Goal: Task Accomplishment & Management: Manage account settings

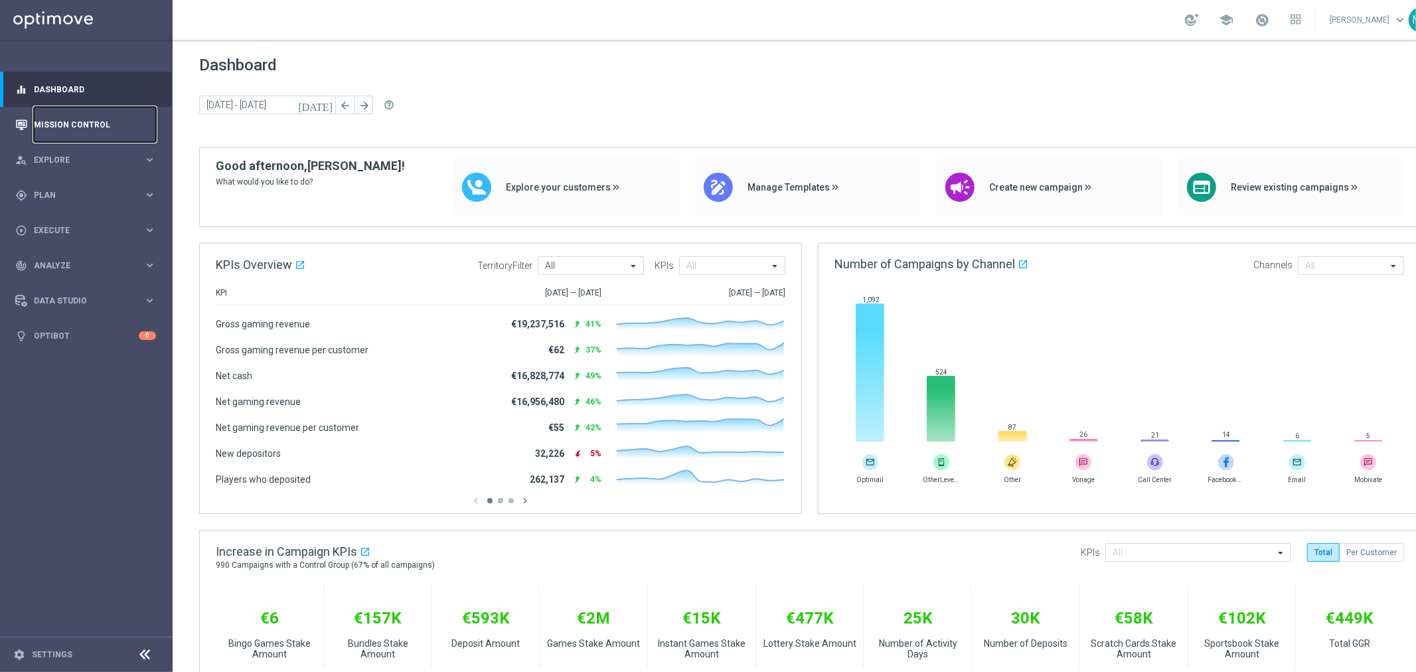
click at [105, 120] on link "Mission Control" at bounding box center [95, 124] width 122 height 35
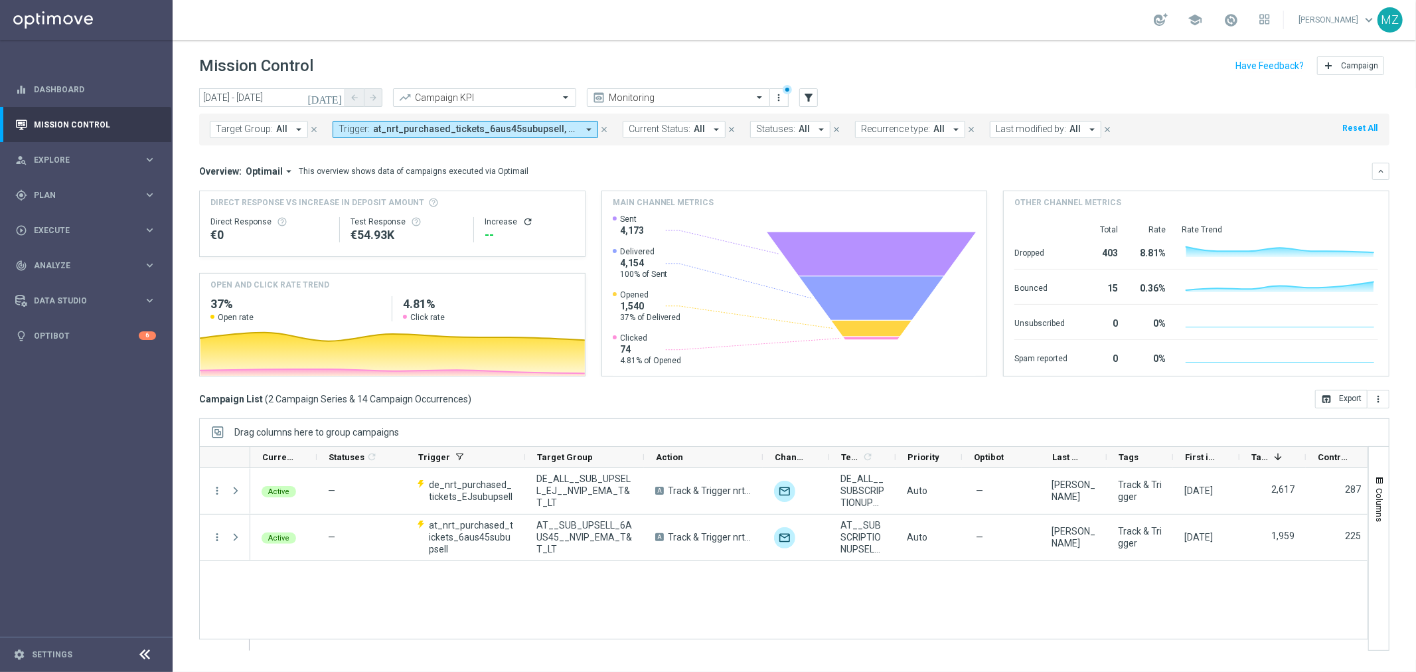
click at [525, 220] on icon "refresh" at bounding box center [528, 221] width 11 height 11
click at [486, 128] on span "at_nrt_purchased_tickets_6aus45subupsell, de_nrt_purchased_tickets_EJsubupsell" at bounding box center [475, 128] width 205 height 11
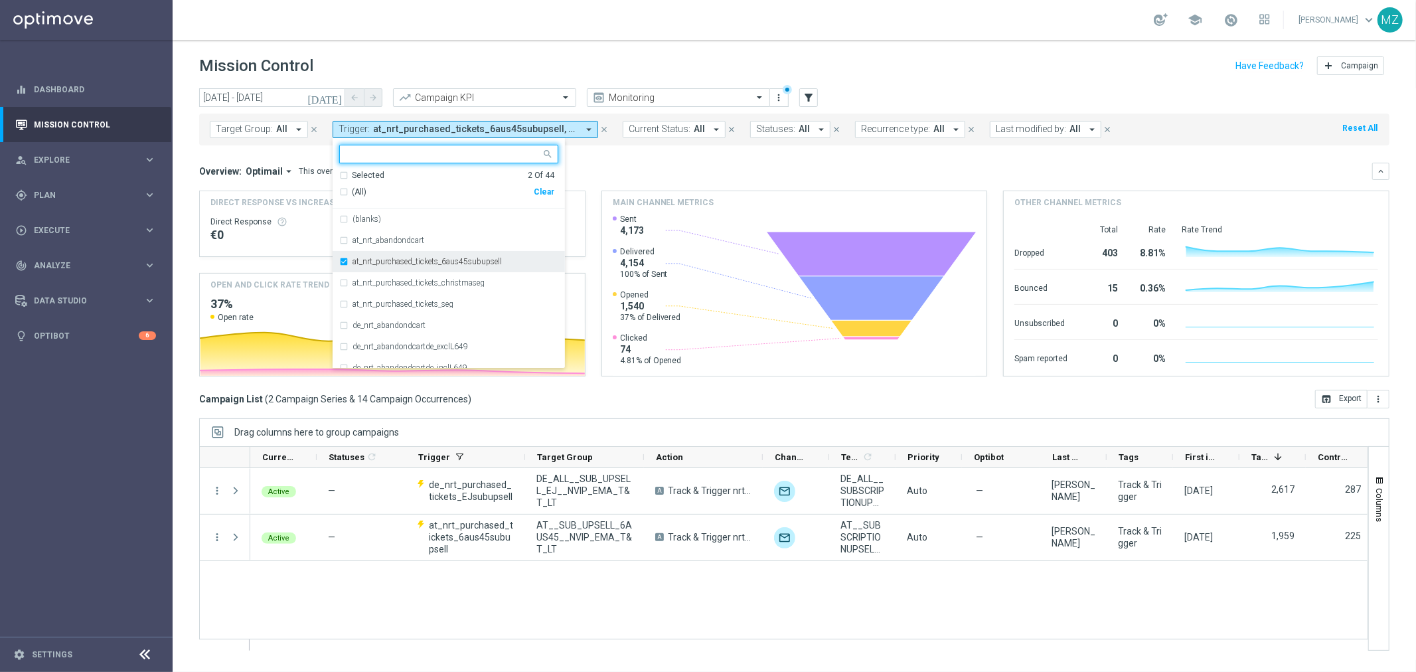
click at [400, 256] on div "at_nrt_purchased_tickets_6aus45subupsell" at bounding box center [448, 261] width 219 height 21
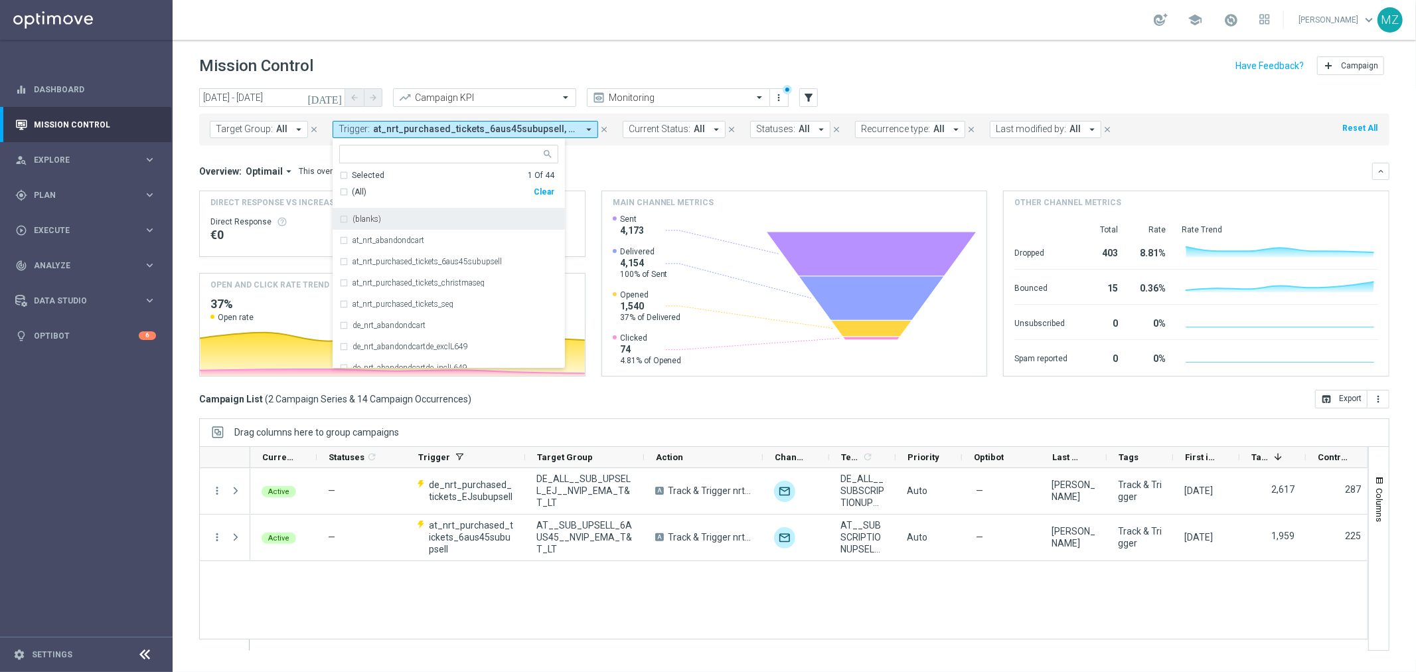
click at [951, 42] on header "Mission Control add Campaign" at bounding box center [795, 64] width 1244 height 48
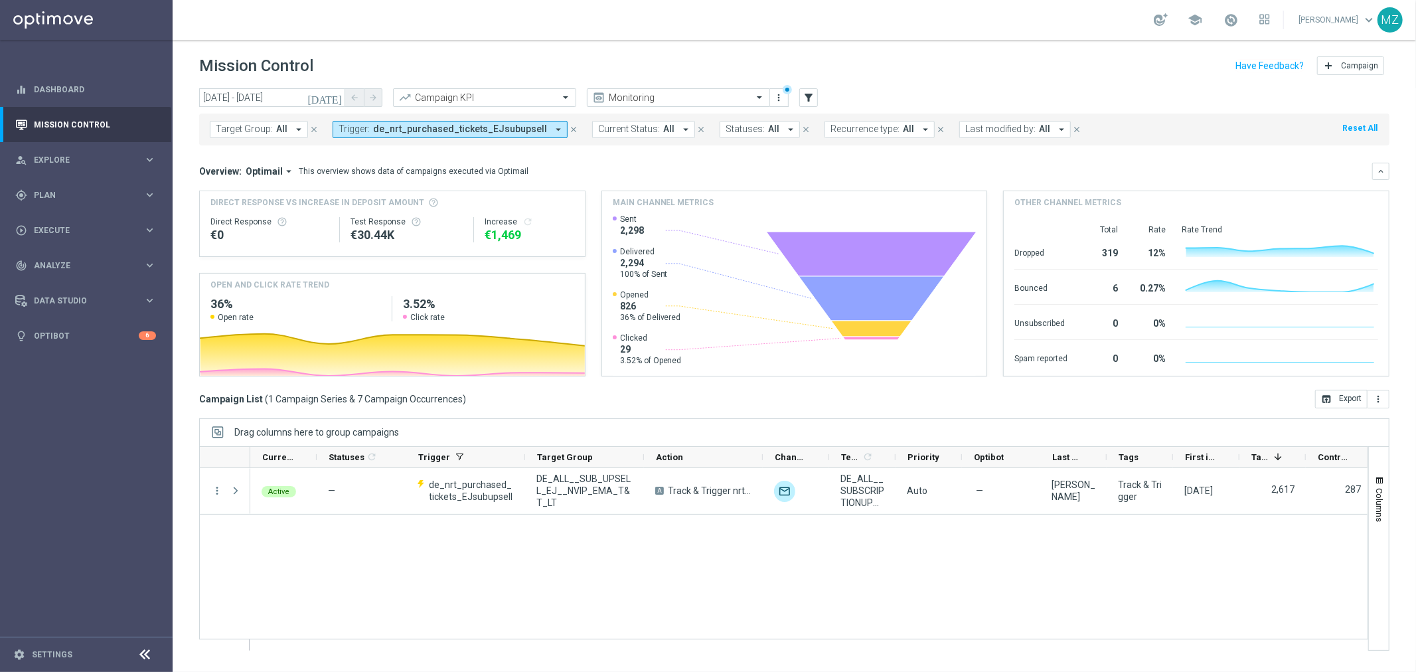
click at [496, 128] on span "de_nrt_purchased_tickets_EJsubupsell" at bounding box center [460, 128] width 174 height 11
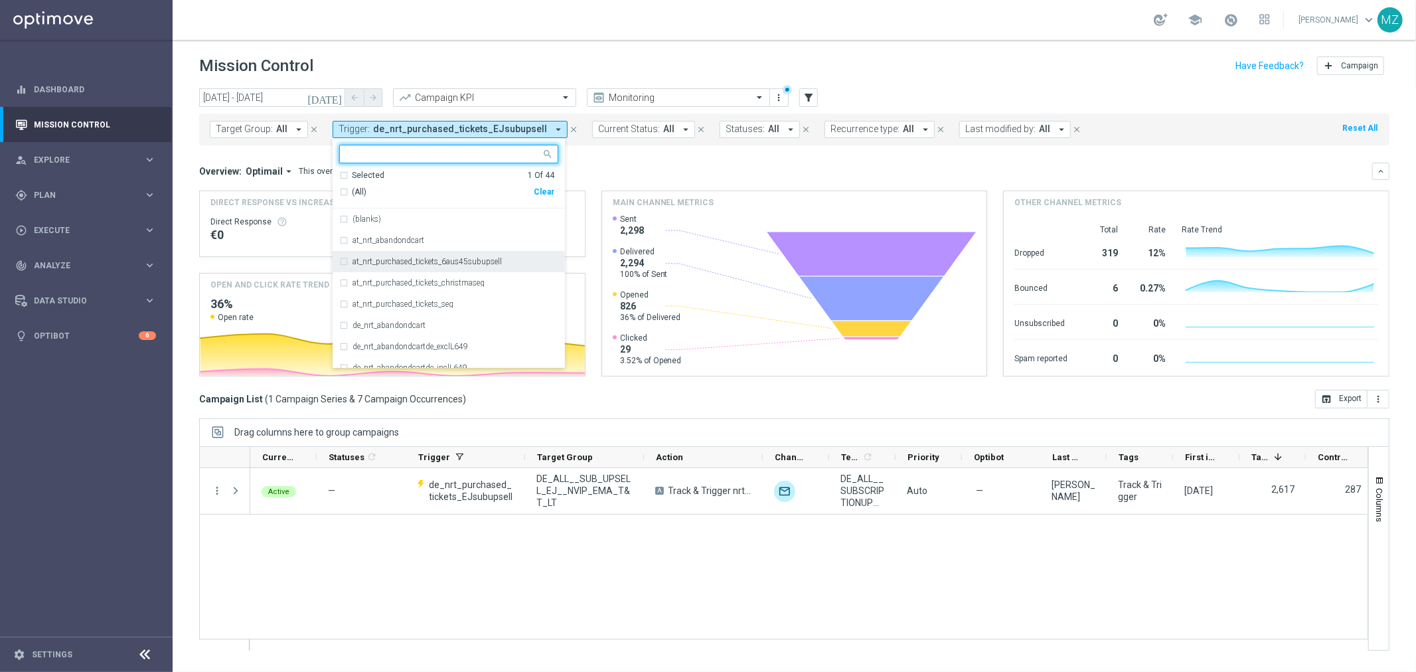
click at [432, 260] on label "at_nrt_purchased_tickets_6aus45subupsell" at bounding box center [427, 262] width 149 height 8
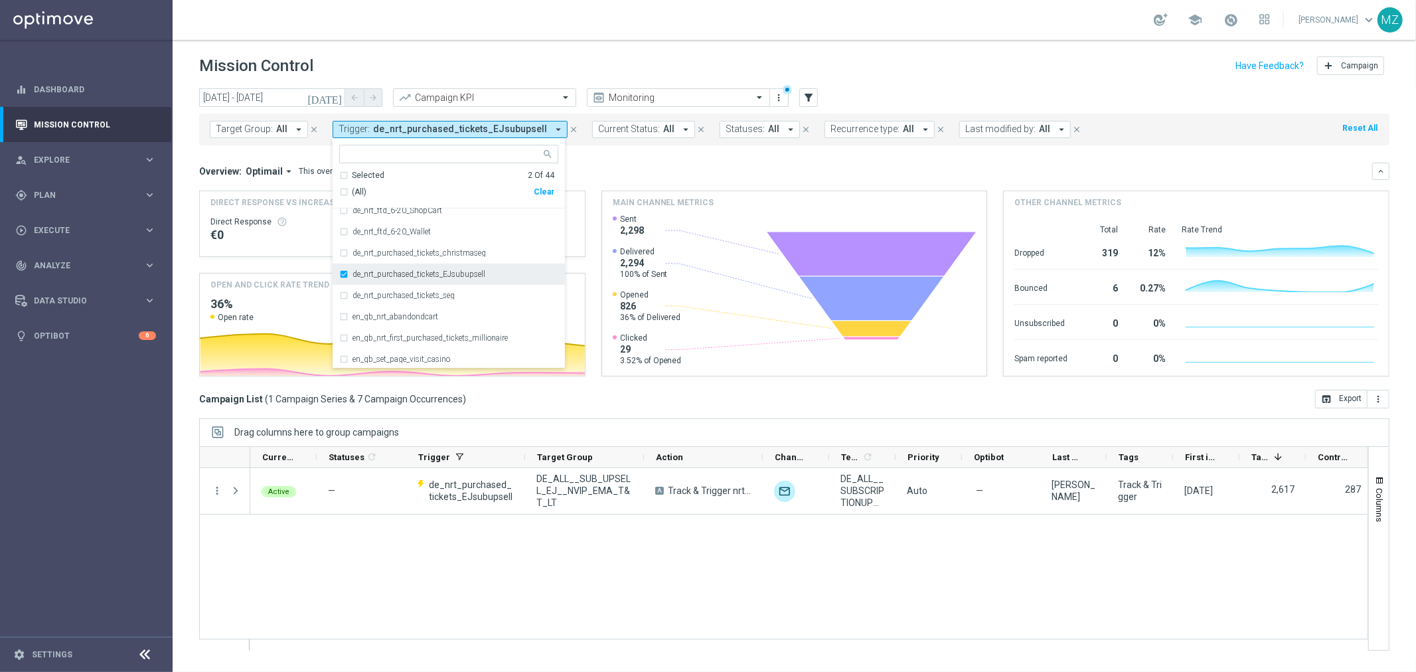
click at [428, 282] on div "de_nrt_purchased_tickets_EJsubupsell" at bounding box center [448, 274] width 219 height 21
click at [693, 48] on header "Mission Control add Campaign" at bounding box center [795, 64] width 1244 height 48
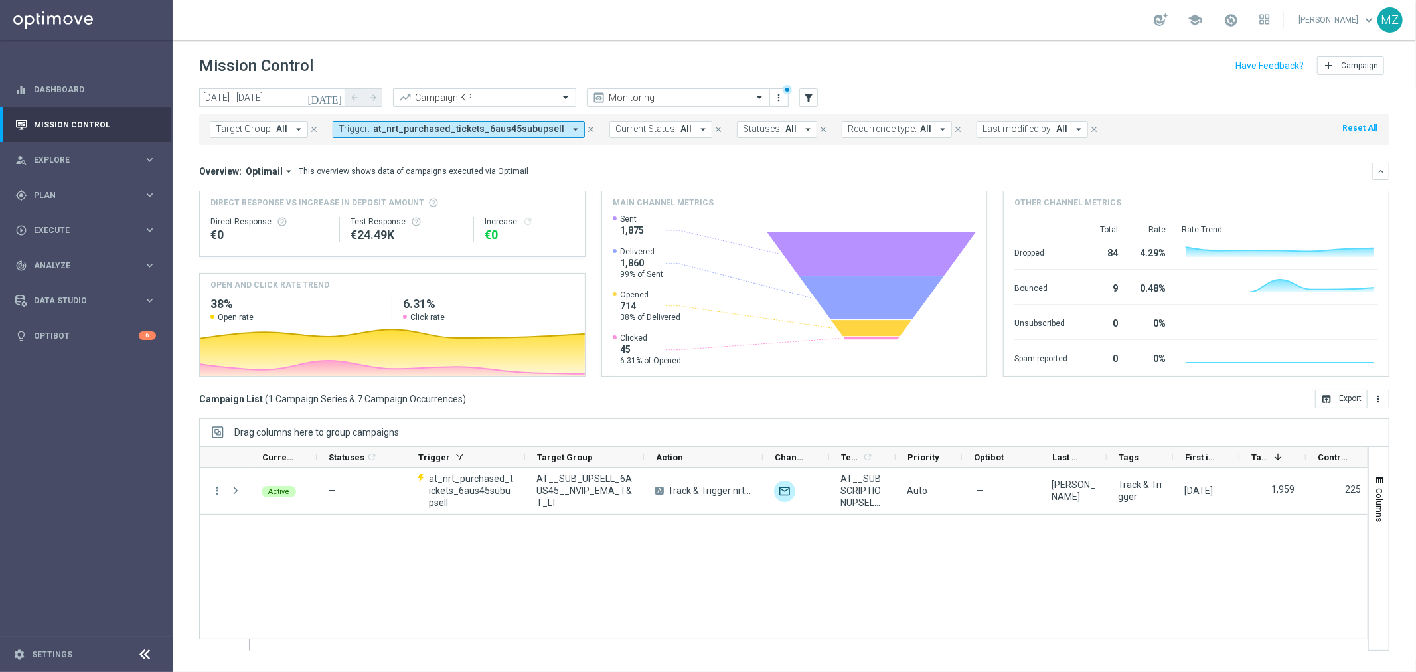
click at [511, 129] on span "at_nrt_purchased_tickets_6aus45subupsell" at bounding box center [468, 128] width 191 height 11
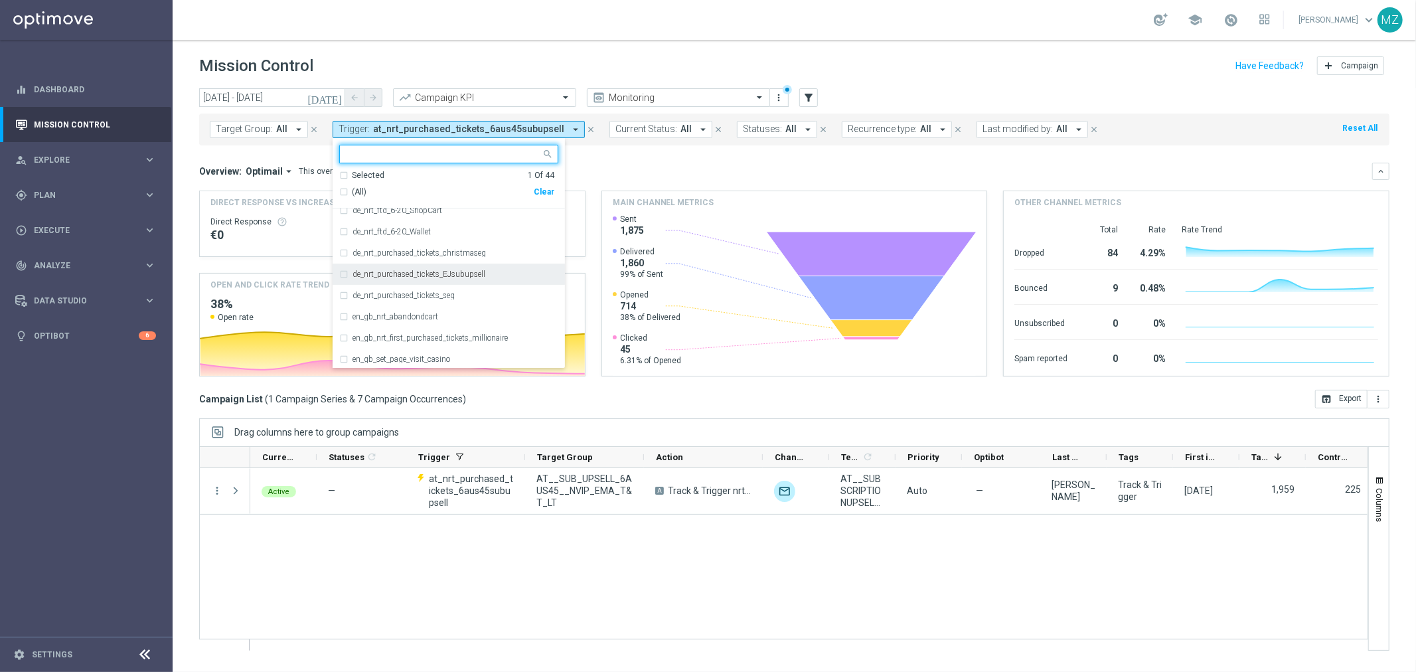
click at [414, 279] on div "de_nrt_purchased_tickets_EJsubupsell" at bounding box center [448, 274] width 219 height 21
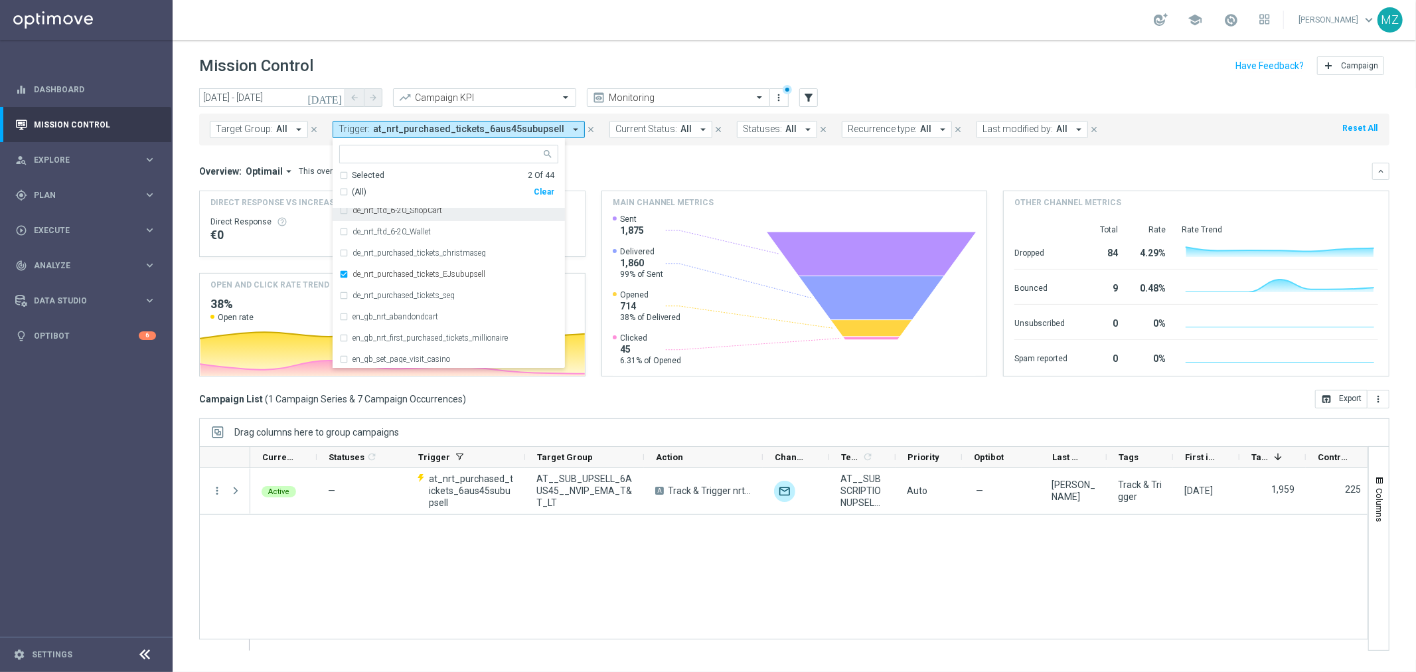
click at [782, 40] on header "Mission Control add Campaign" at bounding box center [795, 64] width 1244 height 48
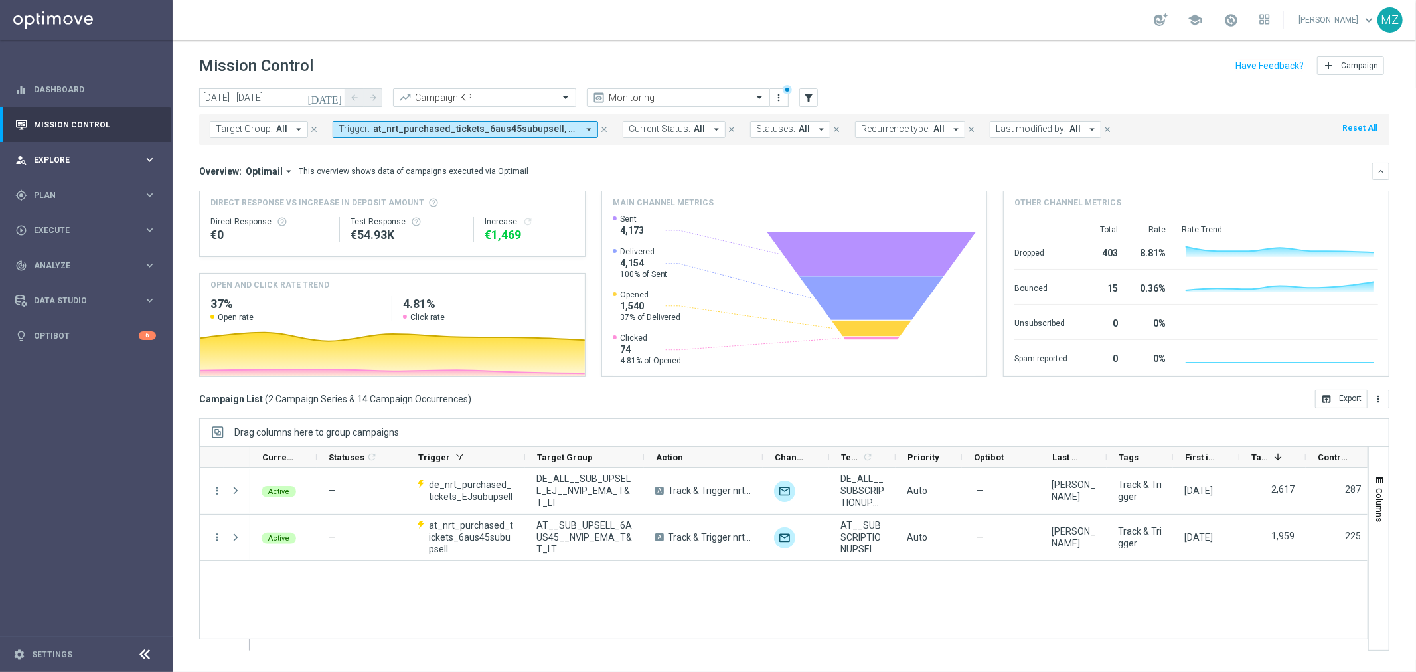
click at [74, 165] on div "person_search Explore" at bounding box center [79, 160] width 128 height 12
click at [71, 344] on div "gps_fixed Plan keyboard_arrow_right" at bounding box center [85, 354] width 171 height 35
click at [62, 264] on span "Templates" at bounding box center [82, 262] width 95 height 8
click at [64, 277] on link "Optimail" at bounding box center [89, 282] width 97 height 11
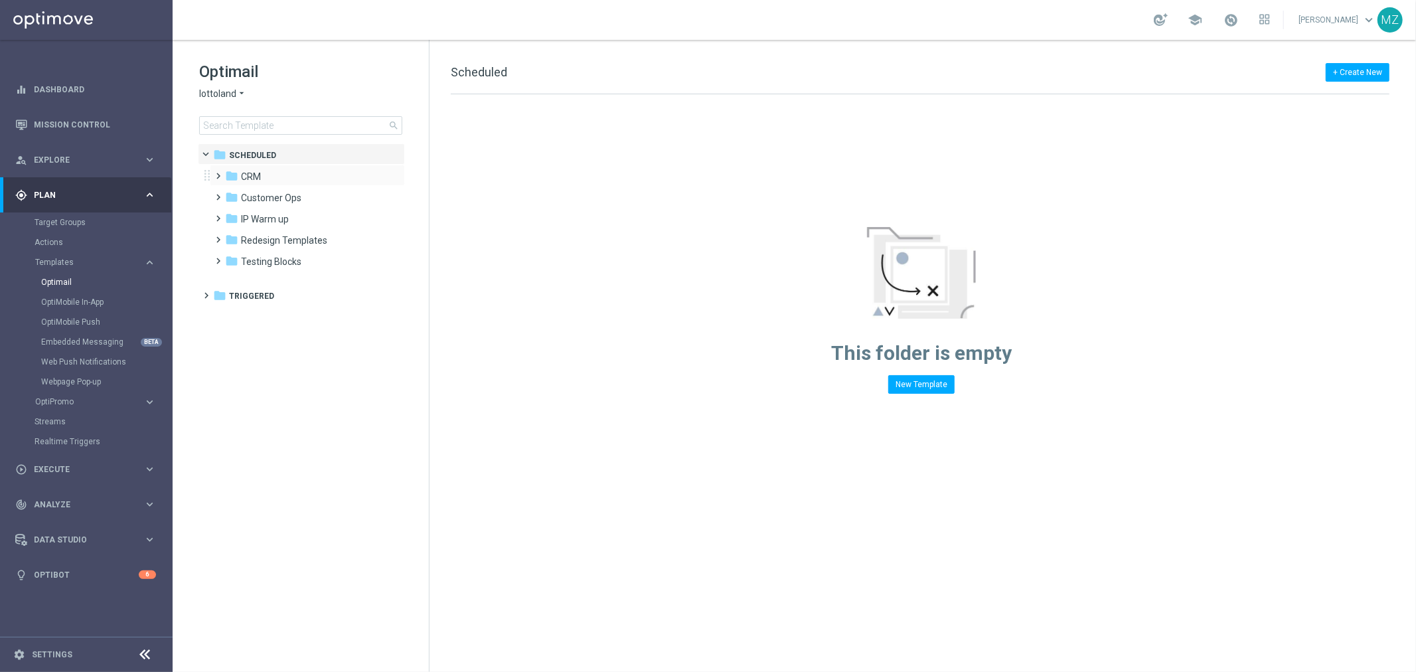
click at [217, 173] on span at bounding box center [216, 169] width 6 height 5
click at [232, 215] on span at bounding box center [229, 212] width 6 height 5
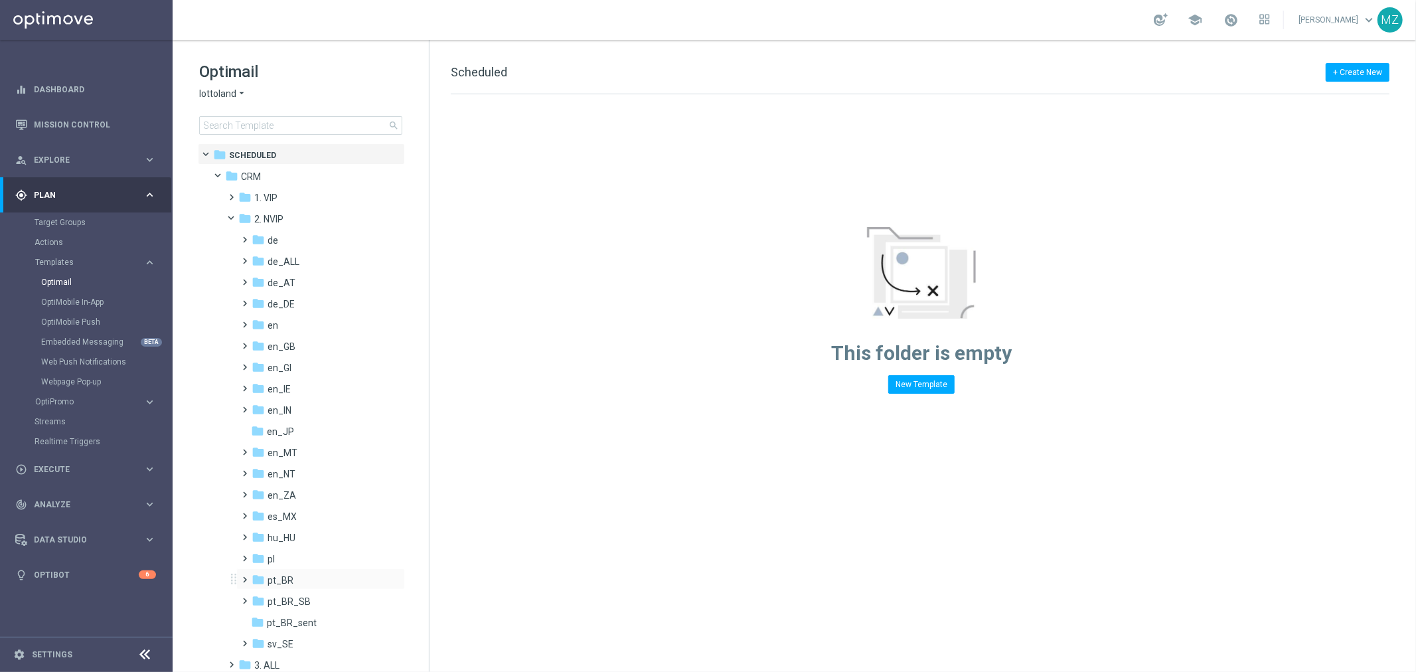
click at [243, 576] on span at bounding box center [243, 573] width 6 height 5
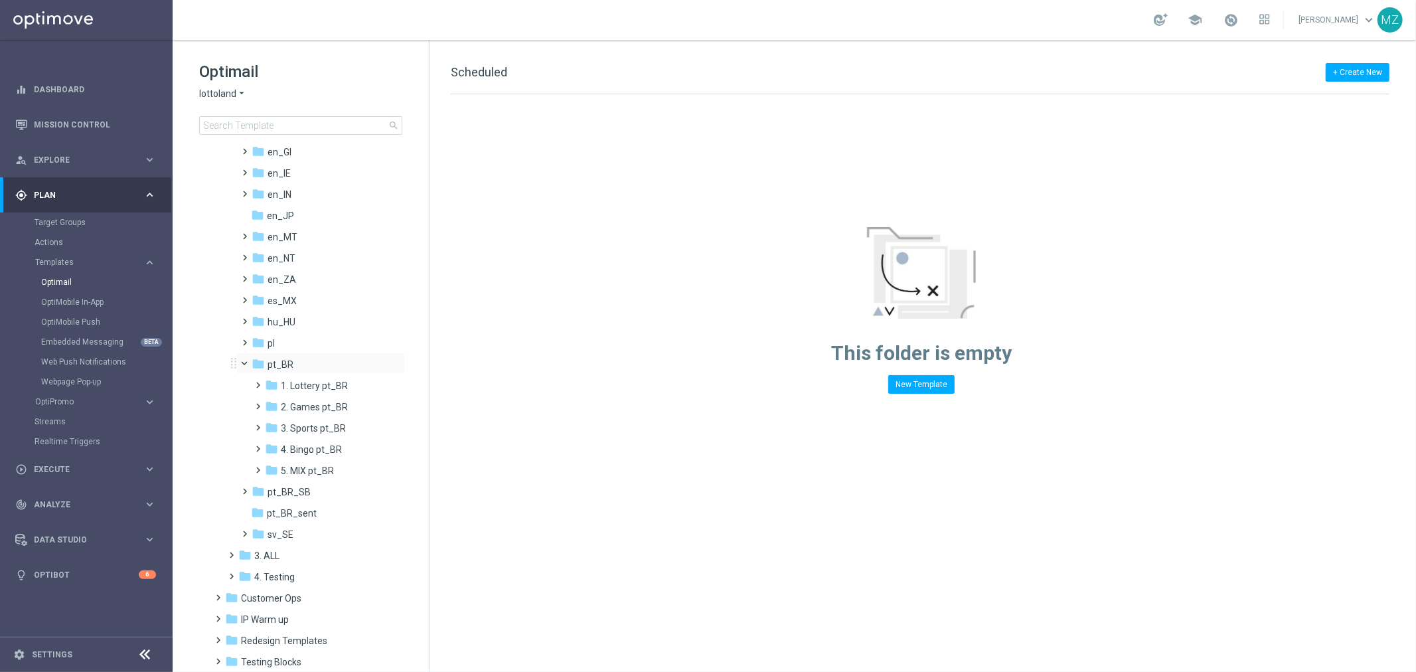
scroll to position [221, 0]
click at [248, 354] on span at bounding box center [250, 356] width 5 height 6
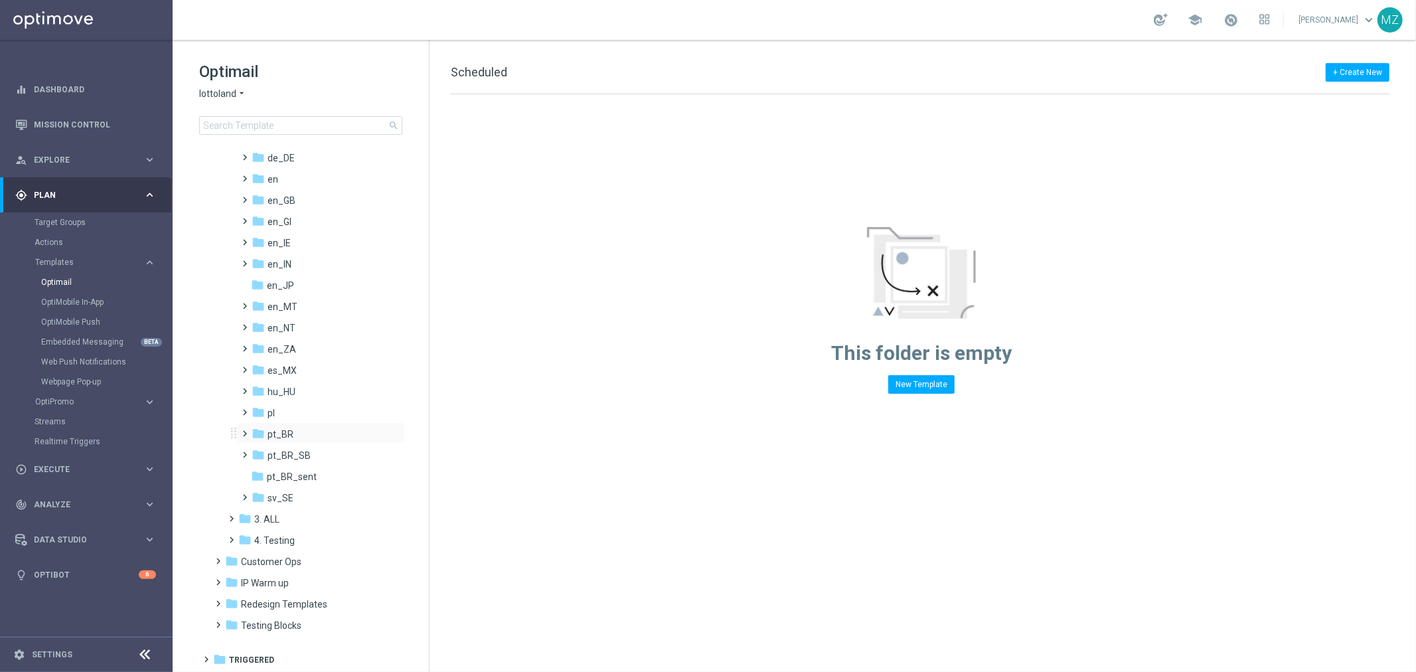
scroll to position [146, 0]
click at [243, 452] on span at bounding box center [243, 448] width 6 height 5
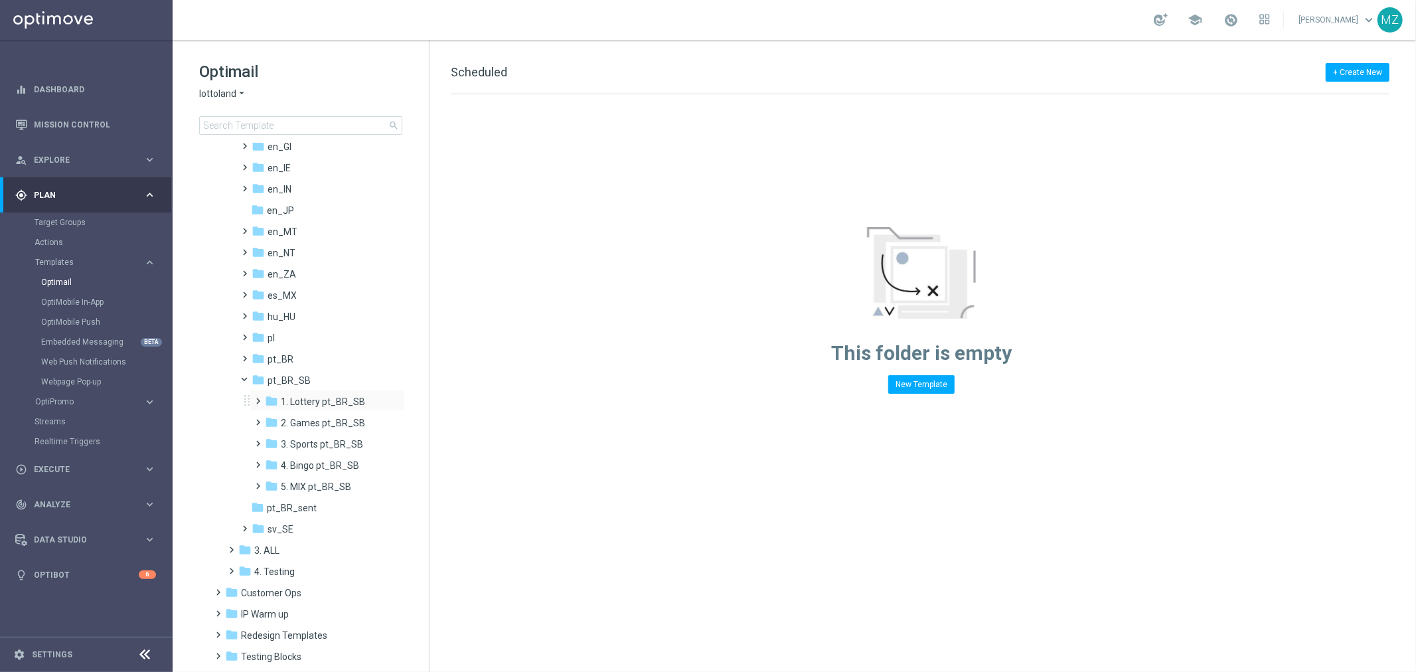
click at [258, 398] on span at bounding box center [256, 394] width 6 height 5
click at [317, 420] on span "AUT LT pt_BR_SB" at bounding box center [330, 423] width 75 height 12
click at [335, 446] on span "TAC LT pt_BR_SB" at bounding box center [330, 444] width 74 height 12
click at [325, 402] on span "1. Lottery pt_BR_SB" at bounding box center [323, 402] width 84 height 12
click at [262, 396] on span at bounding box center [264, 398] width 5 height 6
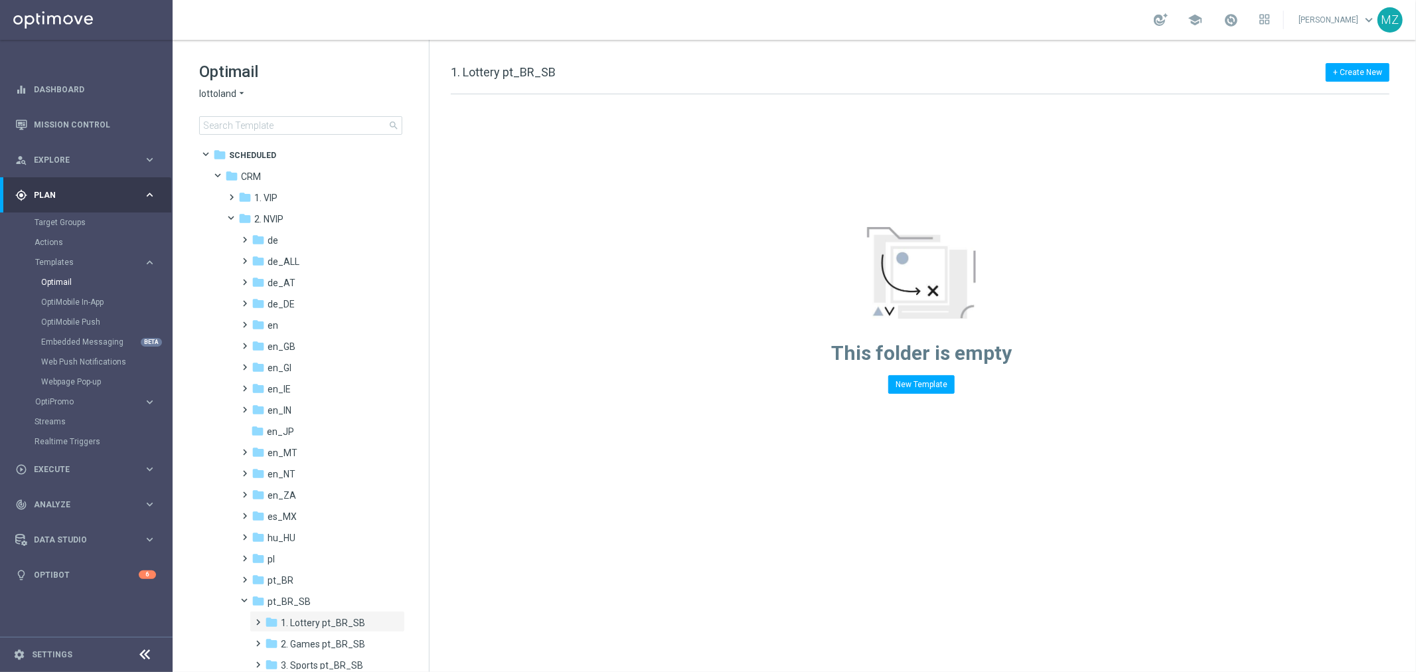
click at [240, 97] on icon "arrow_drop_down" at bounding box center [241, 94] width 11 height 13
drag, startPoint x: 249, startPoint y: 141, endPoint x: 661, endPoint y: 242, distance: 423.9
click at [661, 242] on div "This folder is empty New Template" at bounding box center [922, 243] width 984 height 299
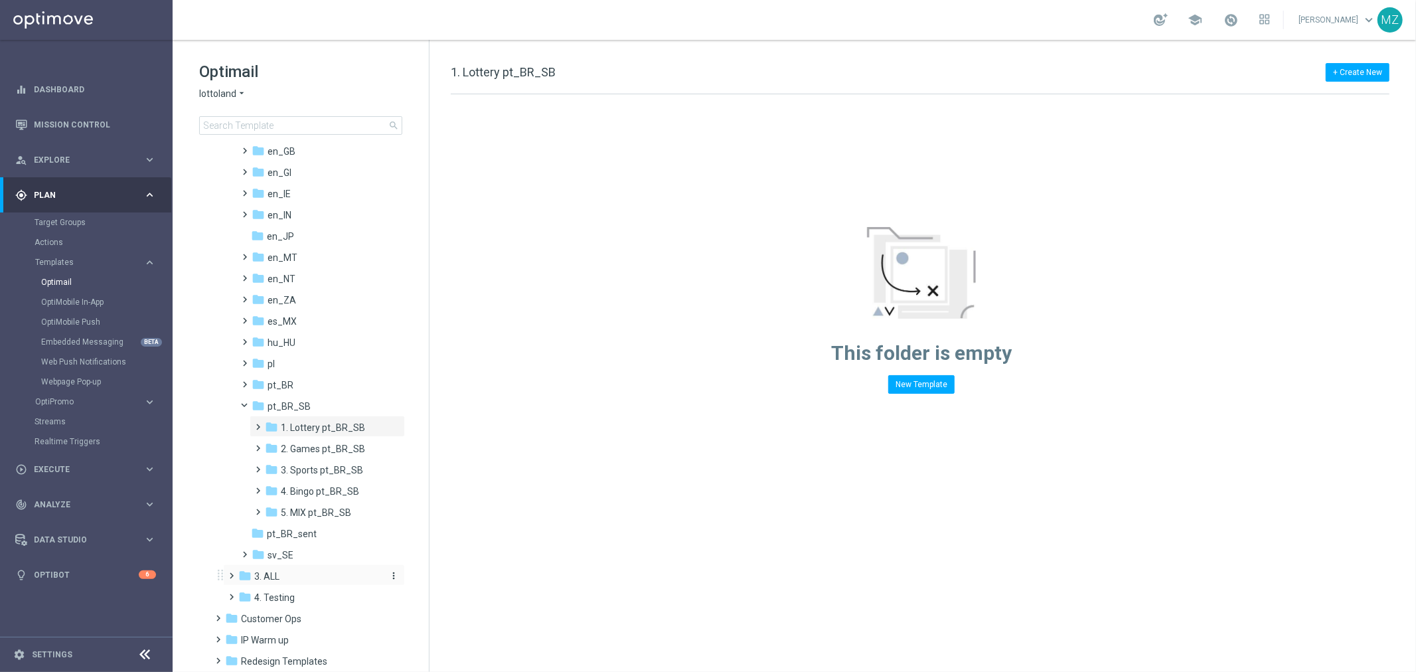
scroll to position [221, 0]
click at [248, 380] on span at bounding box center [250, 377] width 5 height 6
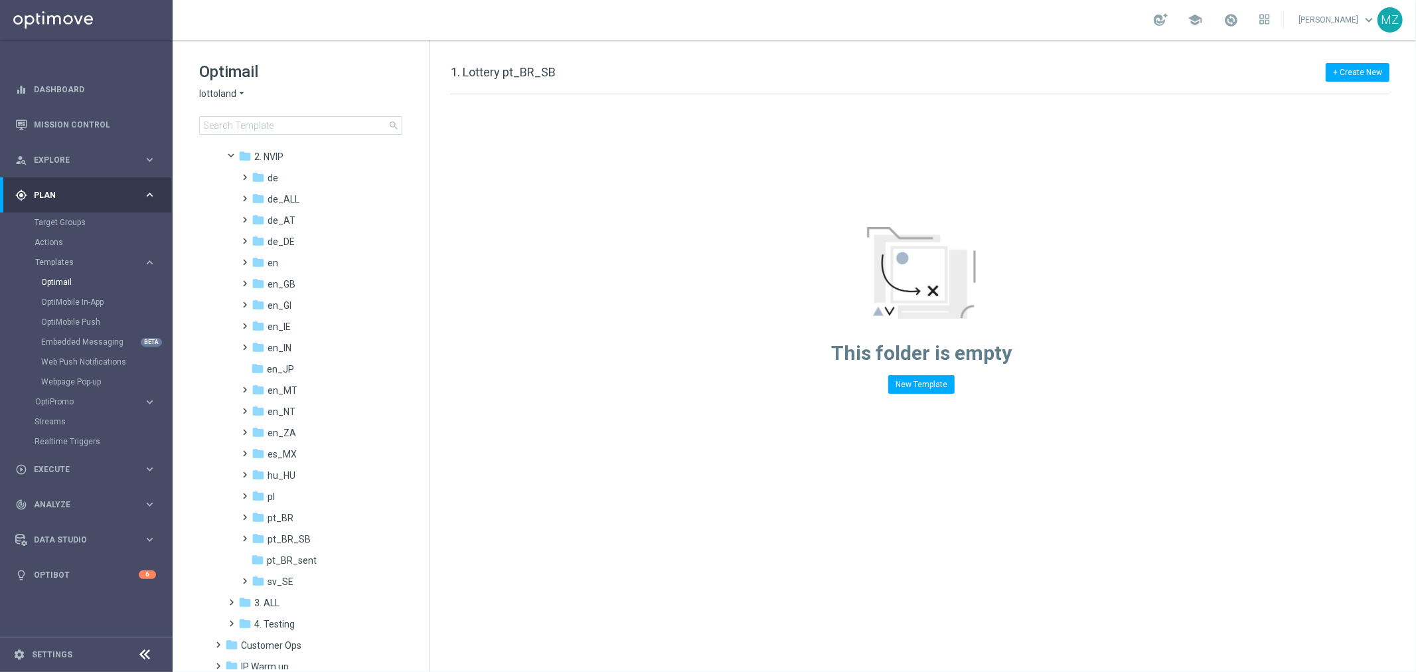
scroll to position [0, 0]
click at [235, 216] on span at bounding box center [237, 215] width 5 height 6
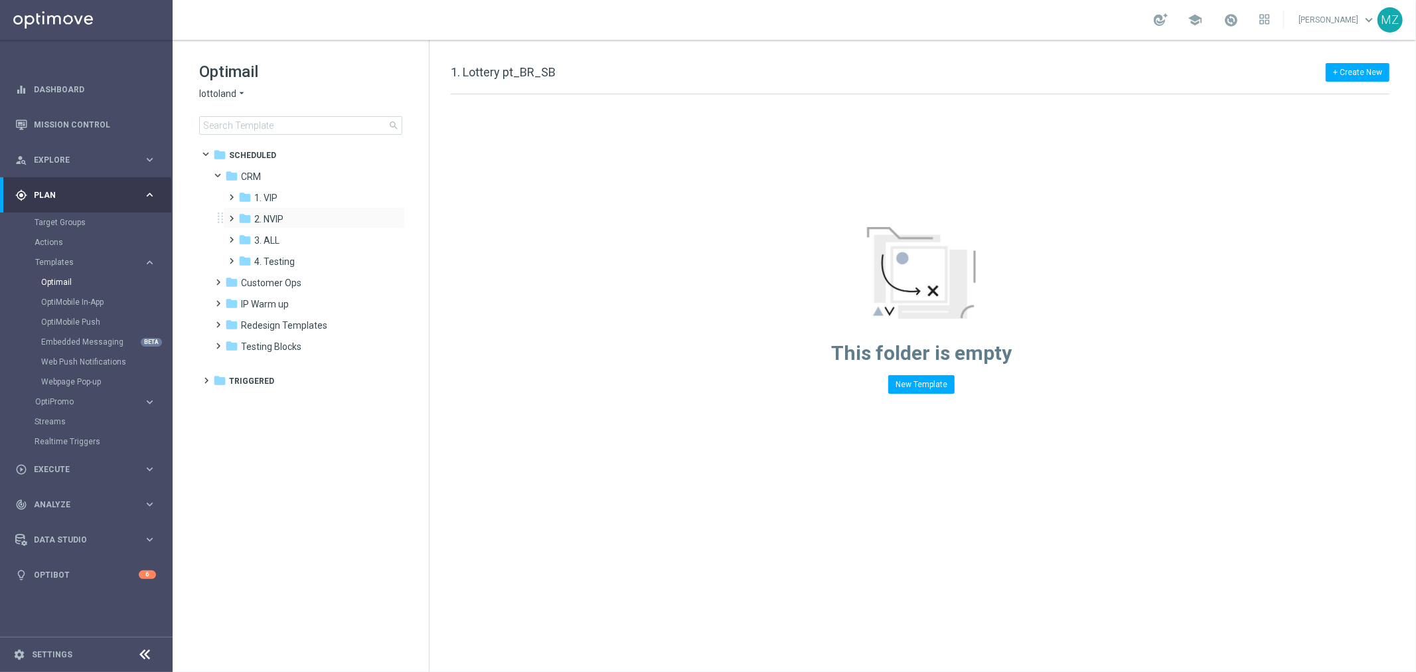
click at [231, 215] on span at bounding box center [229, 212] width 6 height 5
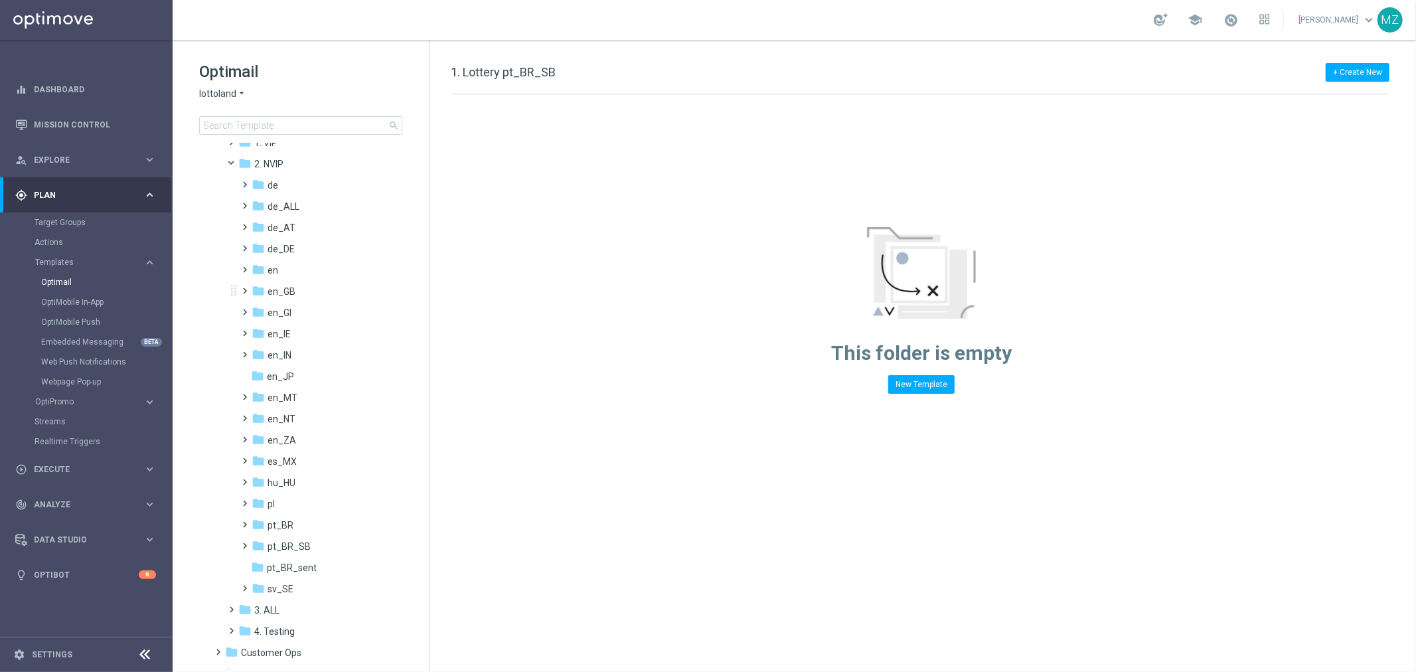
scroll to position [146, 0]
click at [246, 408] on span at bounding box center [243, 406] width 6 height 5
click at [275, 407] on div "folder pl" at bounding box center [317, 413] width 130 height 15
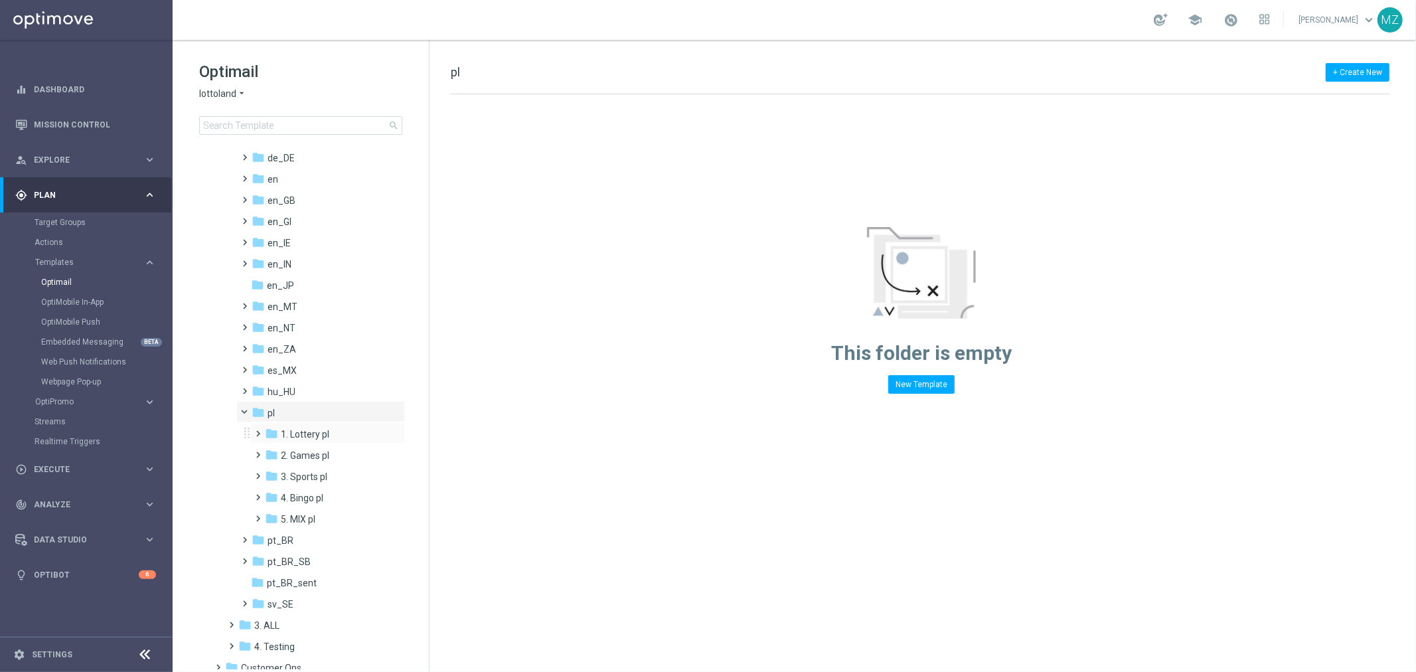
click at [253, 430] on span at bounding box center [256, 427] width 6 height 5
click at [303, 452] on span "AUT LT pl" at bounding box center [312, 456] width 39 height 12
click at [307, 471] on span "TAC LT pl" at bounding box center [312, 477] width 39 height 12
click at [259, 494] on span at bounding box center [256, 491] width 6 height 5
click at [256, 558] on span at bounding box center [256, 554] width 6 height 5
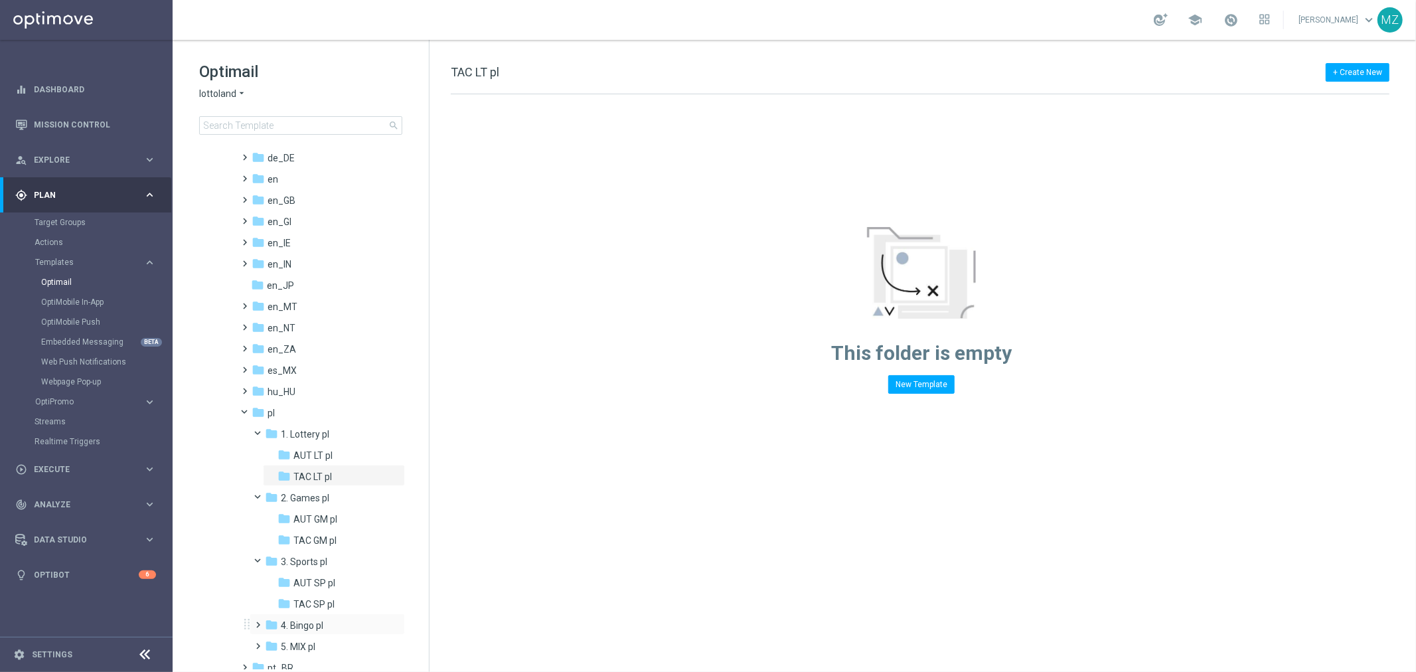
click at [258, 621] on span at bounding box center [256, 618] width 6 height 5
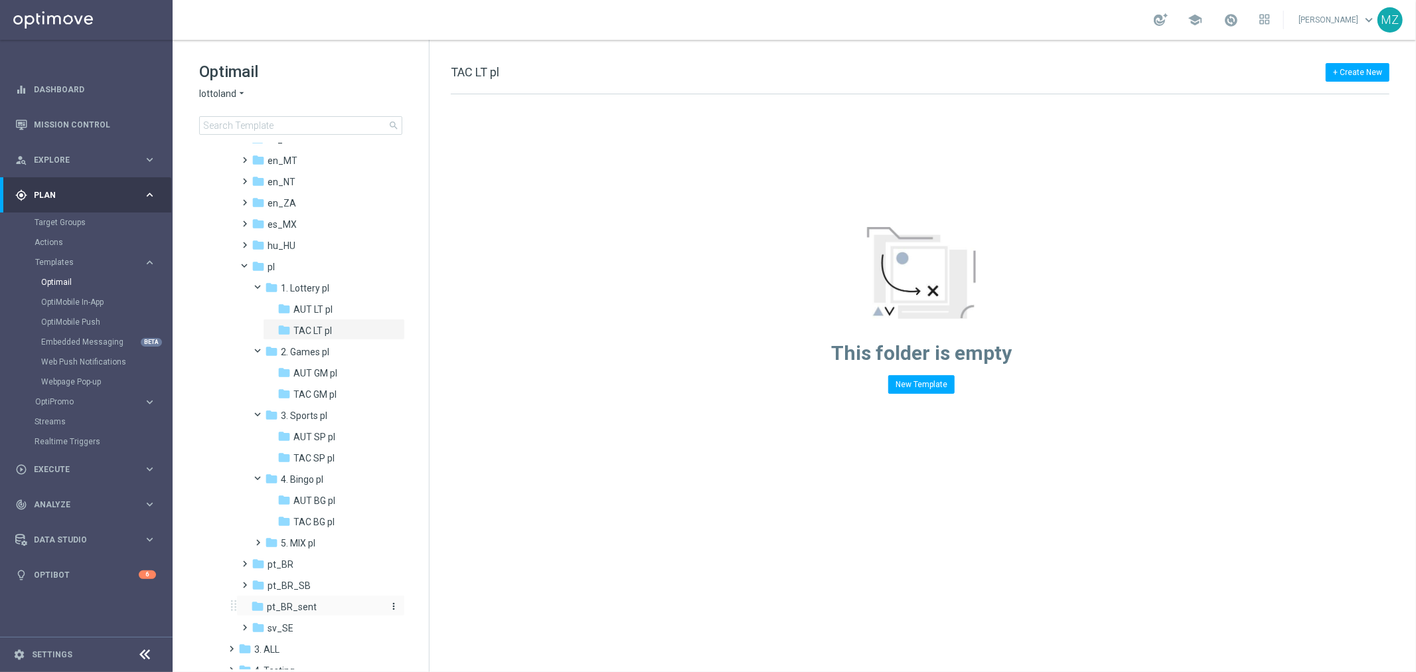
scroll to position [293, 0]
click at [259, 536] on span at bounding box center [256, 535] width 6 height 5
click at [304, 558] on span "AUT MIX pl" at bounding box center [316, 563] width 46 height 12
click at [313, 581] on span "TAC MIX pl" at bounding box center [315, 584] width 45 height 12
click at [308, 501] on span "AUT BG pl" at bounding box center [314, 499] width 42 height 12
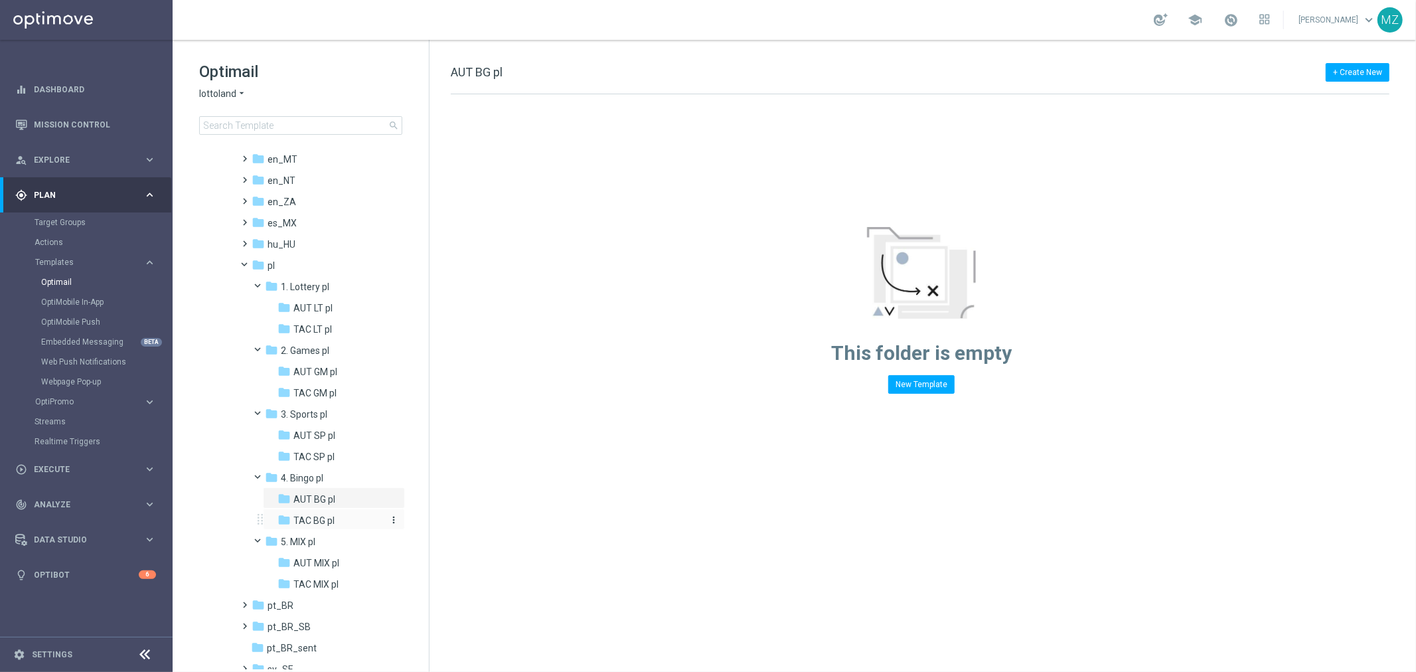
click at [307, 515] on span "TAC BG pl" at bounding box center [313, 521] width 41 height 12
click at [309, 432] on span "AUT SP pl" at bounding box center [314, 436] width 42 height 12
click at [309, 447] on div "folder TAC SP pl more_vert" at bounding box center [334, 455] width 142 height 21
click at [316, 376] on span "AUT GM pl" at bounding box center [315, 372] width 44 height 12
click at [316, 392] on span "TAC GM pl" at bounding box center [314, 393] width 43 height 12
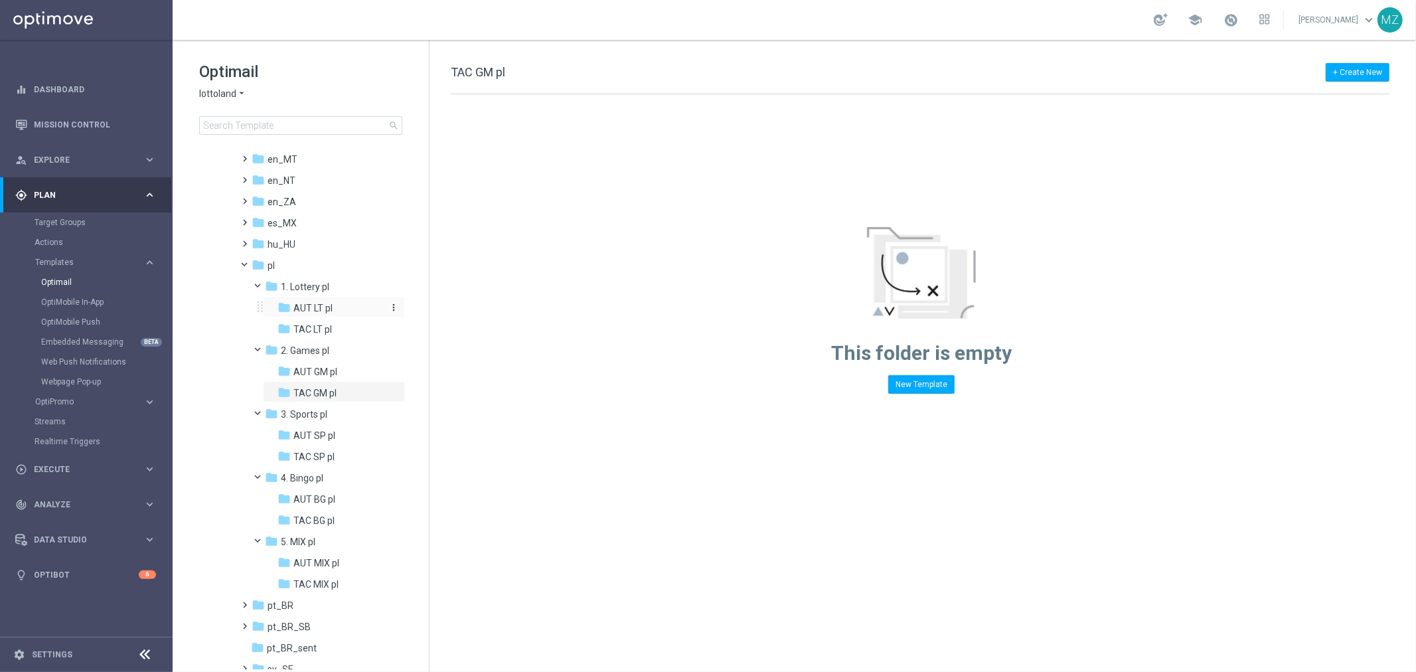
click at [322, 313] on span "AUT LT pl" at bounding box center [312, 308] width 39 height 12
click at [321, 321] on div "folder TAC LT pl more_vert" at bounding box center [334, 327] width 142 height 21
click at [248, 265] on span at bounding box center [250, 262] width 5 height 6
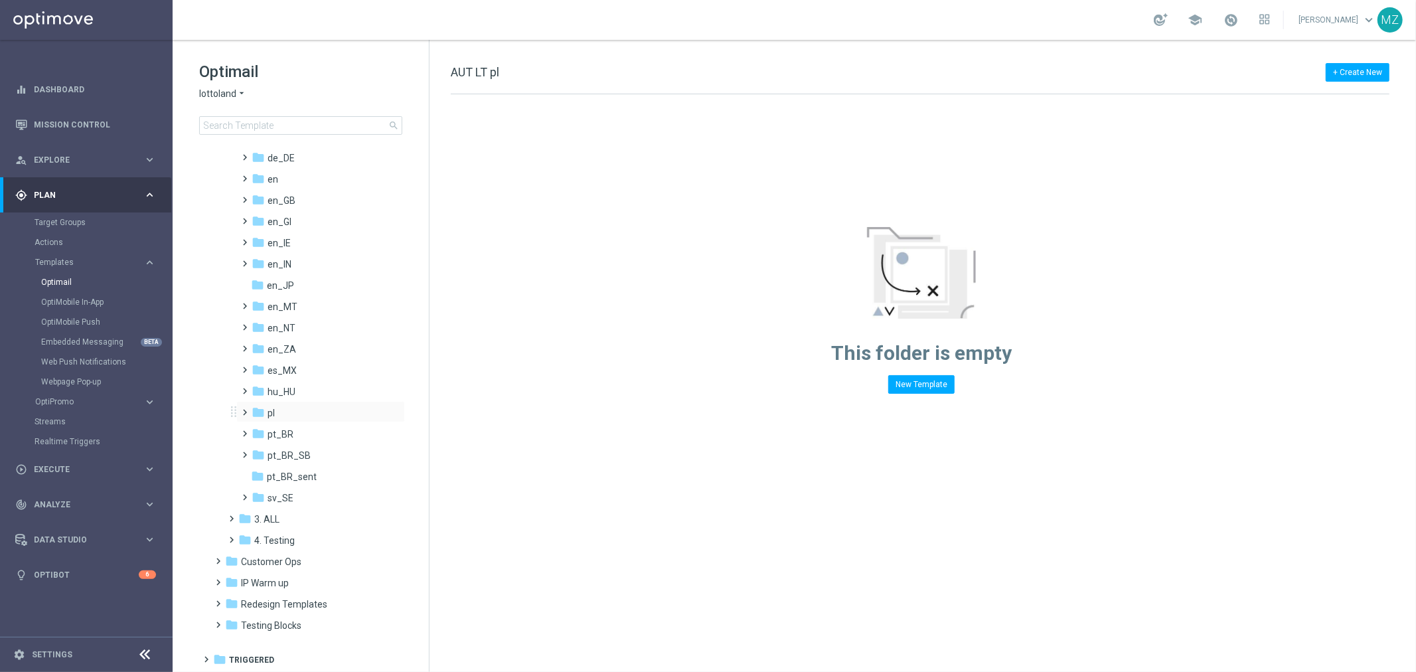
scroll to position [146, 0]
click at [388, 412] on icon "more_vert" at bounding box center [393, 412] width 11 height 11
click at [442, 457] on span "Delete" at bounding box center [438, 462] width 24 height 11
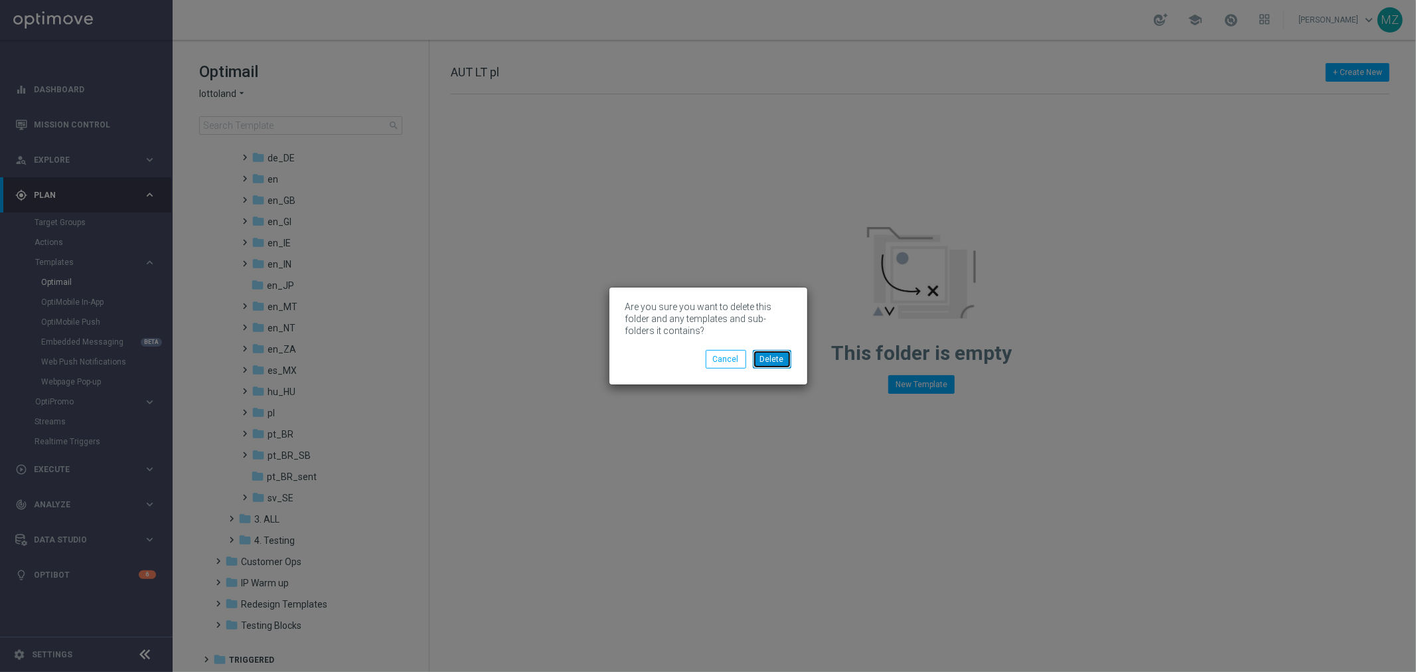
click at [788, 353] on button "Delete" at bounding box center [772, 359] width 39 height 19
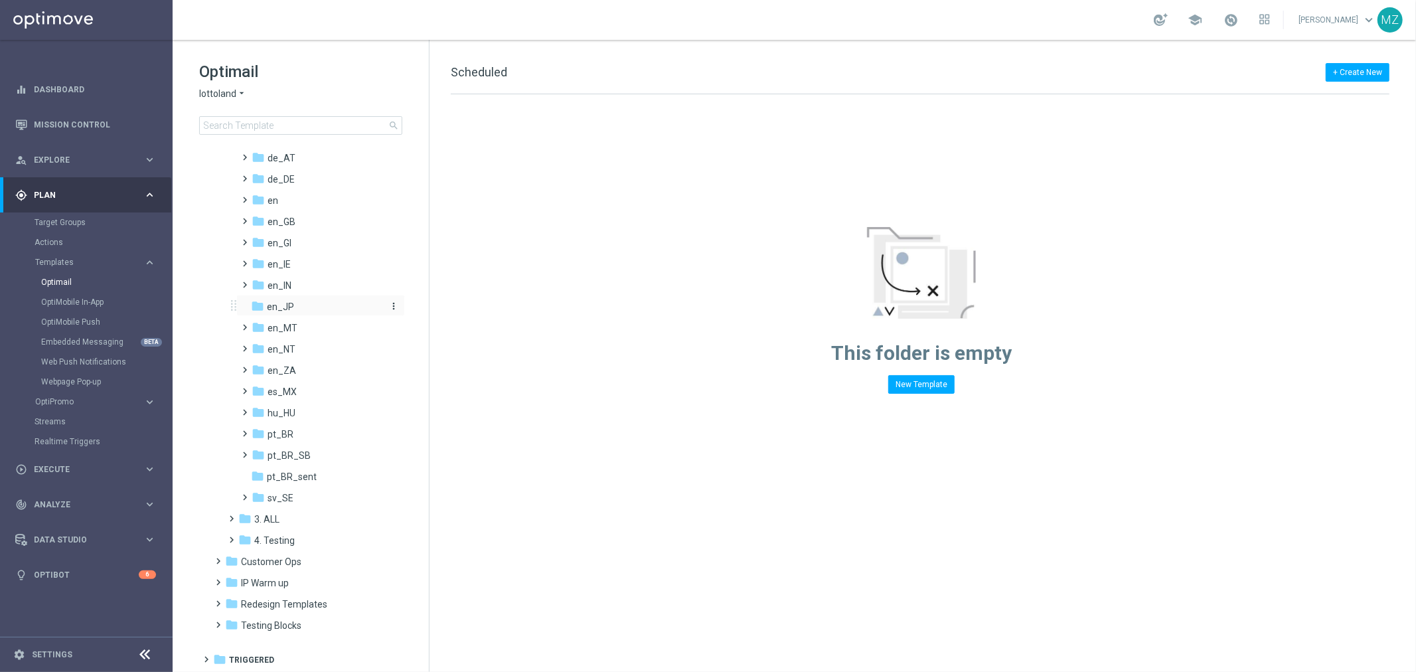
click at [263, 301] on icon "folder" at bounding box center [257, 305] width 13 height 13
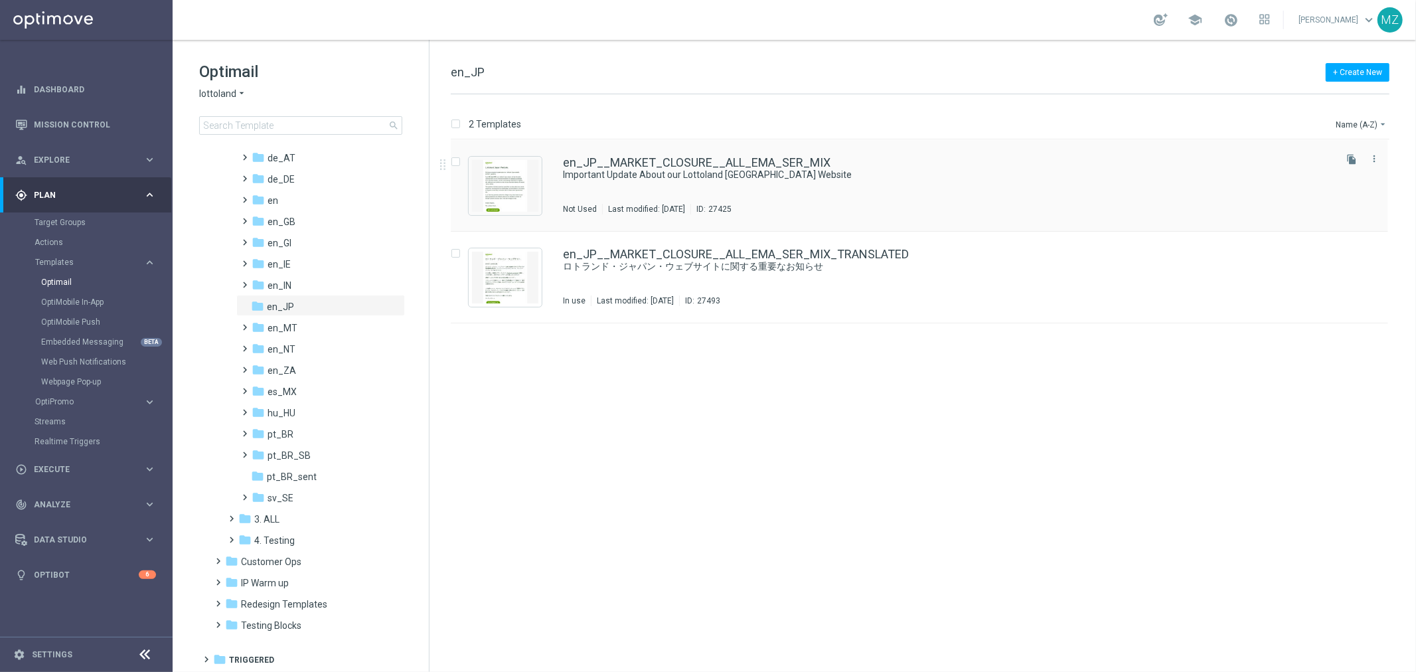
click at [864, 190] on div "en_JP__MARKET_CLOSURE__ALL_EMA_SER_MIX Important Update About our Lottoland [GE…" at bounding box center [948, 186] width 770 height 58
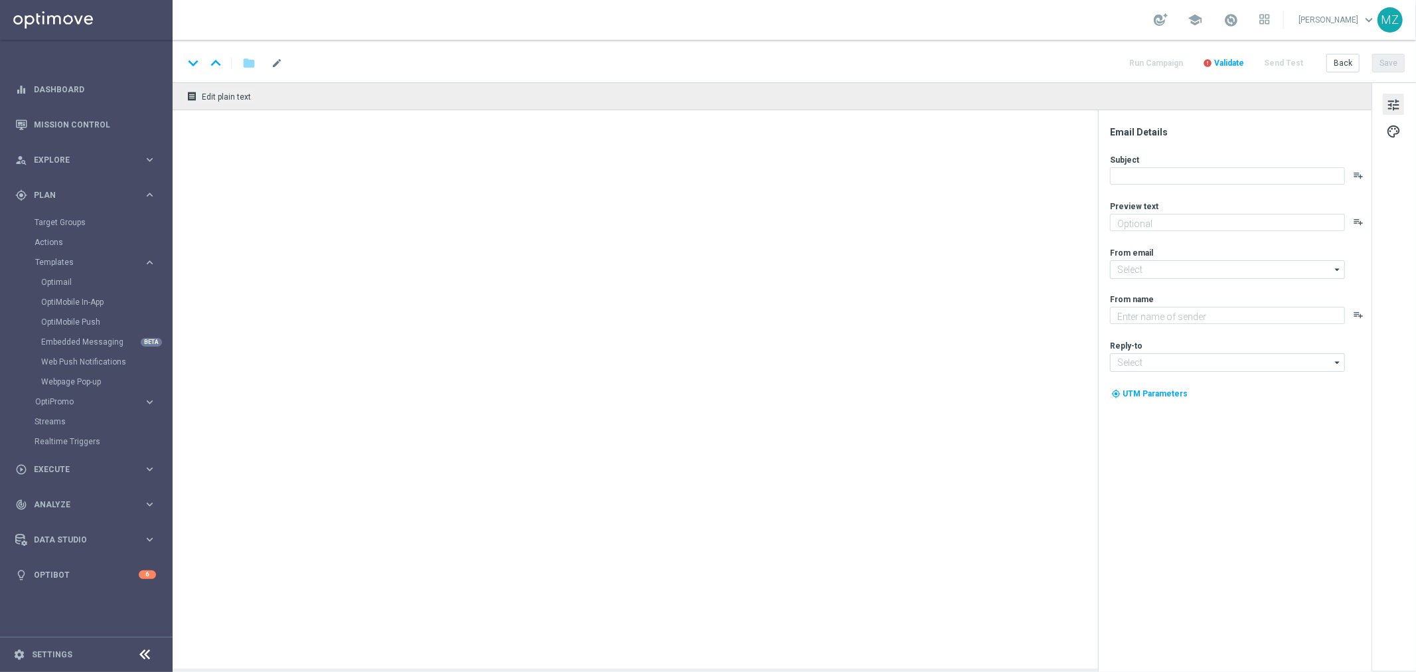
type textarea "IMPORTANT - Changes to our Lottoland Japan website coming on [DATE]"
type textarea "Lottoland"
type input "[EMAIL_ADDRESS][DOMAIN_NAME]"
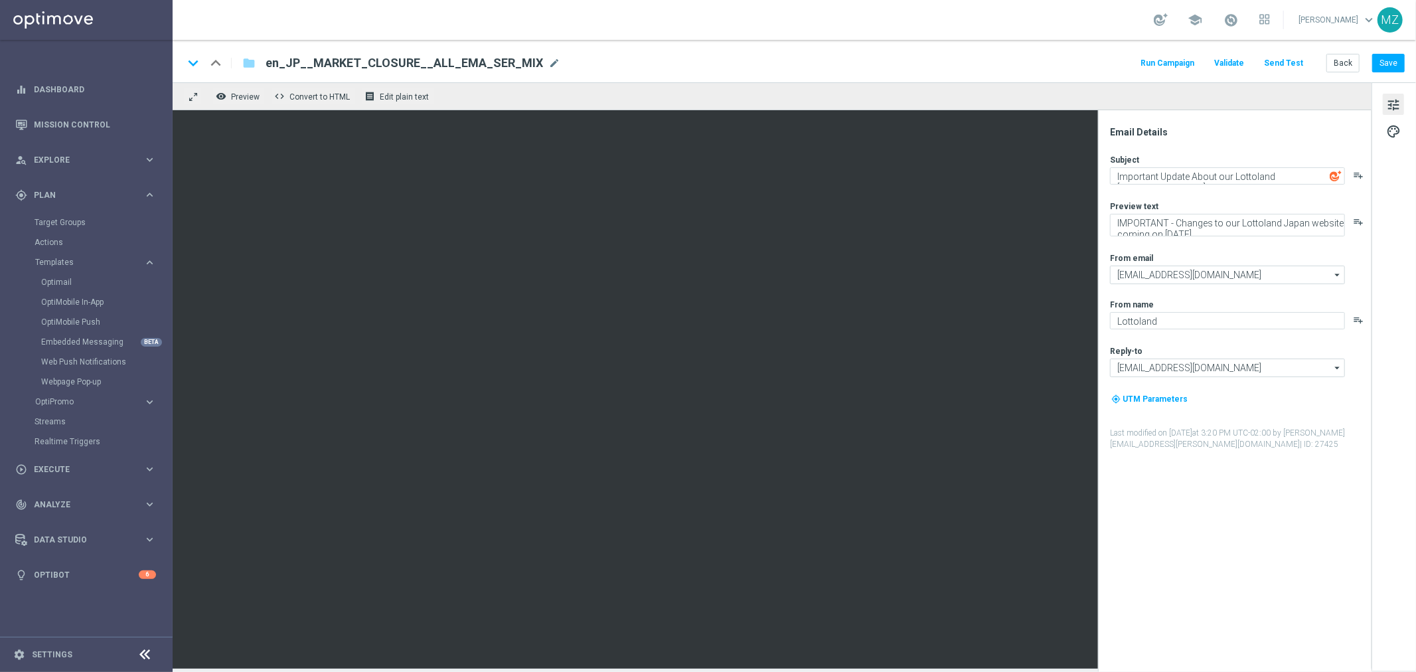
drag, startPoint x: 1105, startPoint y: 443, endPoint x: 1218, endPoint y: 446, distance: 112.9
click at [1218, 446] on div "Email Details Subject Important Update About our Lottoland [GEOGRAPHIC_DATA] We…" at bounding box center [1235, 391] width 274 height 562
drag, startPoint x: 307, startPoint y: 62, endPoint x: 415, endPoint y: 61, distance: 107.6
click at [415, 61] on span "en_JP__MARKET_CLOSURE__ALL_EMA_SER_MIX" at bounding box center [405, 63] width 278 height 16
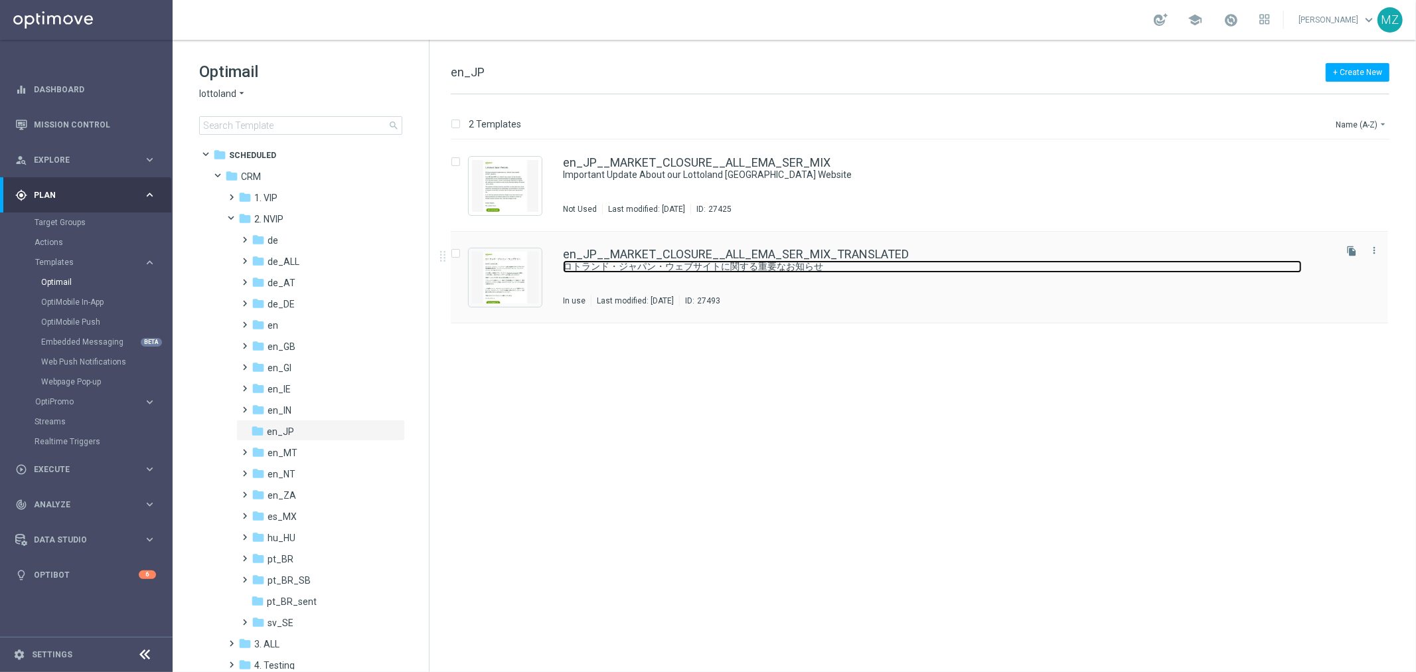
click at [1045, 262] on link "ロトランド・ジャパン・ウェブサイトに関する重要なお知らせ" at bounding box center [932, 266] width 739 height 13
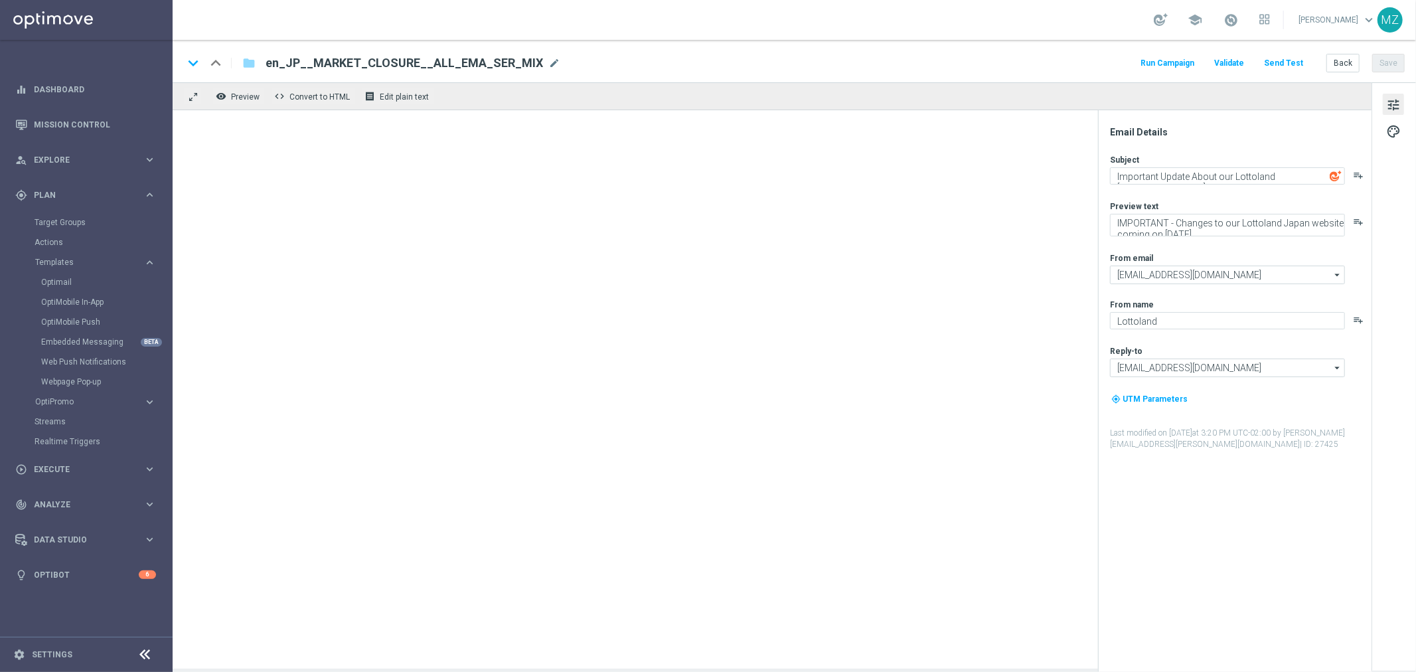
type textarea "ロトランド・ジャパン・ウェブサイトに関する重要なお知らせ"
type textarea "重要 - ロトランド・ジャパン・ウェブサイトが6月9日より変更になります"
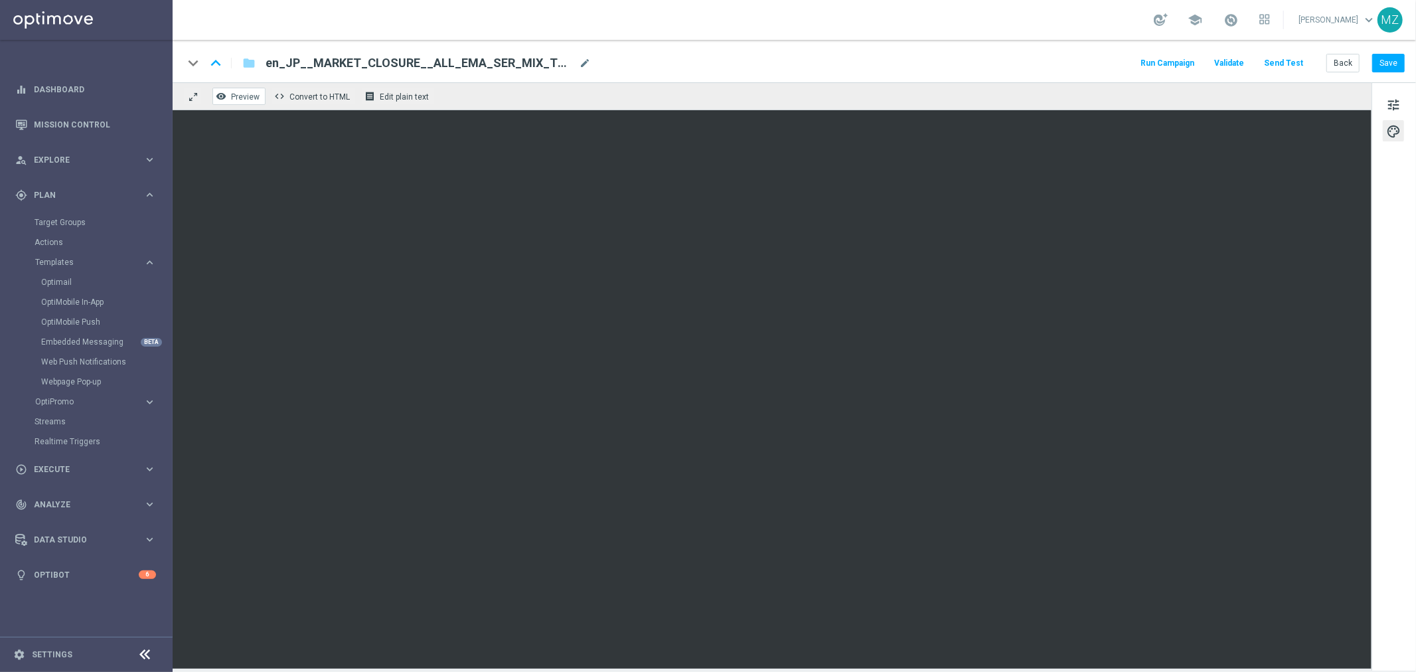
click at [231, 96] on span "Preview" at bounding box center [245, 96] width 29 height 9
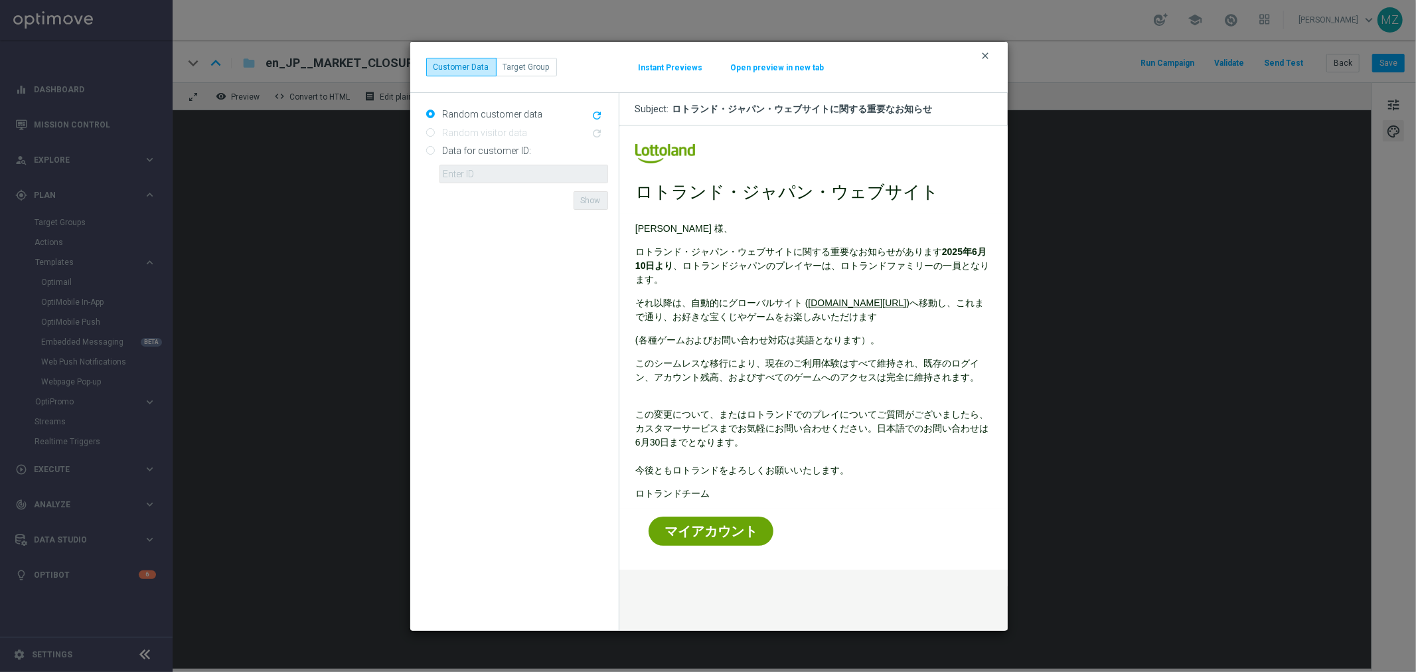
click at [985, 52] on icon "clear" at bounding box center [986, 55] width 11 height 11
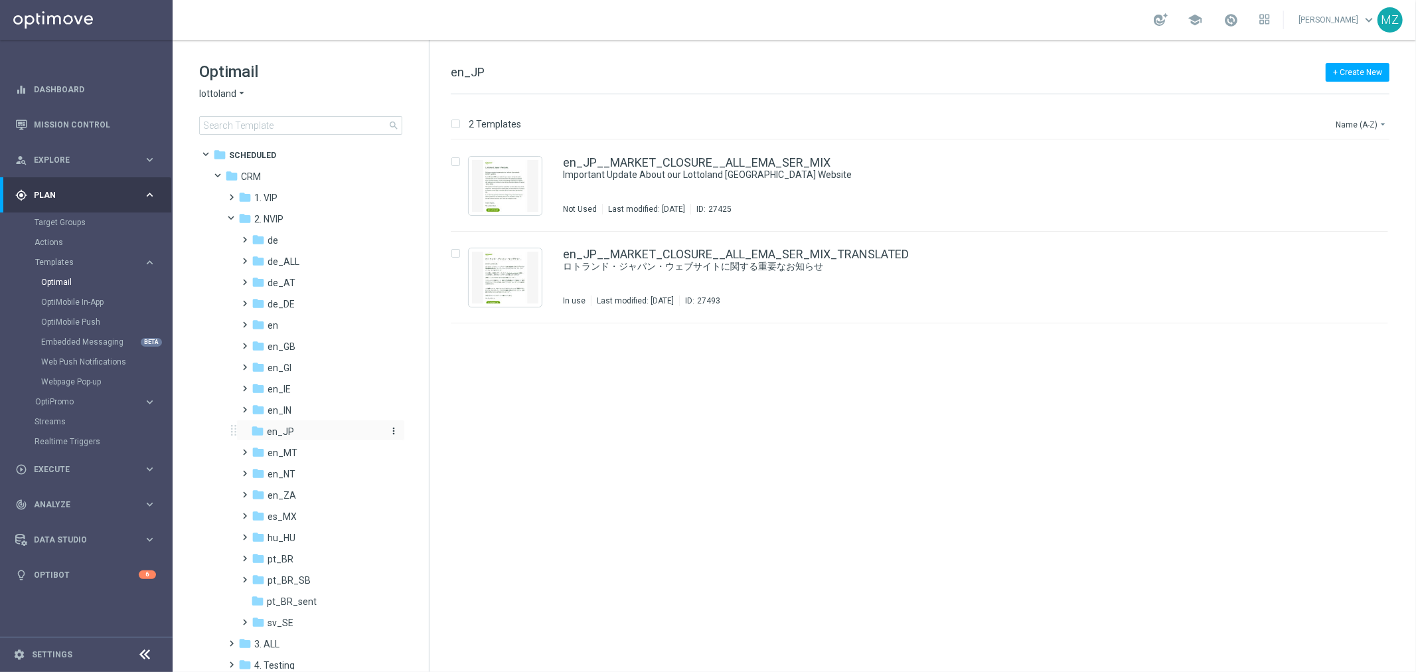
click at [390, 430] on icon "more_vert" at bounding box center [393, 431] width 11 height 11
click at [426, 480] on span "Delete" at bounding box center [438, 481] width 24 height 11
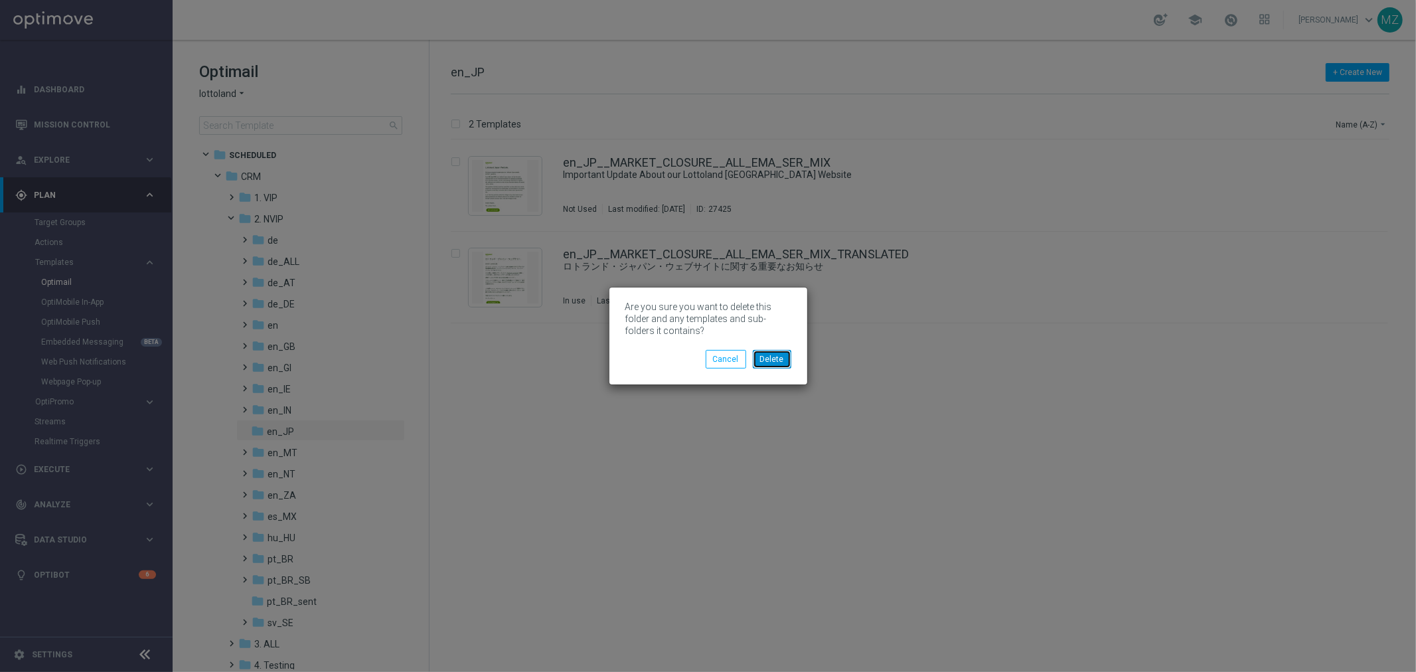
click at [781, 356] on button "Delete" at bounding box center [772, 359] width 39 height 19
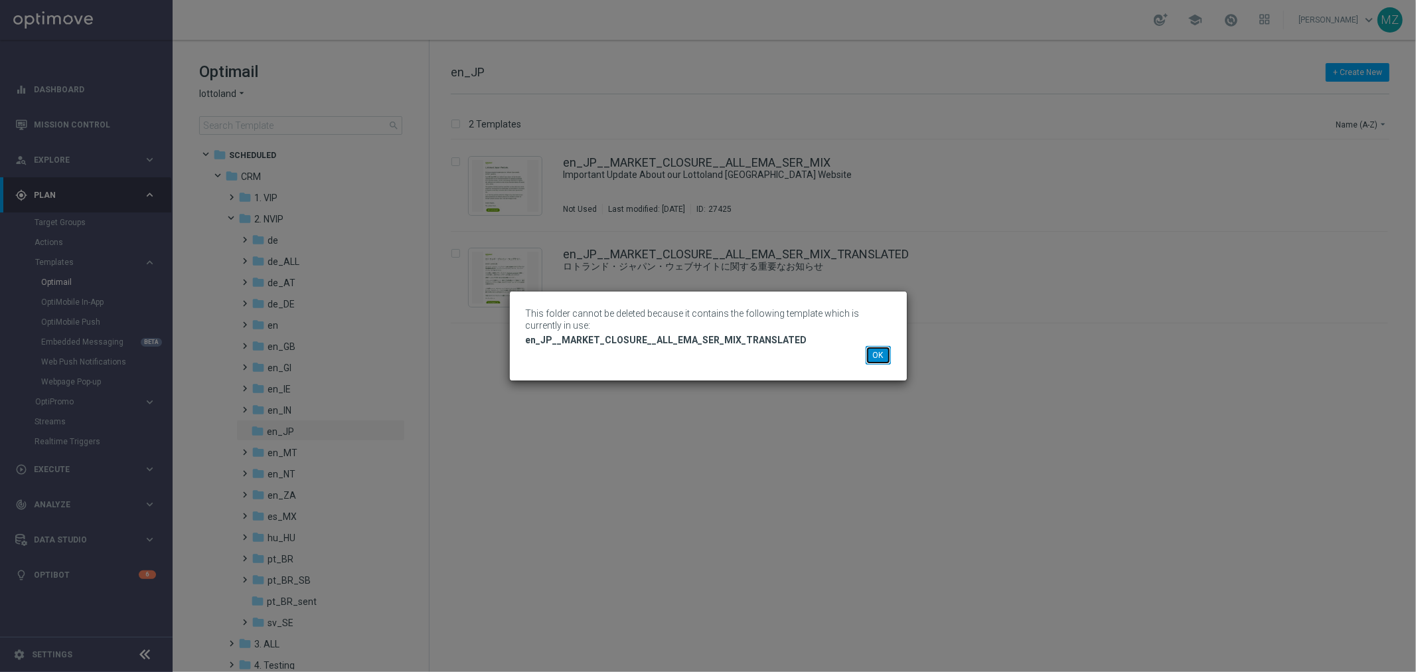
click at [877, 355] on button "OK" at bounding box center [878, 355] width 25 height 19
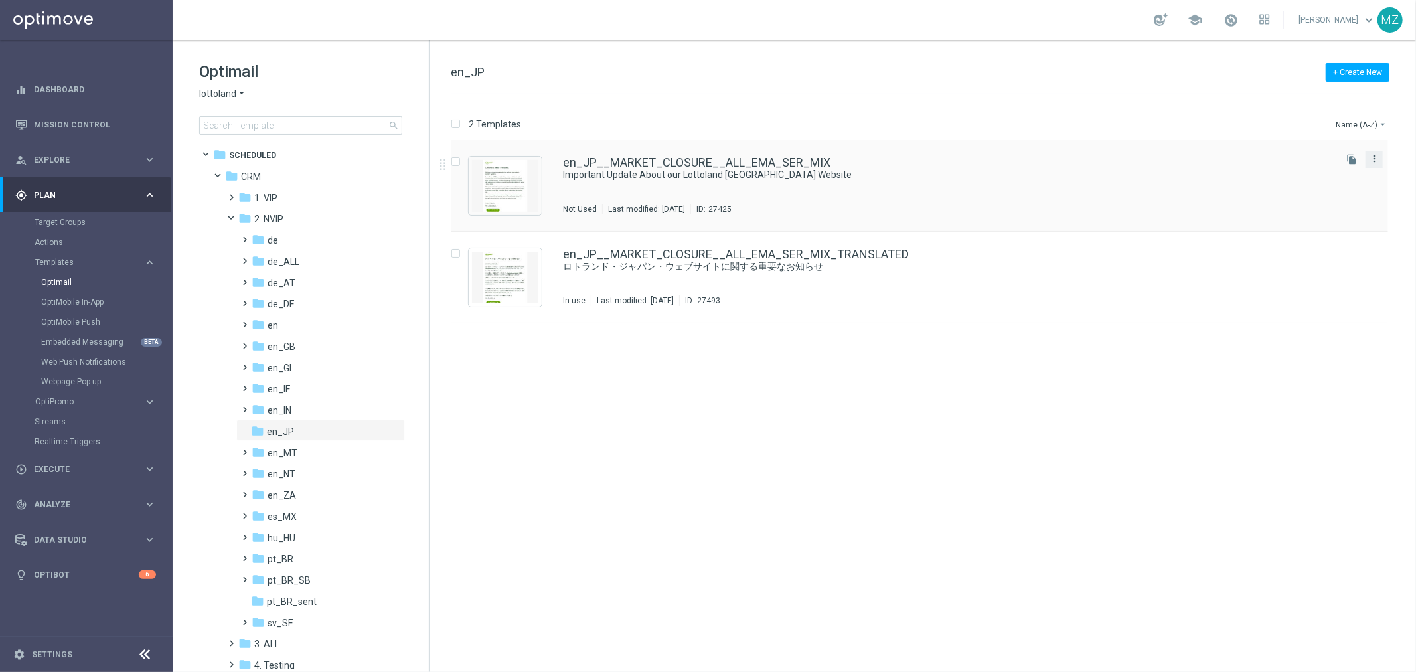
click at [1369, 157] on icon "more_vert" at bounding box center [1374, 158] width 11 height 11
click at [1319, 209] on div "Delete" at bounding box center [1321, 210] width 80 height 9
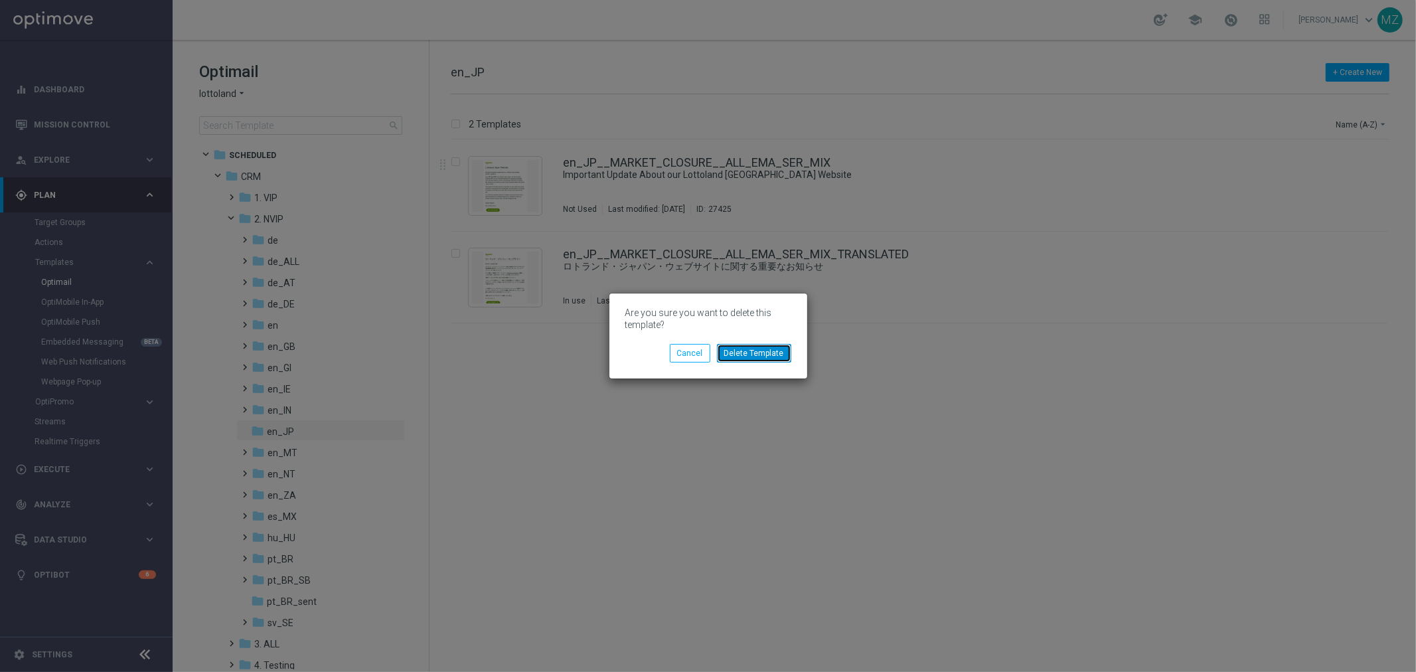
click at [746, 350] on button "Delete Template" at bounding box center [754, 353] width 74 height 19
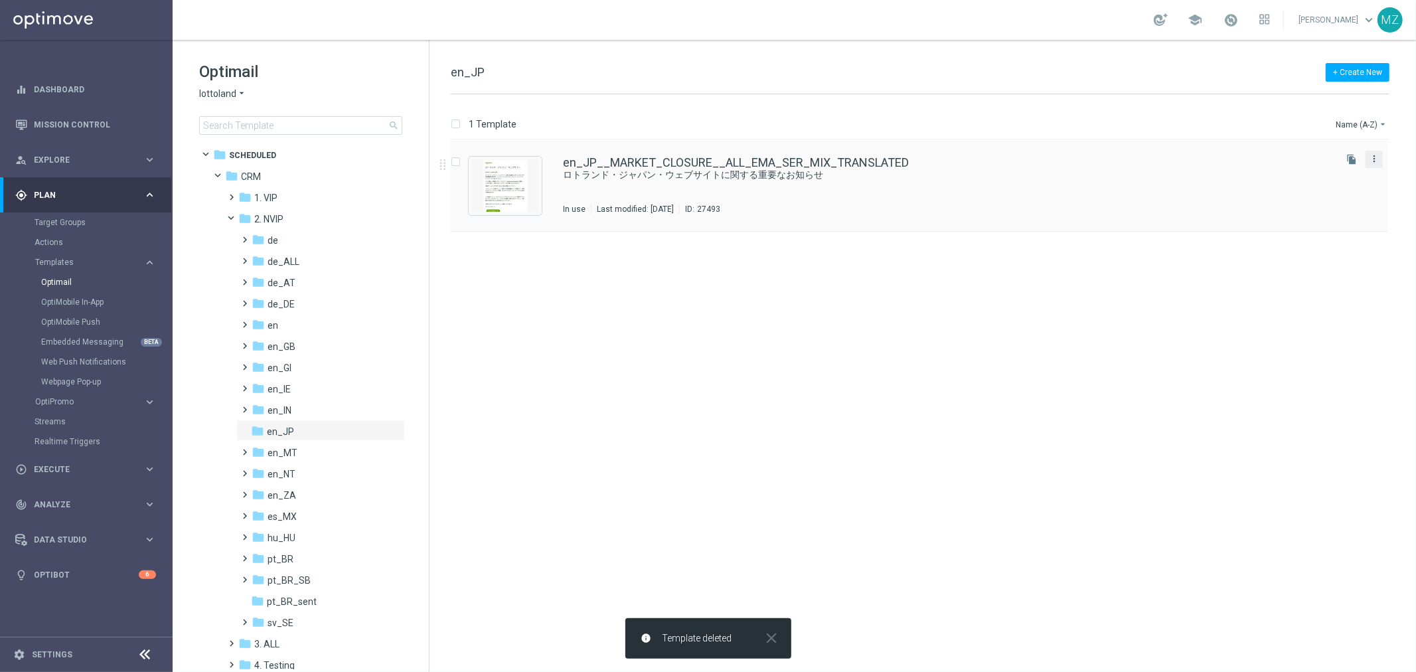
click at [1376, 162] on icon "more_vert" at bounding box center [1374, 158] width 11 height 11
click at [1315, 216] on div "delete_forever [GEOGRAPHIC_DATA]" at bounding box center [1315, 210] width 106 height 19
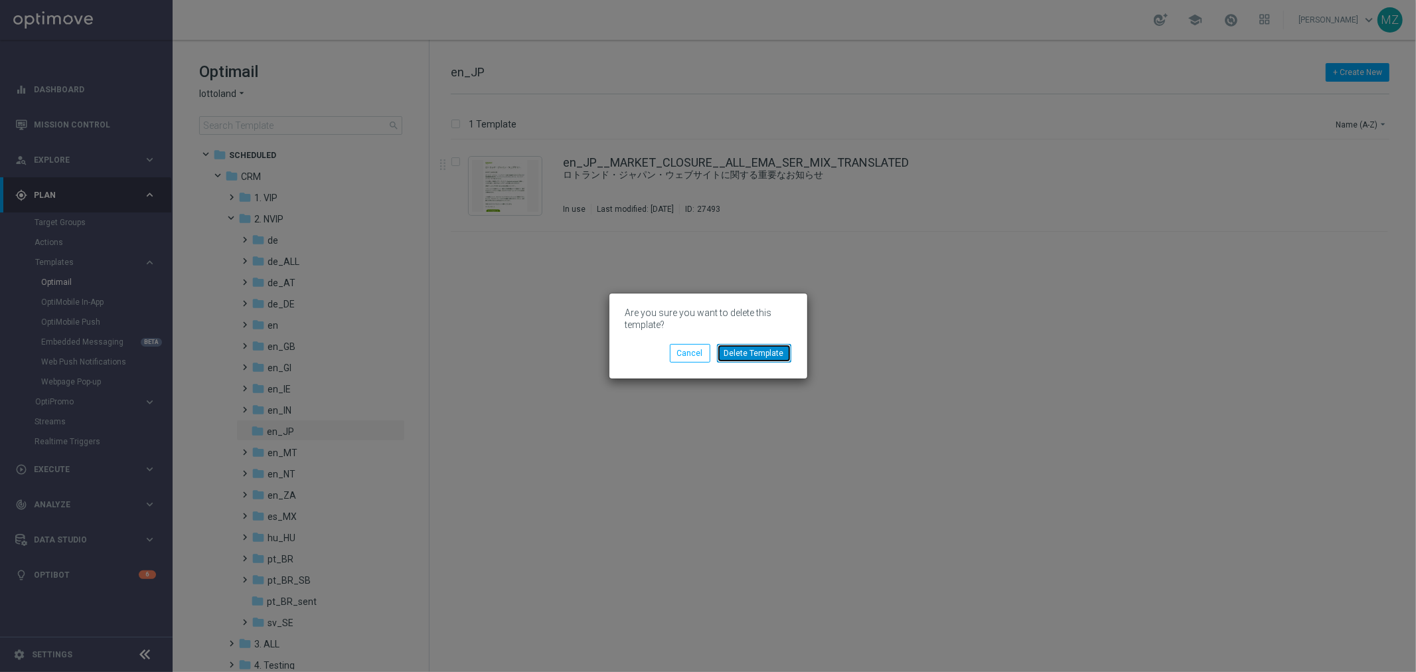
click at [749, 356] on button "Delete Template" at bounding box center [754, 353] width 74 height 19
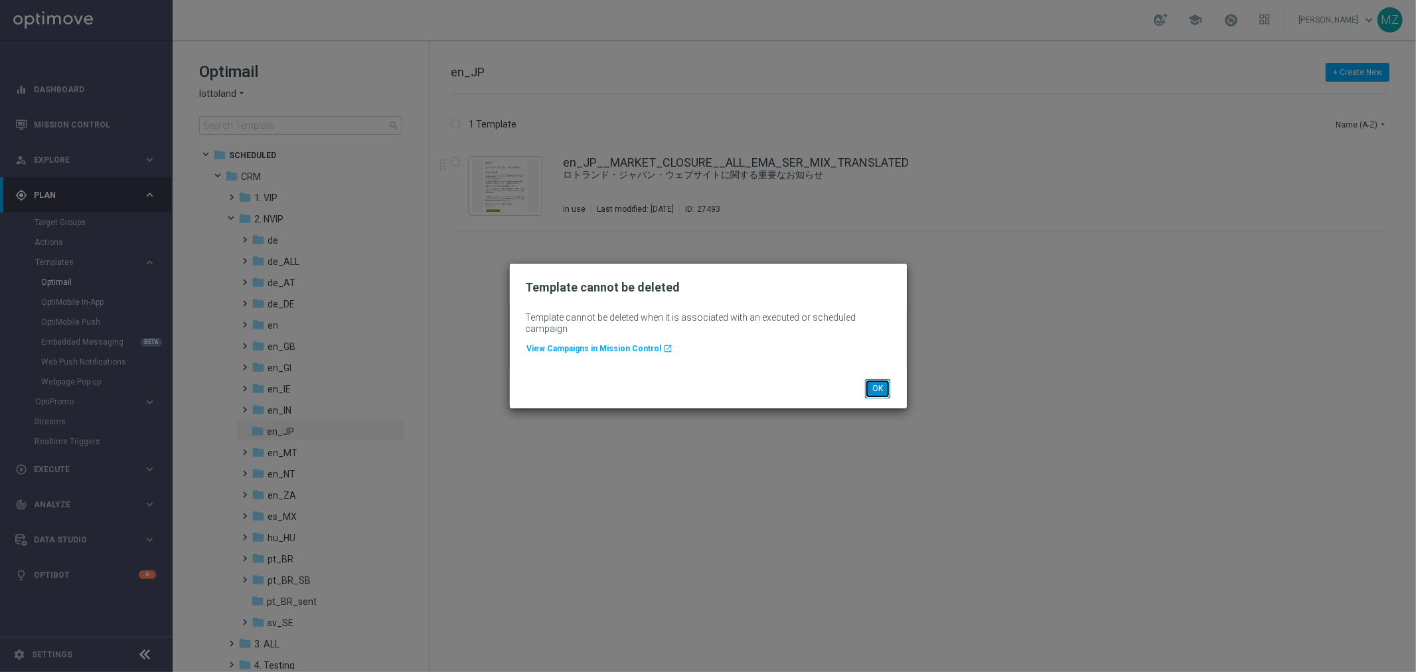
click at [881, 383] on button "OK" at bounding box center [877, 388] width 25 height 19
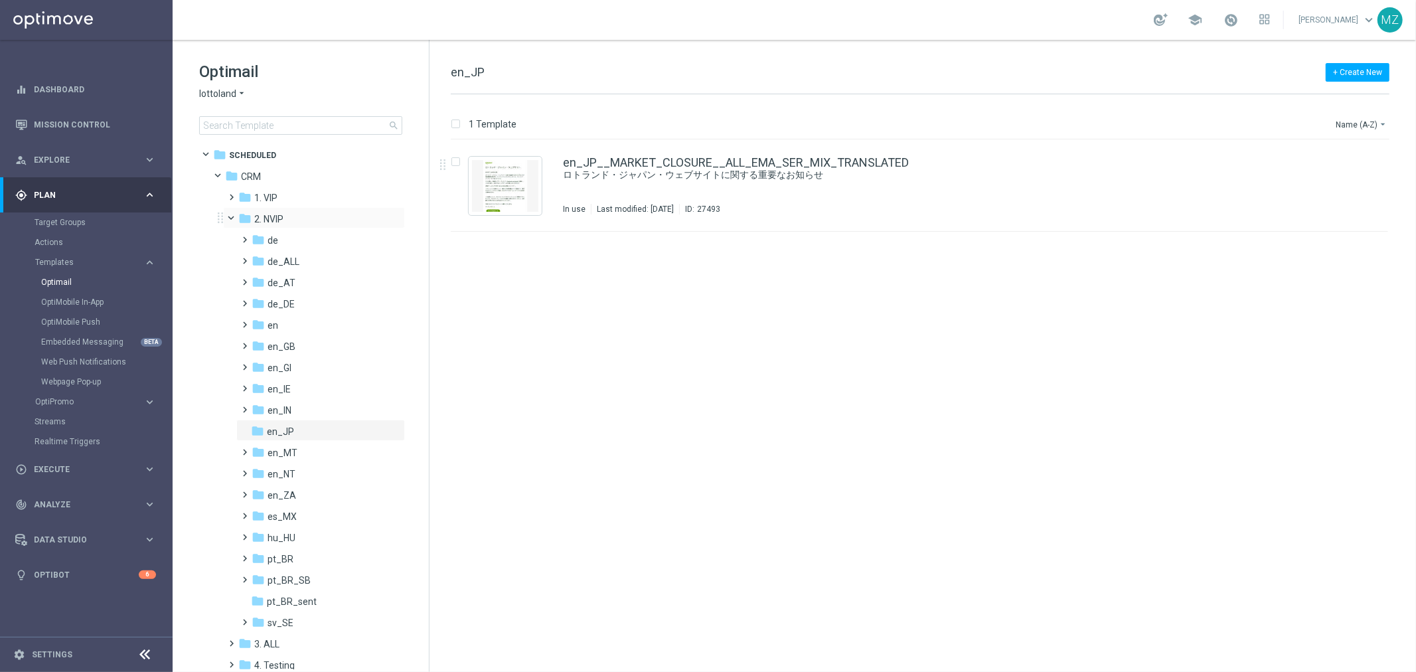
click at [235, 217] on span at bounding box center [237, 215] width 5 height 6
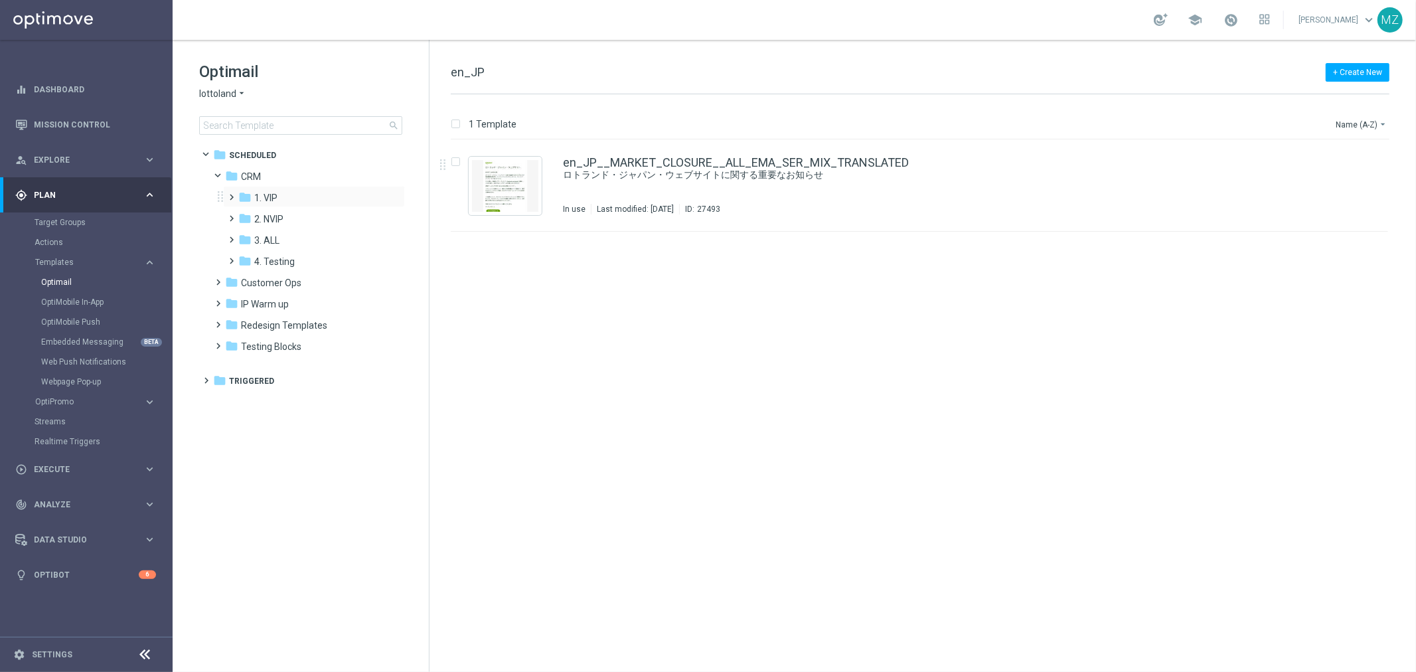
click at [231, 194] on span at bounding box center [229, 191] width 6 height 5
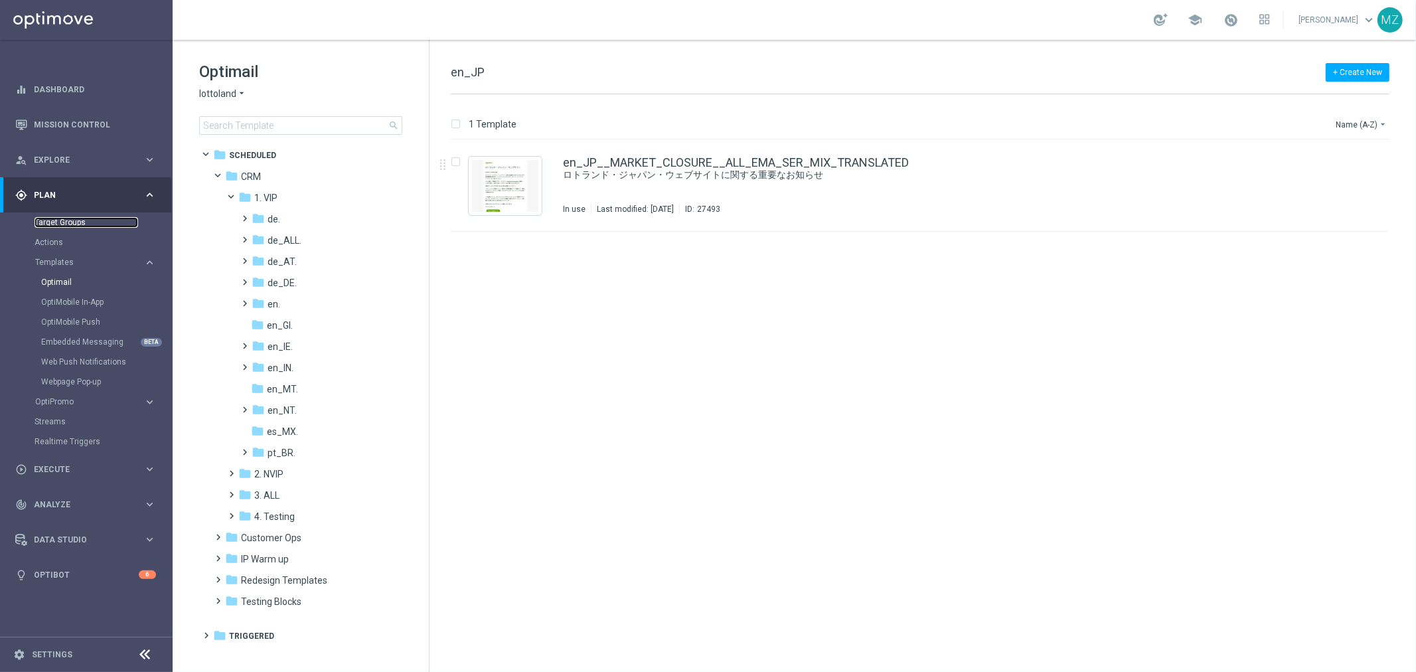
click at [74, 222] on link "Target Groups" at bounding box center [87, 222] width 104 height 11
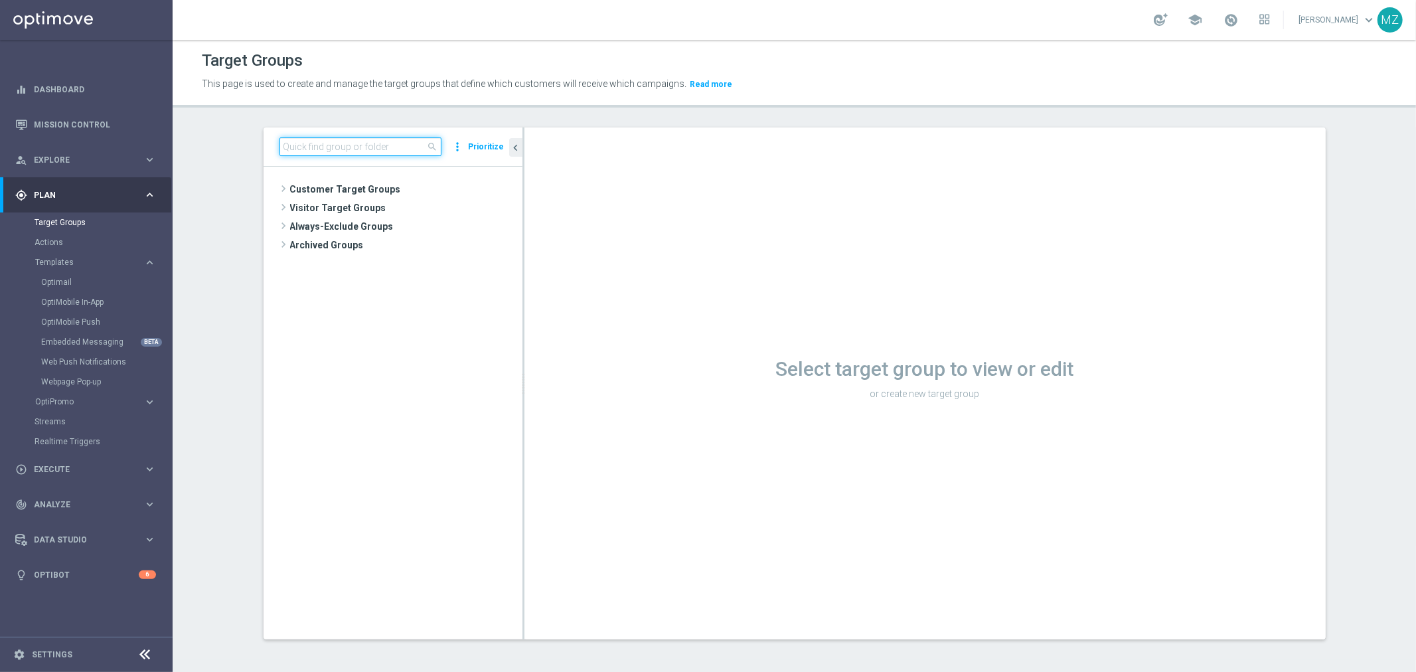
click at [368, 154] on input at bounding box center [361, 146] width 162 height 19
paste input "BR_LOT__ACTIVESLOTTO__ALL_SMS_TAC_LT"
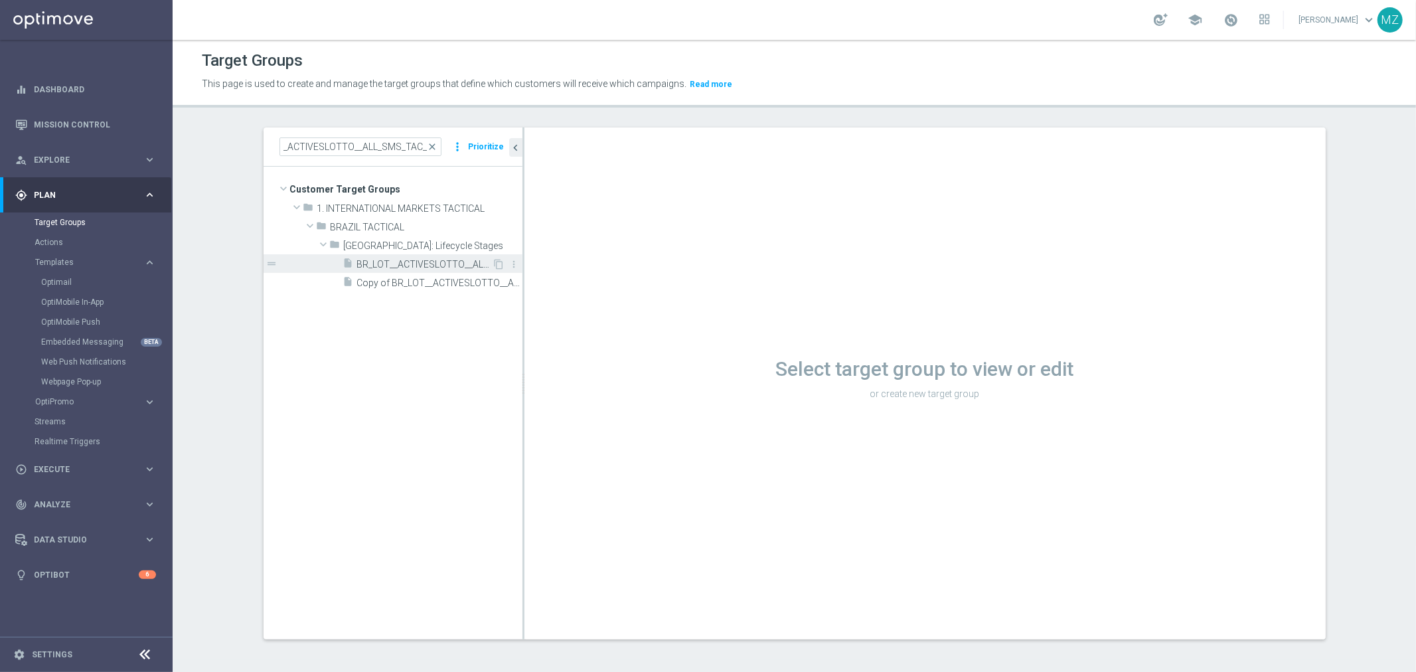
click at [417, 262] on span "BR_LOT__ACTIVESLOTTO__ALL_SMS_TAC_LT" at bounding box center [424, 264] width 135 height 11
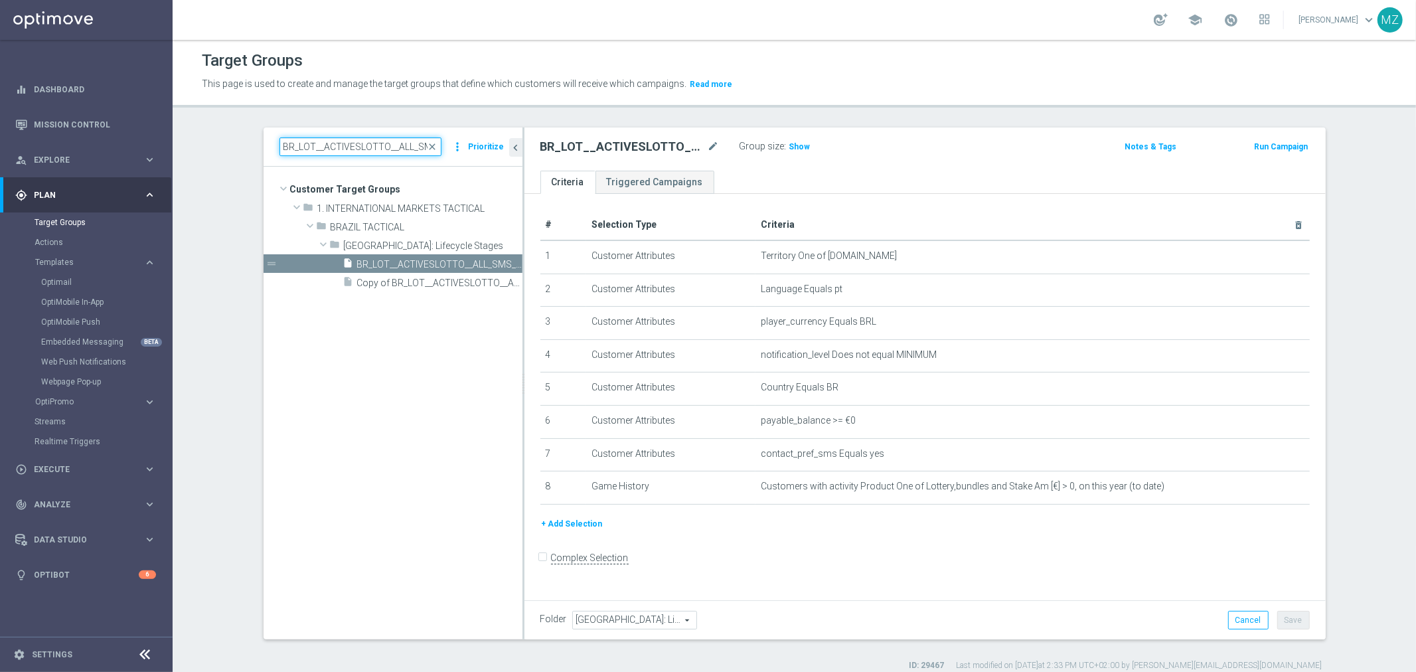
click at [337, 143] on input "BR_LOT__ACTIVESLOTTO__ALL_SMS_TAC_LT" at bounding box center [361, 146] width 162 height 19
paste input "NEW_NONE_DEPS"
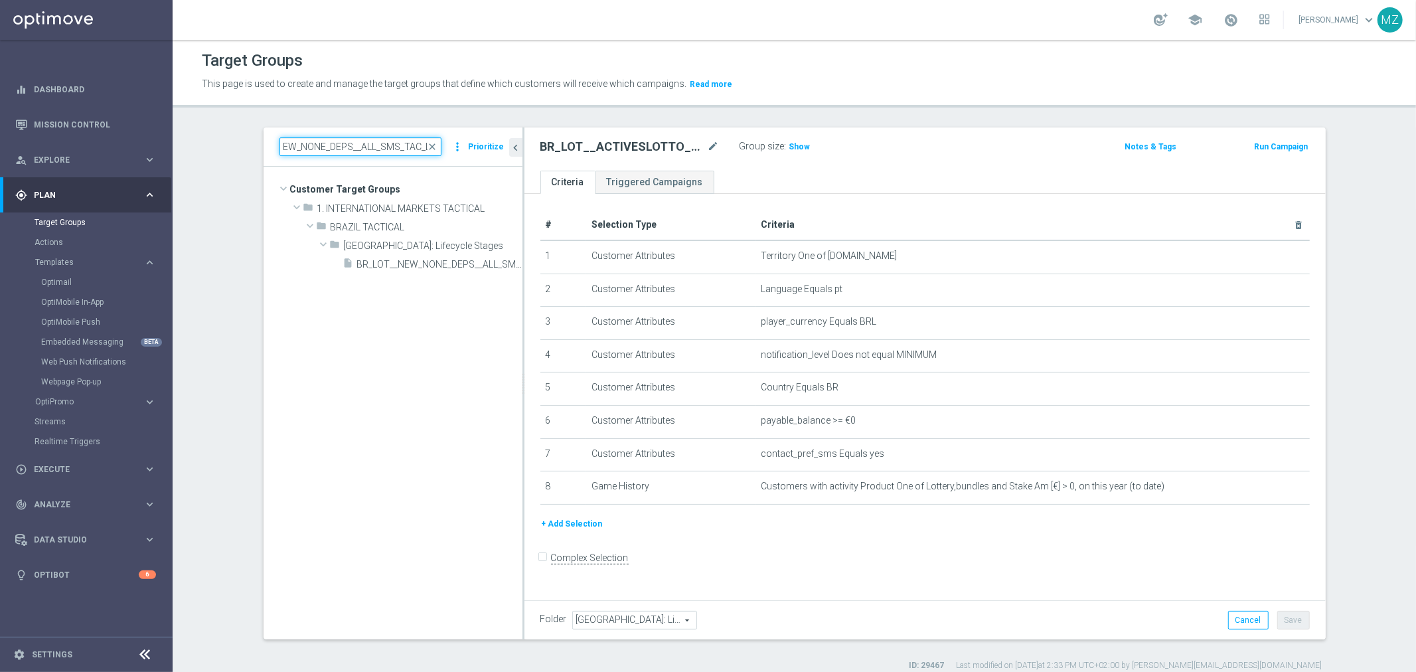
type input "BR_LOT__NEW_NONE_DEPS__ALL_SMS_TAC_LT"
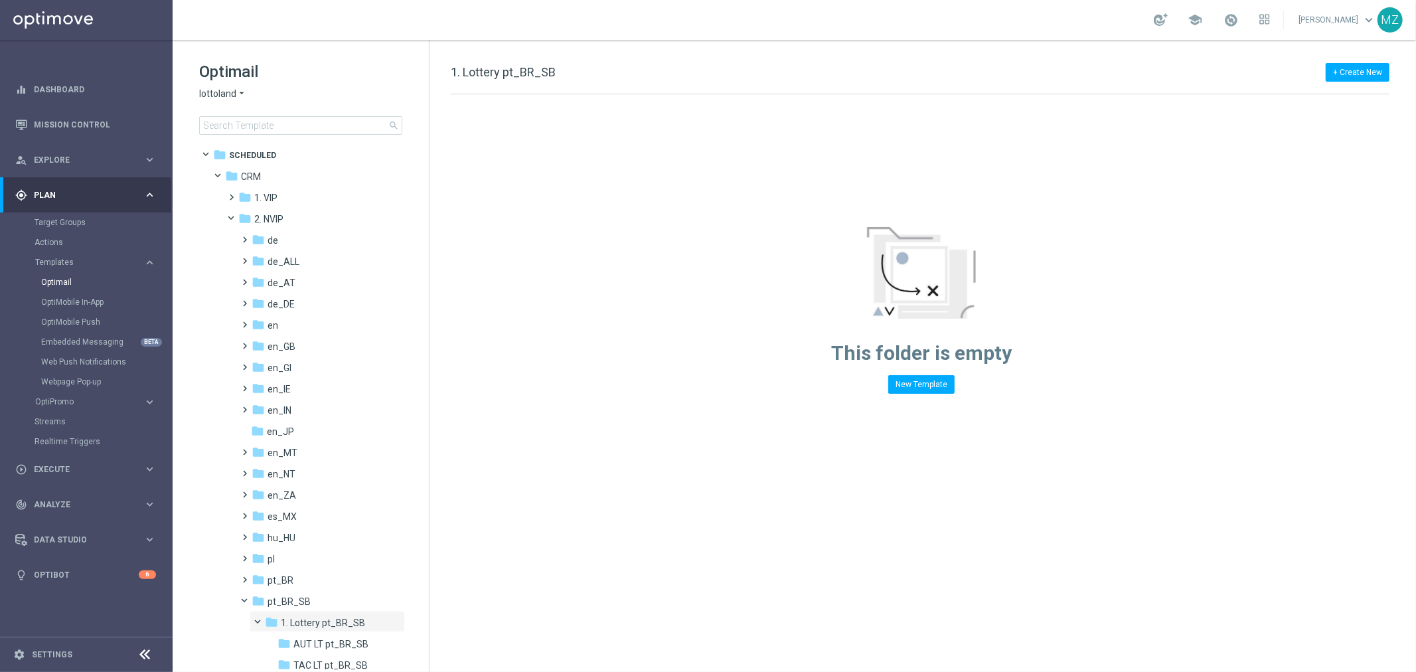
click at [236, 90] on icon "arrow_drop_down" at bounding box center [241, 94] width 11 height 13
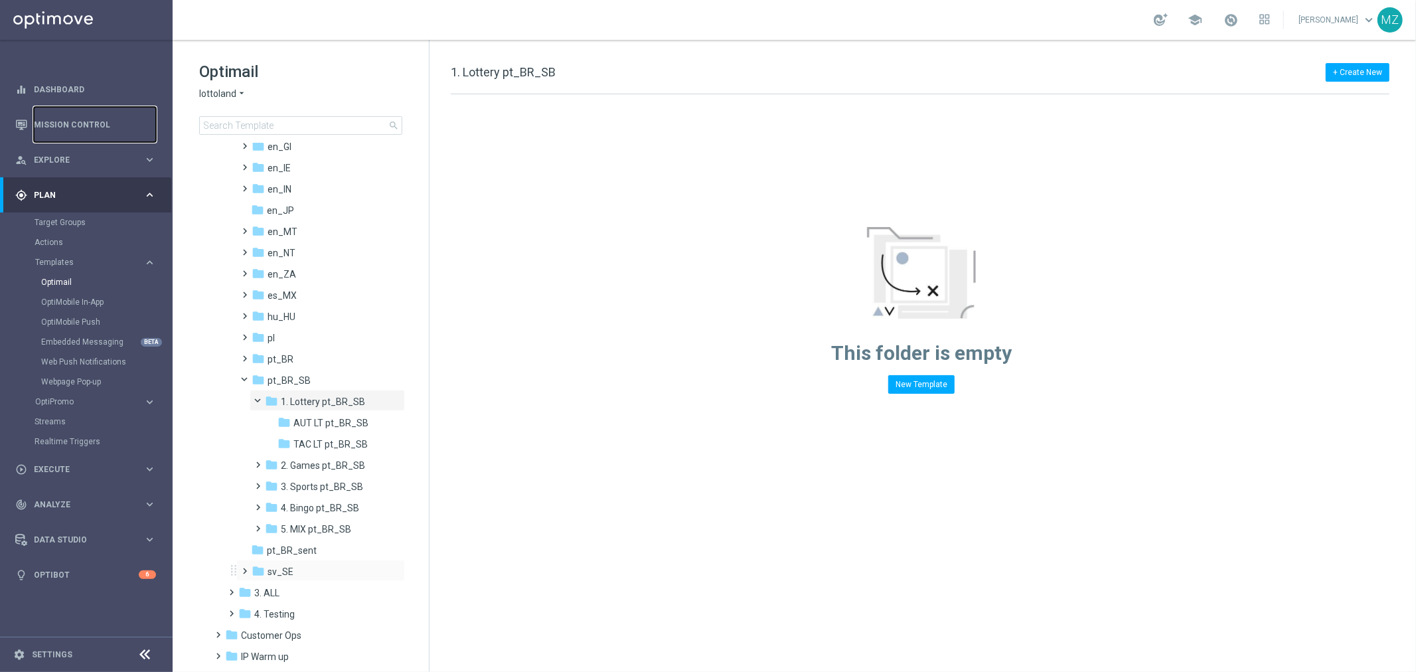
scroll to position [147, 0]
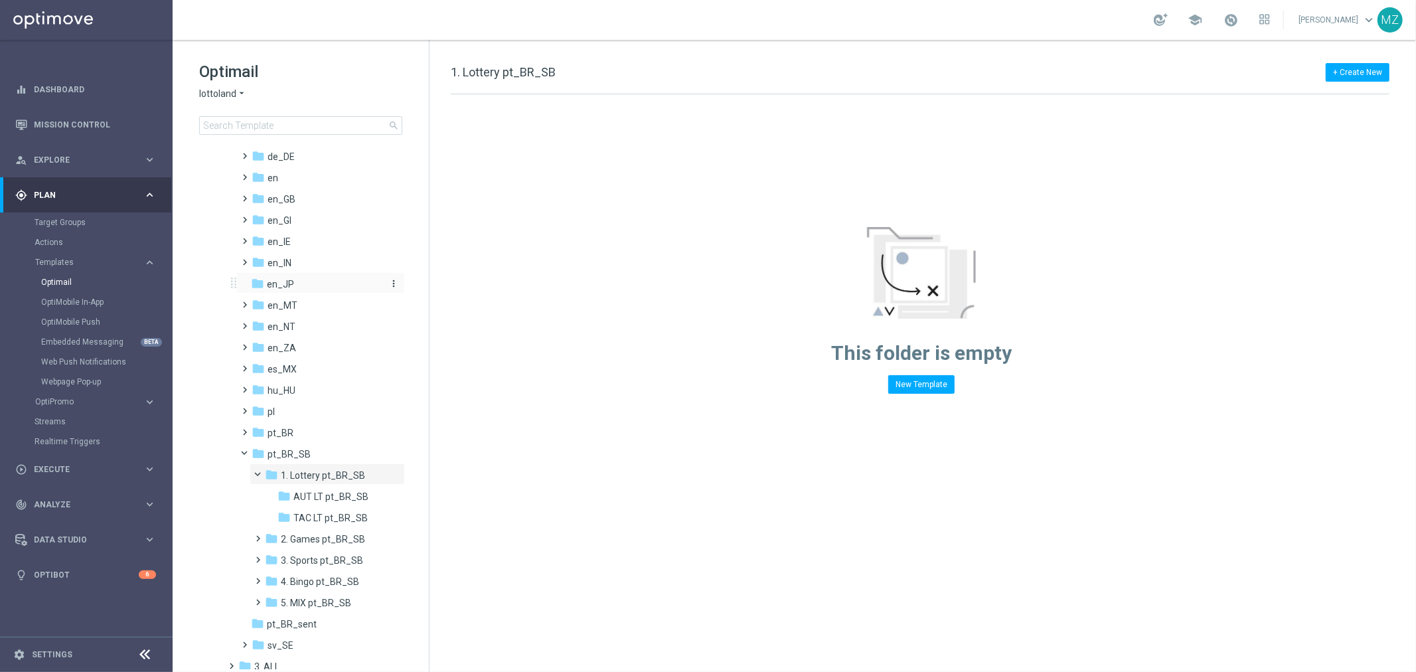
click at [390, 282] on icon "more_vert" at bounding box center [393, 283] width 11 height 11
click at [455, 295] on button "mode_edit Rename" at bounding box center [448, 302] width 86 height 16
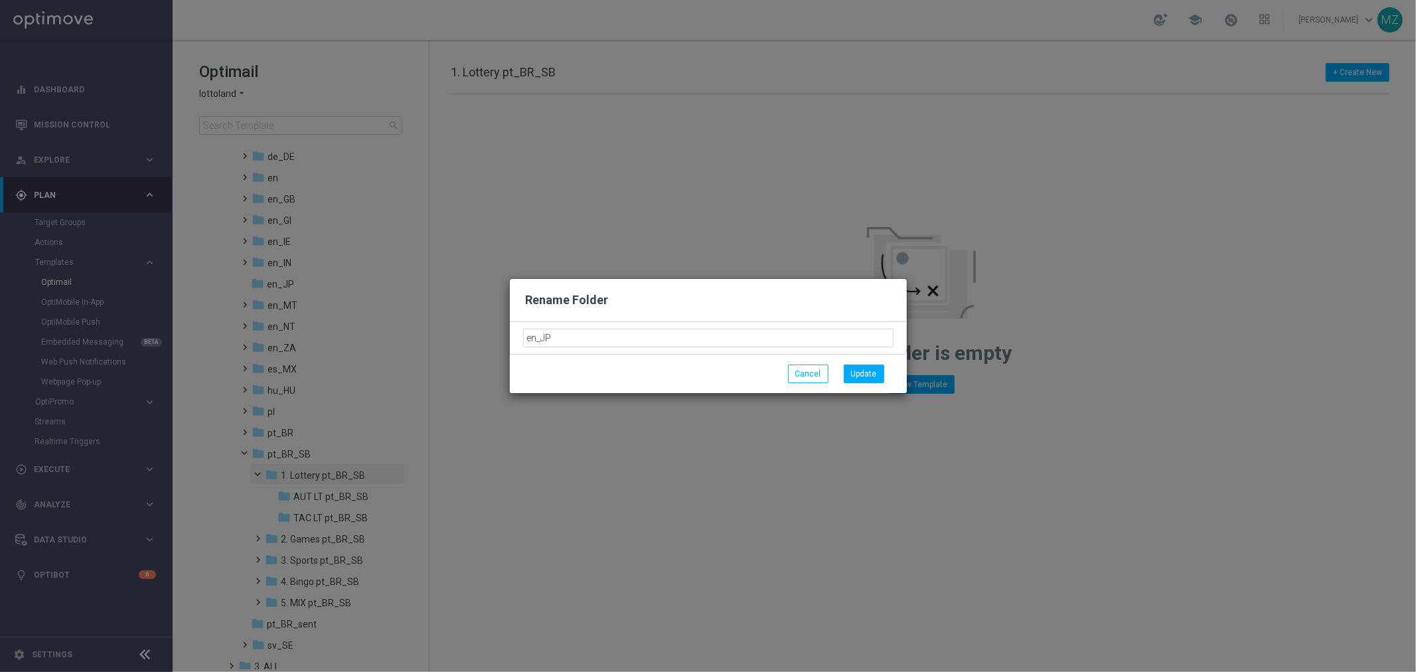
type input "en_JP"
click at [878, 369] on button "Update" at bounding box center [864, 374] width 41 height 19
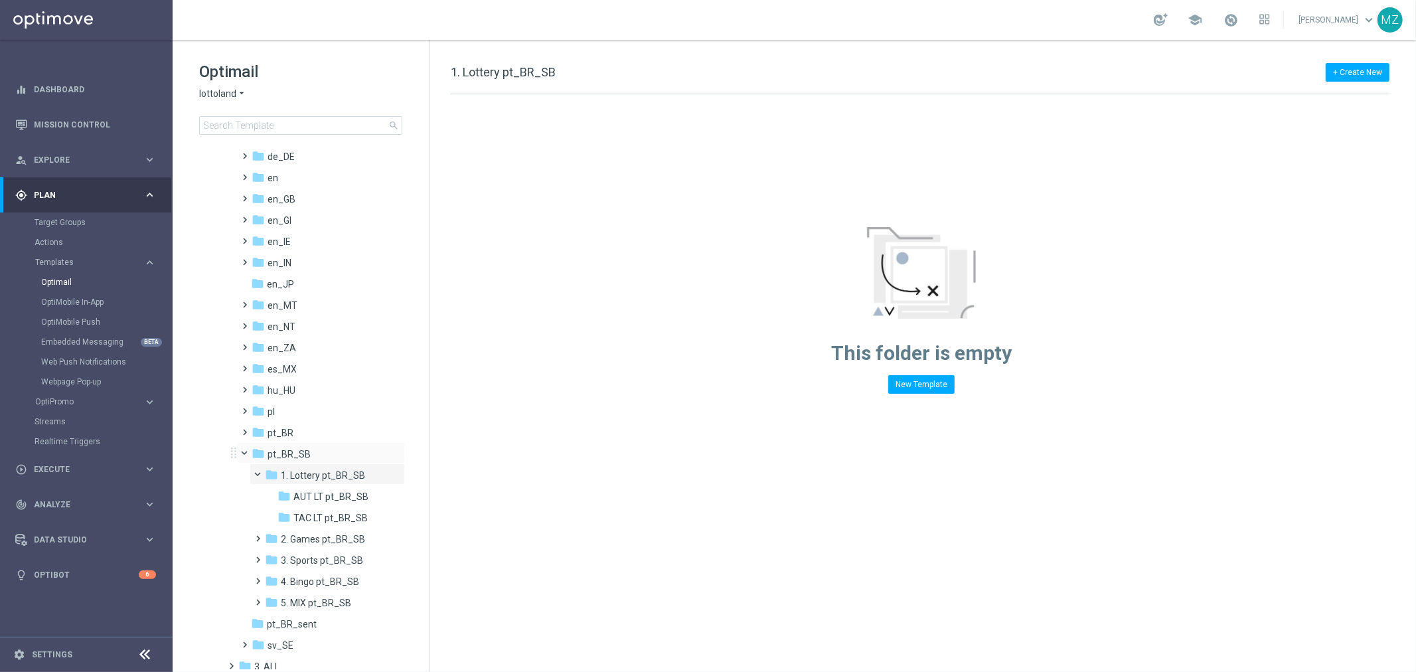
click at [248, 450] on span at bounding box center [250, 451] width 5 height 6
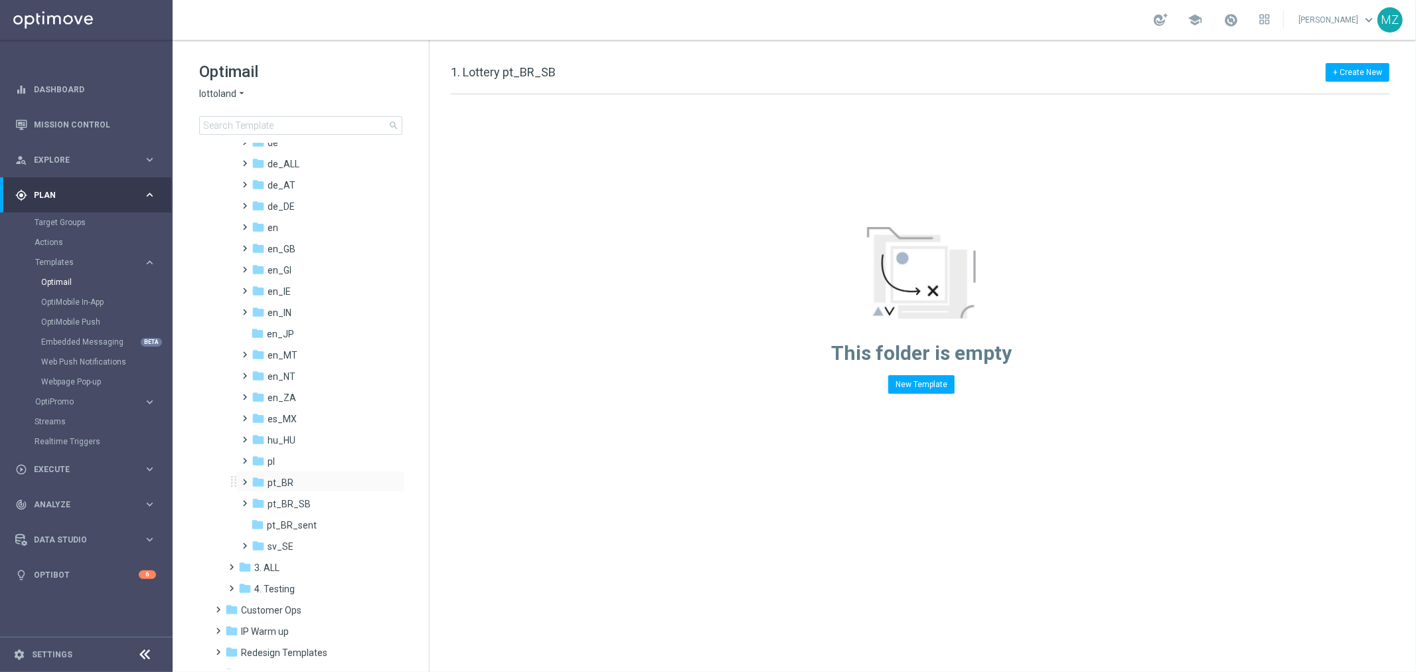
scroll to position [72, 0]
click at [242, 440] on span at bounding box center [243, 438] width 6 height 5
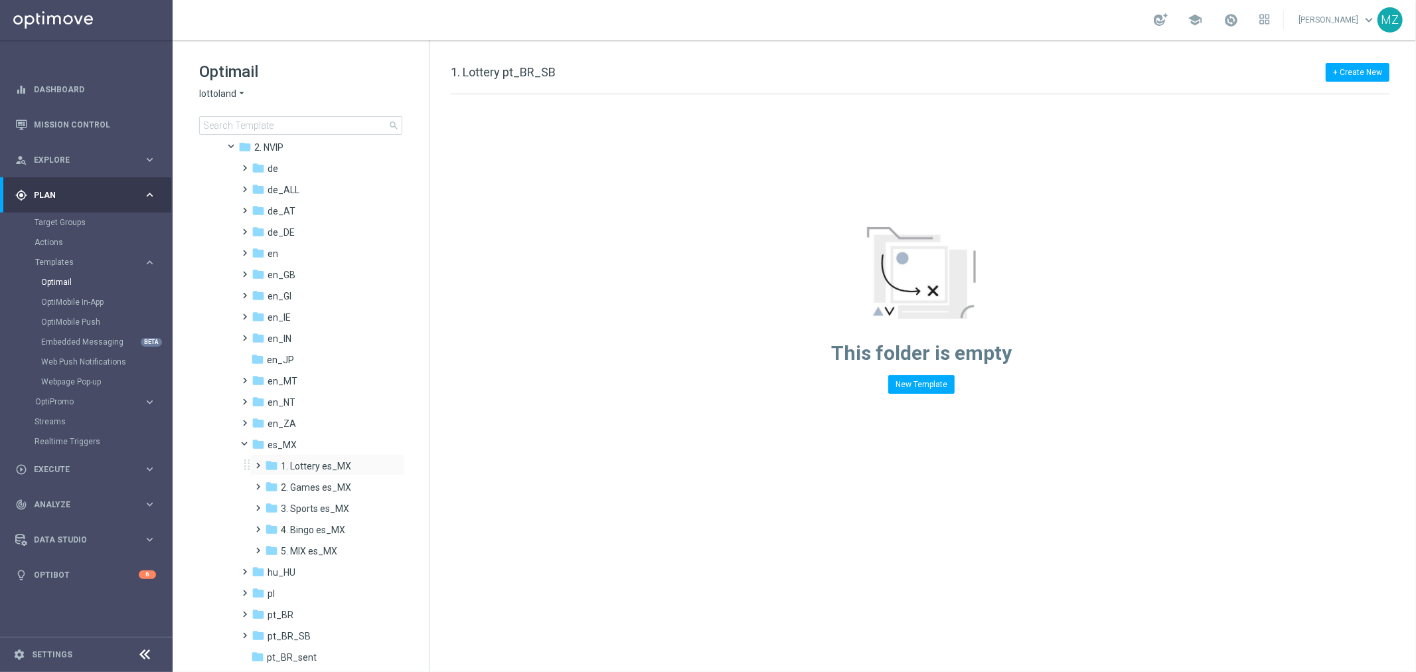
click at [256, 462] on span at bounding box center [256, 459] width 6 height 5
click at [270, 483] on span at bounding box center [269, 480] width 6 height 5
click at [320, 506] on span "CHURN_MELATA10ELFSC" at bounding box center [344, 509] width 77 height 12
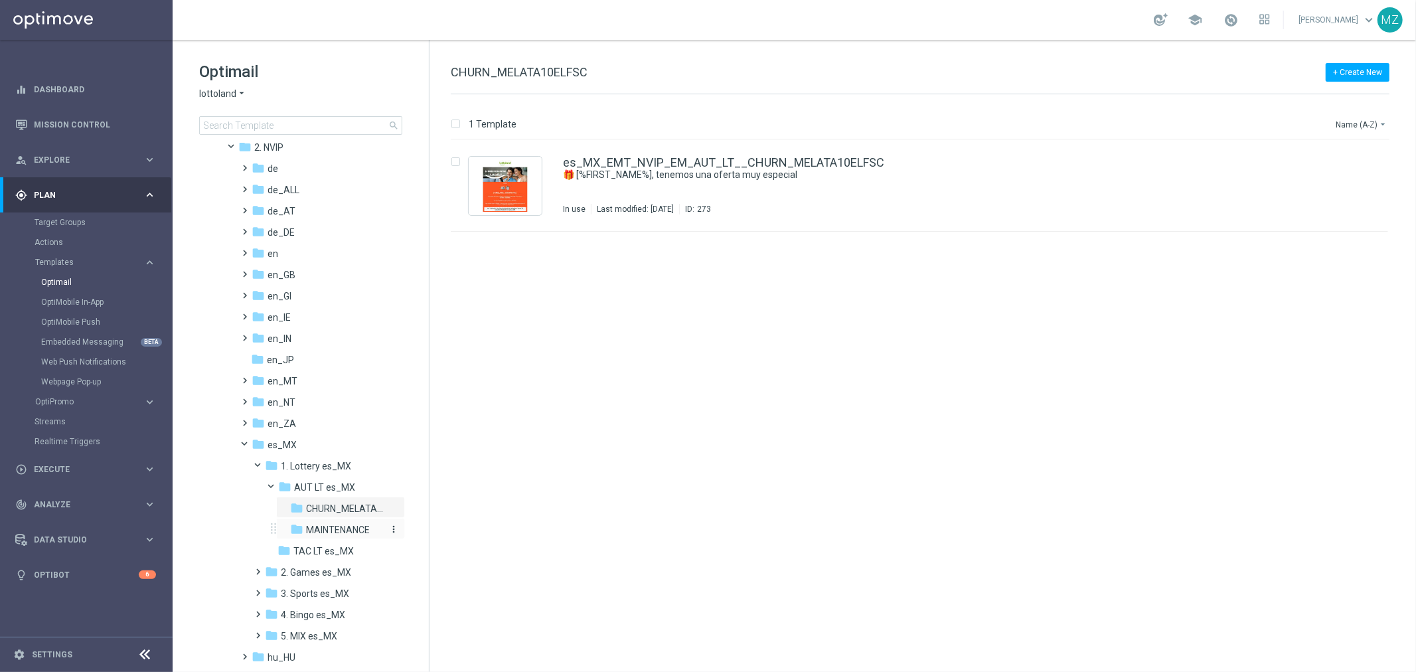
click at [319, 524] on span "MAINTENANCE" at bounding box center [338, 530] width 64 height 12
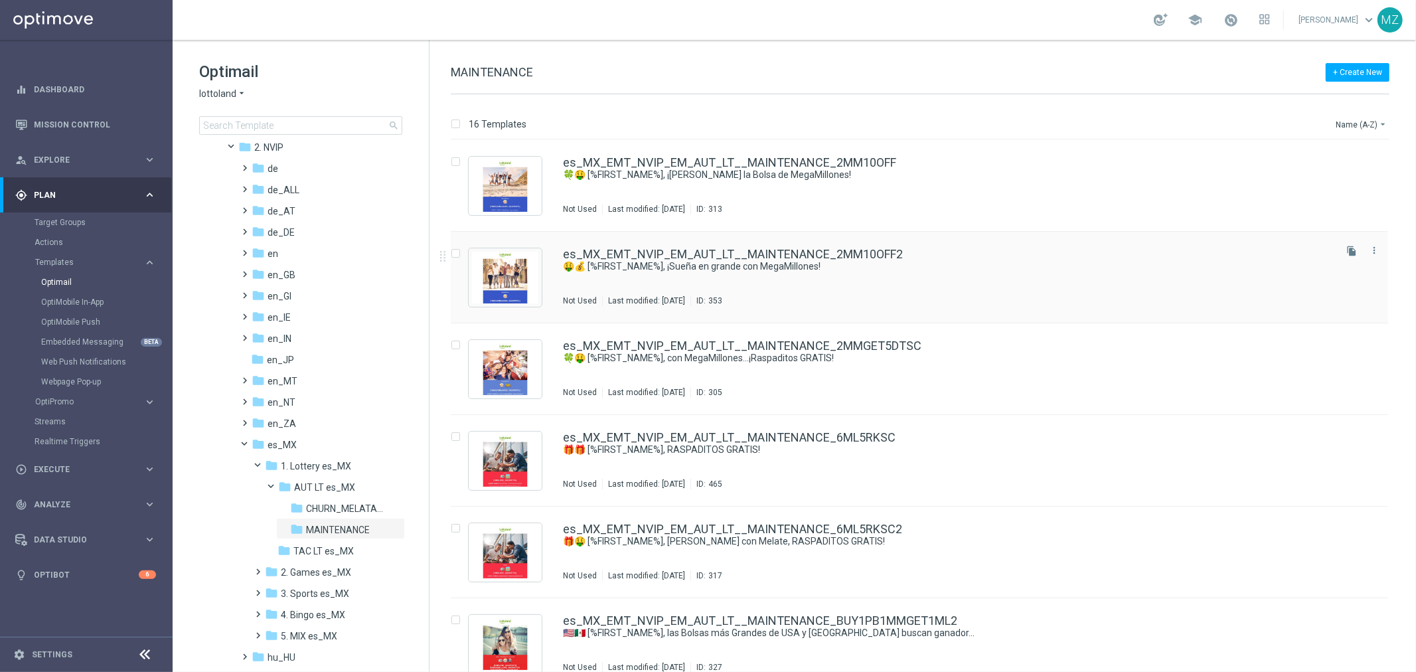
click at [651, 277] on div "es_MX_EMT_NVIP_EM_AUT_LT__MAINTENANCE_2MM10OFF2 🤑💰 [%FIRST_NAME%], ¡Sueña en gr…" at bounding box center [948, 277] width 770 height 58
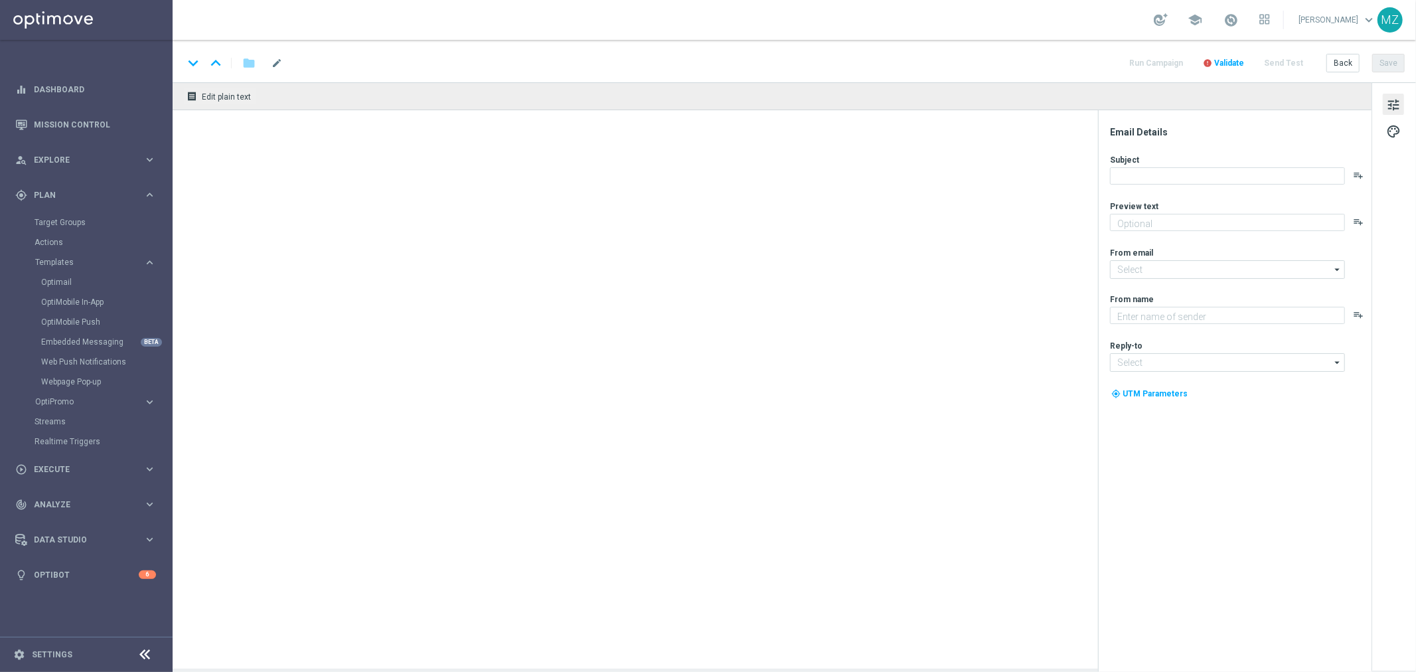
type textarea "MegaMillones busca ganador"
type textarea "Lottoland"
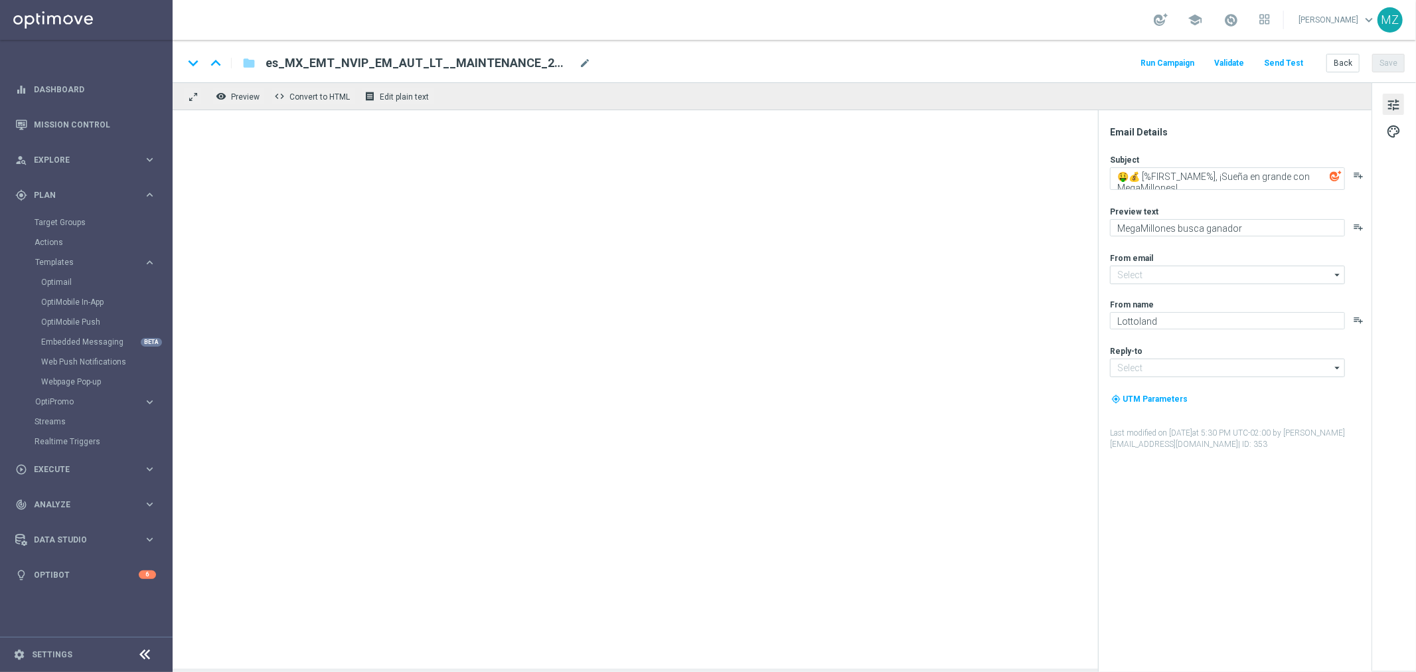
type input "[EMAIL_ADDRESS][DOMAIN_NAME]"
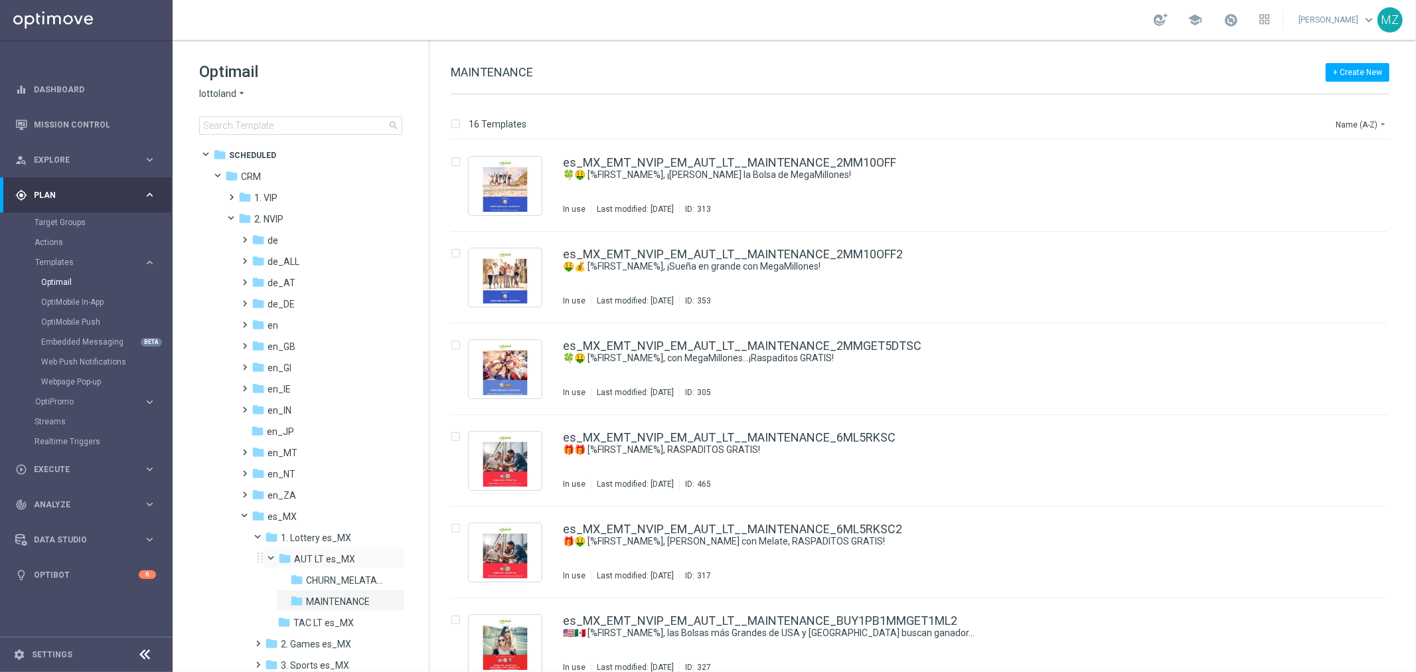
click at [275, 554] on span at bounding box center [277, 555] width 5 height 6
click at [248, 516] on span at bounding box center [250, 513] width 5 height 6
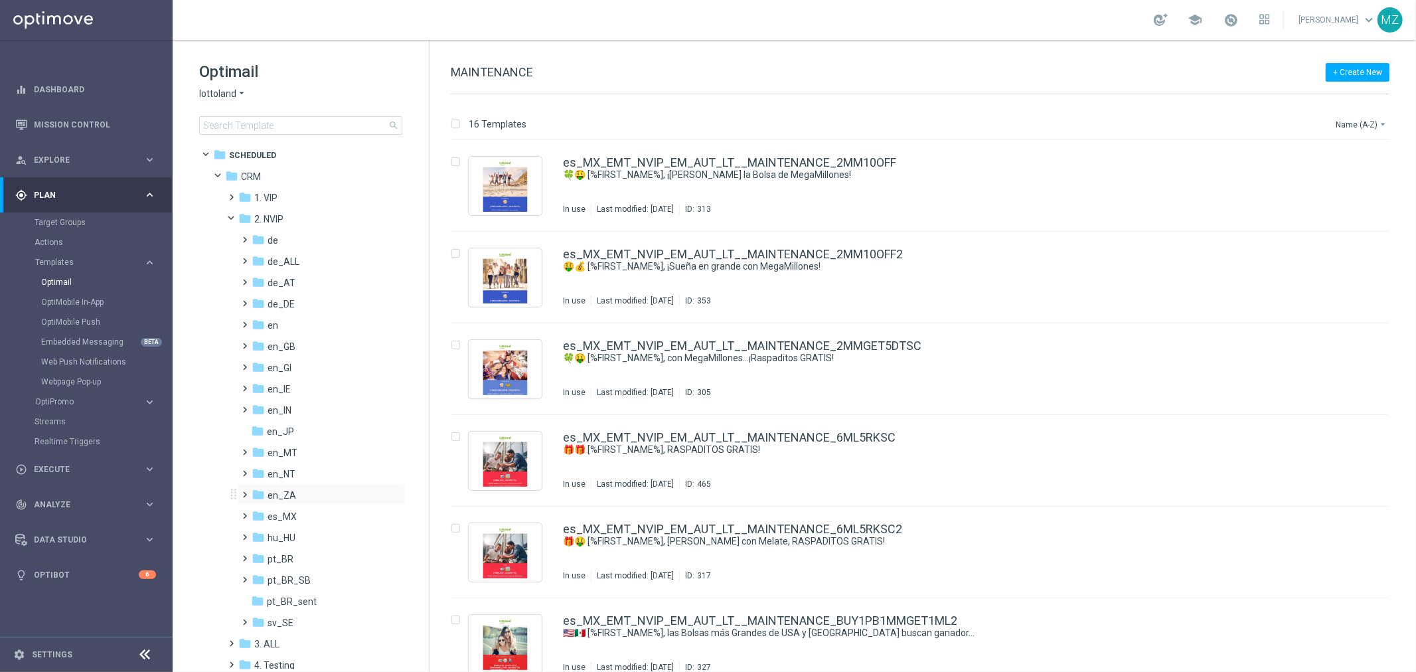
click at [242, 491] on span at bounding box center [243, 488] width 6 height 5
click at [257, 513] on span at bounding box center [256, 509] width 6 height 5
click at [309, 536] on span "AUT LT en_ZA" at bounding box center [324, 538] width 60 height 12
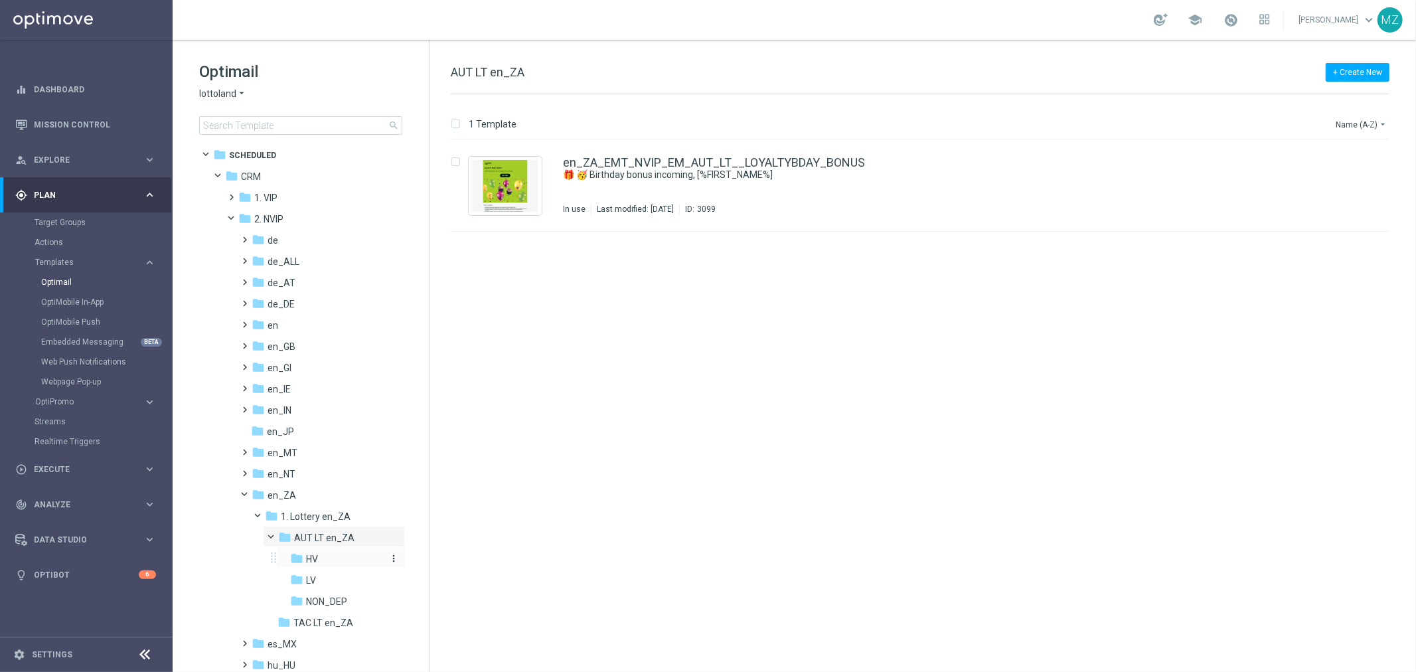
click at [307, 562] on span "HV" at bounding box center [312, 559] width 12 height 12
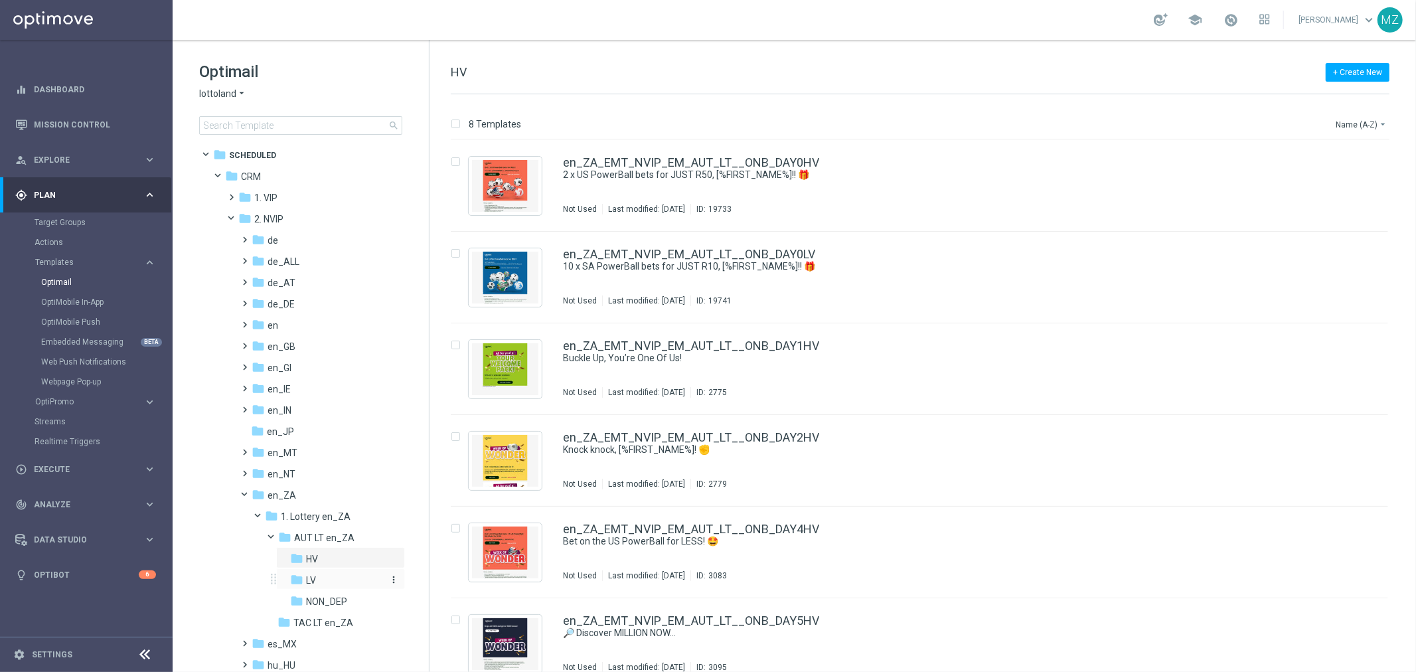
click at [310, 580] on span "LV" at bounding box center [311, 580] width 10 height 12
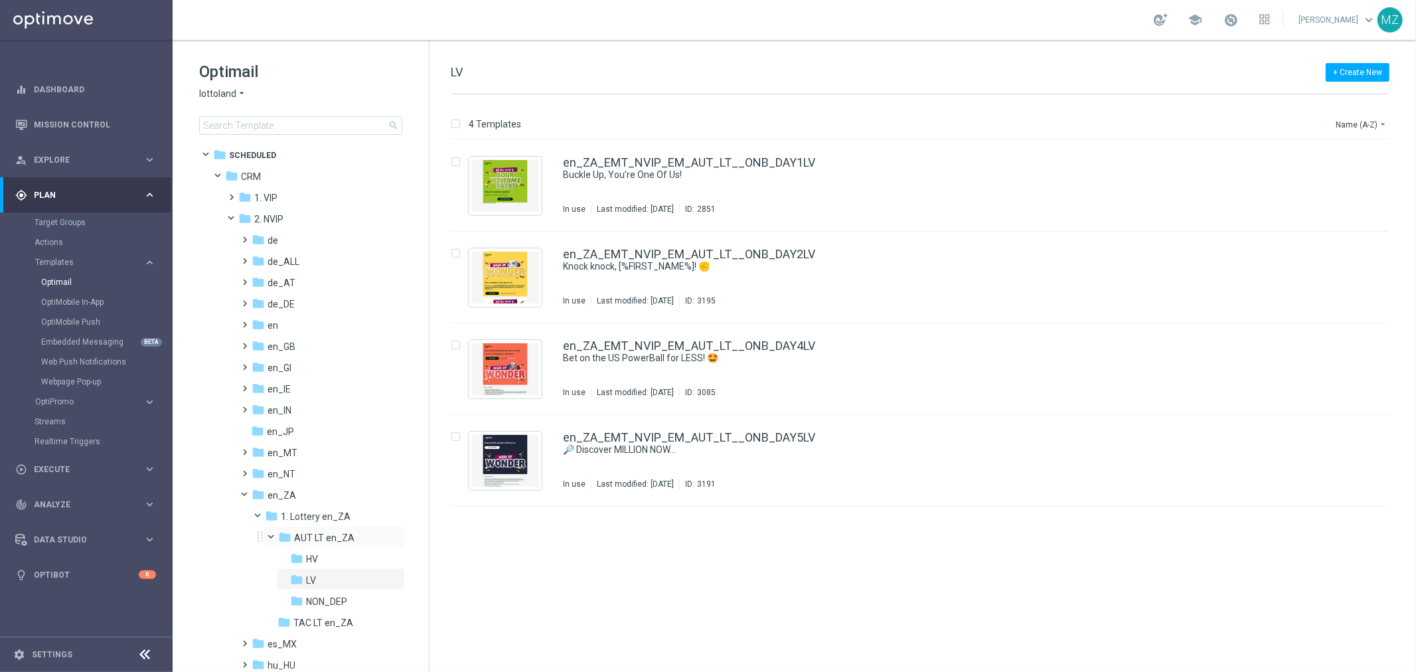
click at [275, 535] on span at bounding box center [277, 534] width 5 height 6
click at [304, 556] on span "TAC LT en_ZA" at bounding box center [323, 559] width 60 height 12
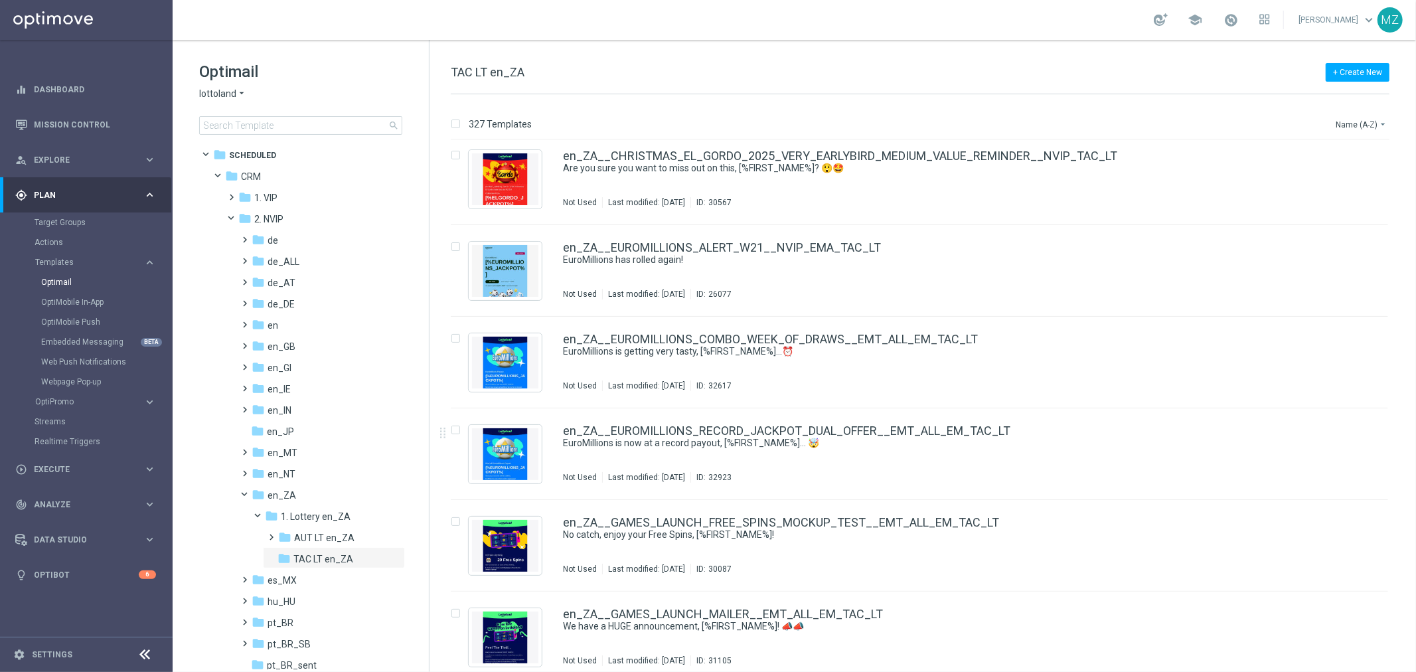
scroll to position [1392, 0]
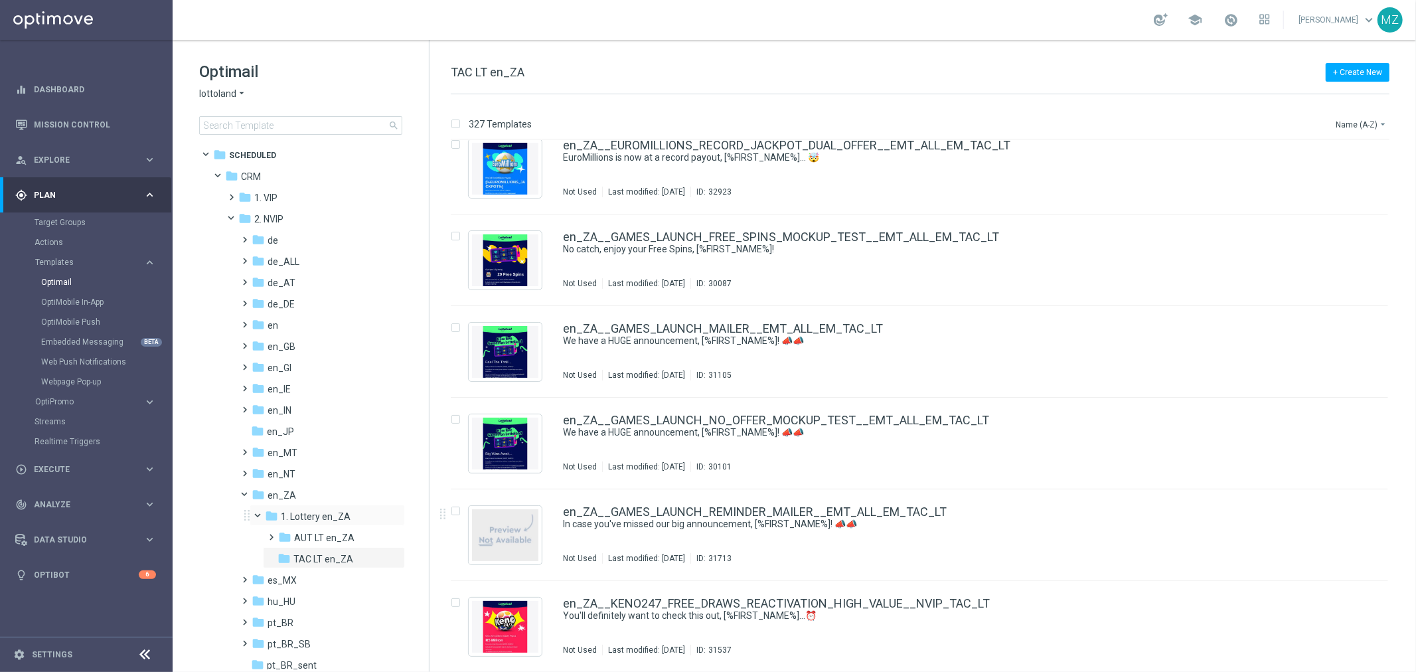
click at [262, 514] on span at bounding box center [264, 513] width 5 height 6
click at [248, 495] on span at bounding box center [250, 492] width 5 height 6
click at [235, 216] on span at bounding box center [237, 215] width 5 height 6
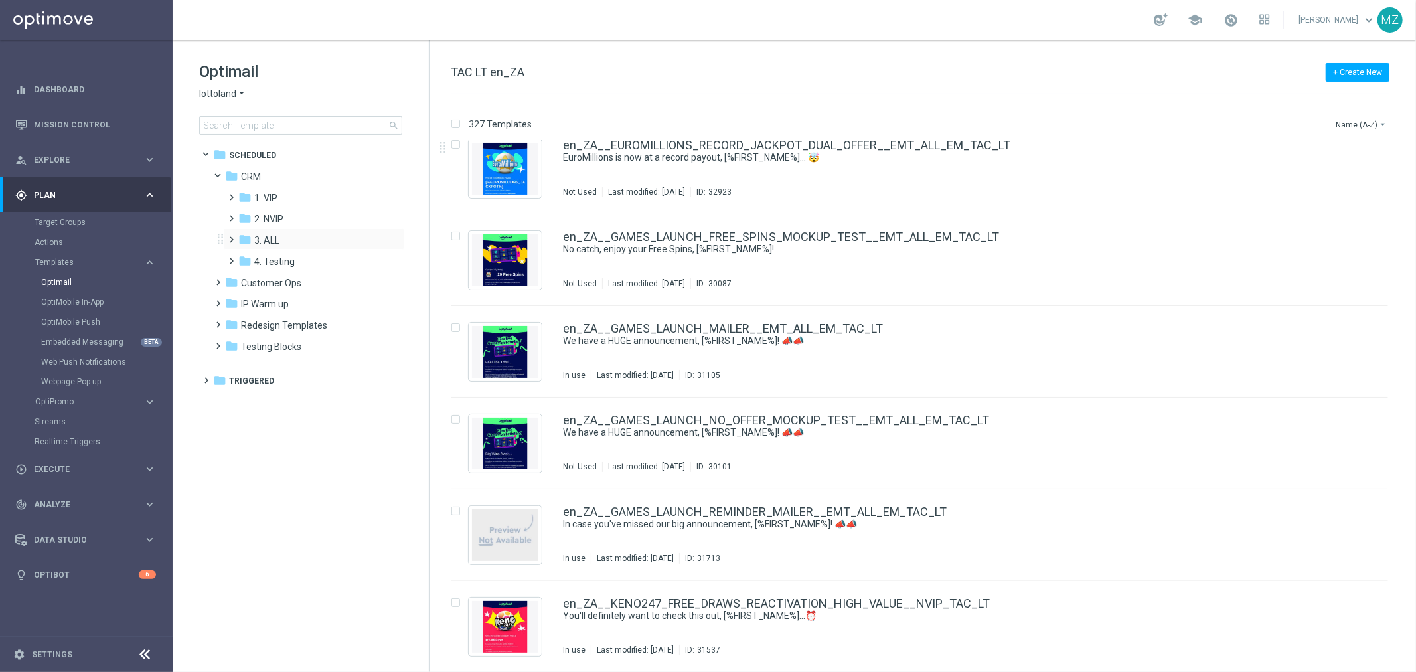
click at [230, 236] on span at bounding box center [229, 233] width 6 height 5
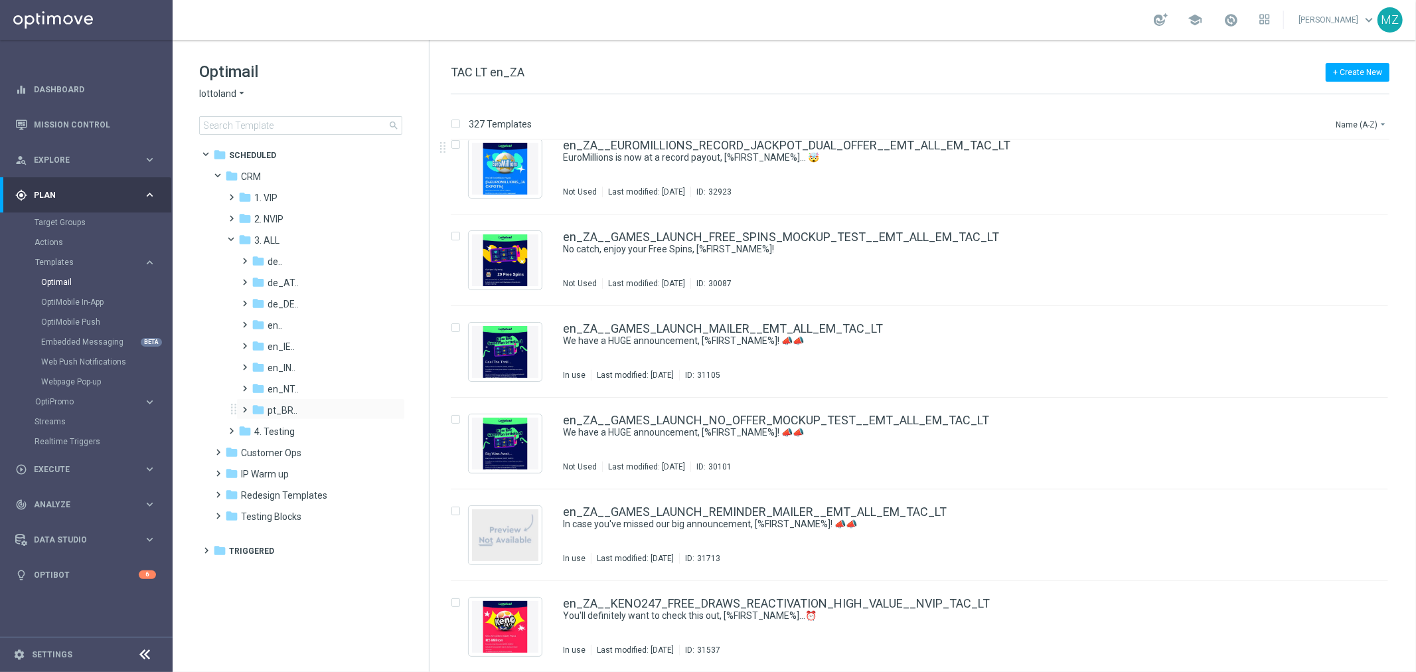
click at [240, 406] on span at bounding box center [243, 403] width 6 height 5
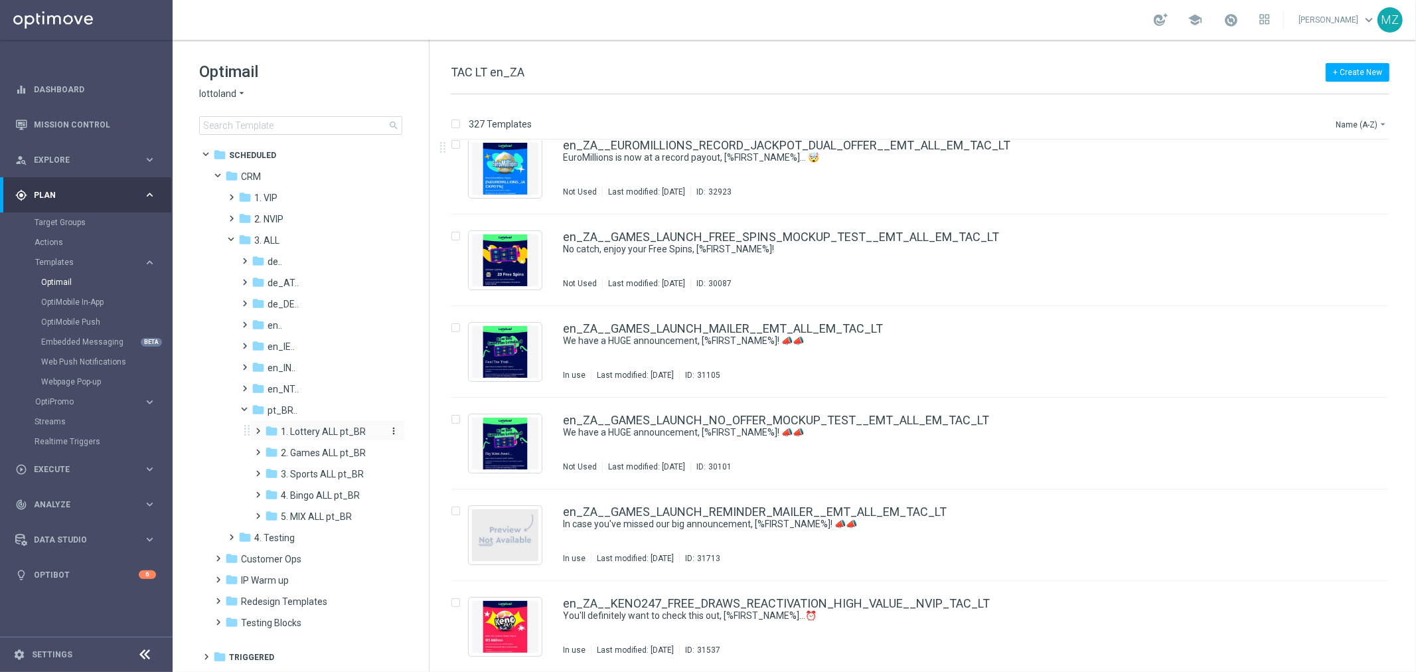
click at [312, 432] on span "1. Lottery ALL pt_BR" at bounding box center [323, 432] width 85 height 12
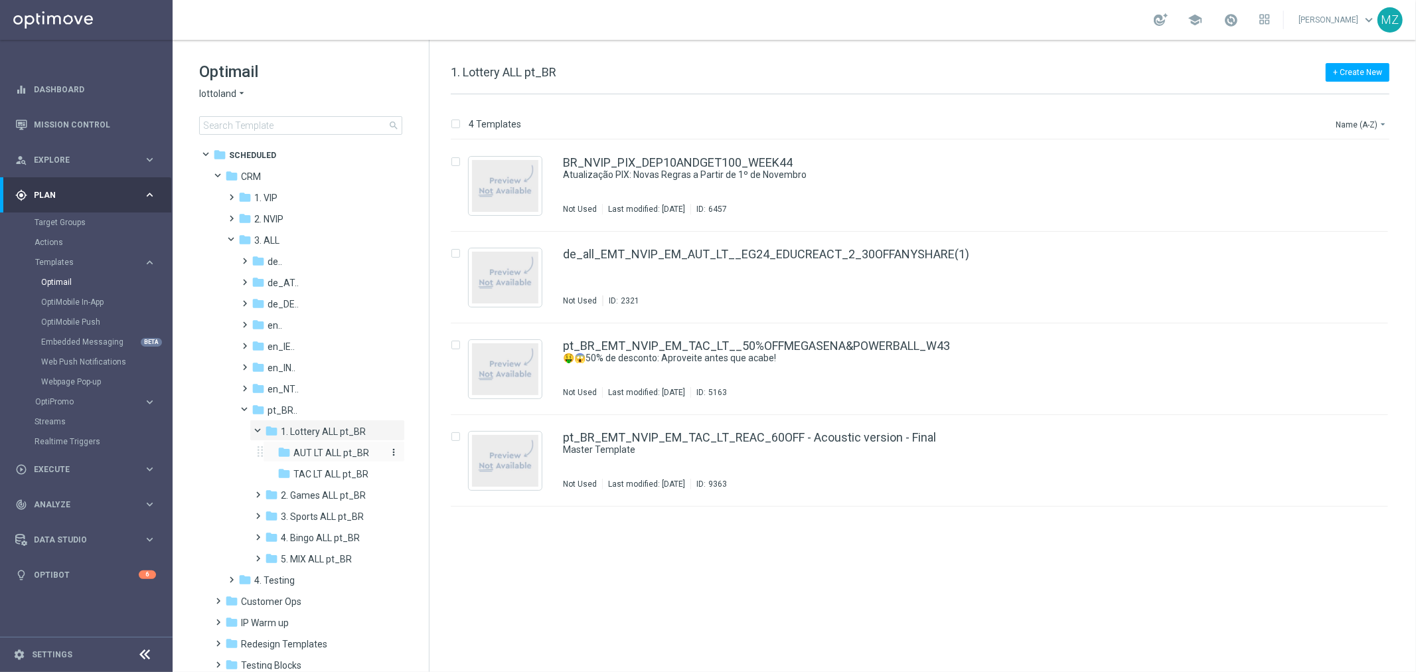
click at [325, 455] on span "AUT LT ALL pt_BR" at bounding box center [331, 453] width 76 height 12
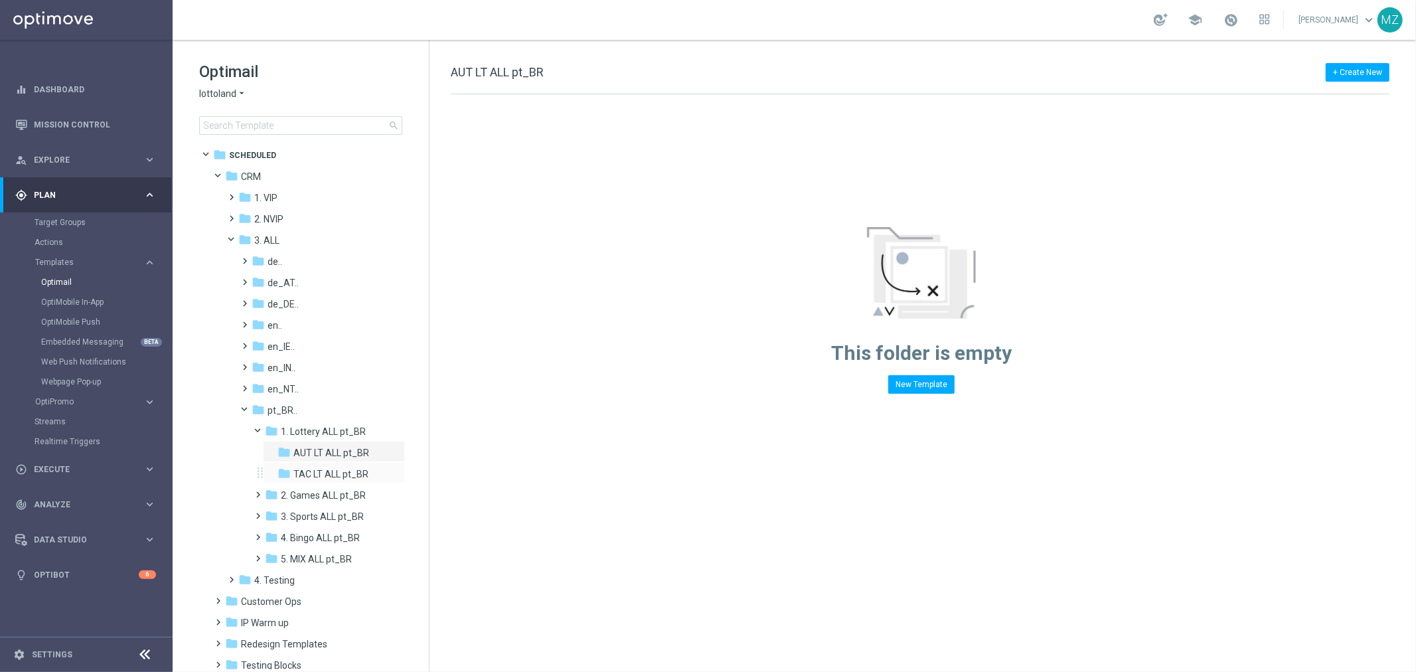
click at [329, 465] on div "folder TAC LT ALL pt_BR more_vert" at bounding box center [334, 472] width 142 height 21
click at [322, 432] on span "1. Lottery ALL pt_BR" at bounding box center [323, 432] width 85 height 12
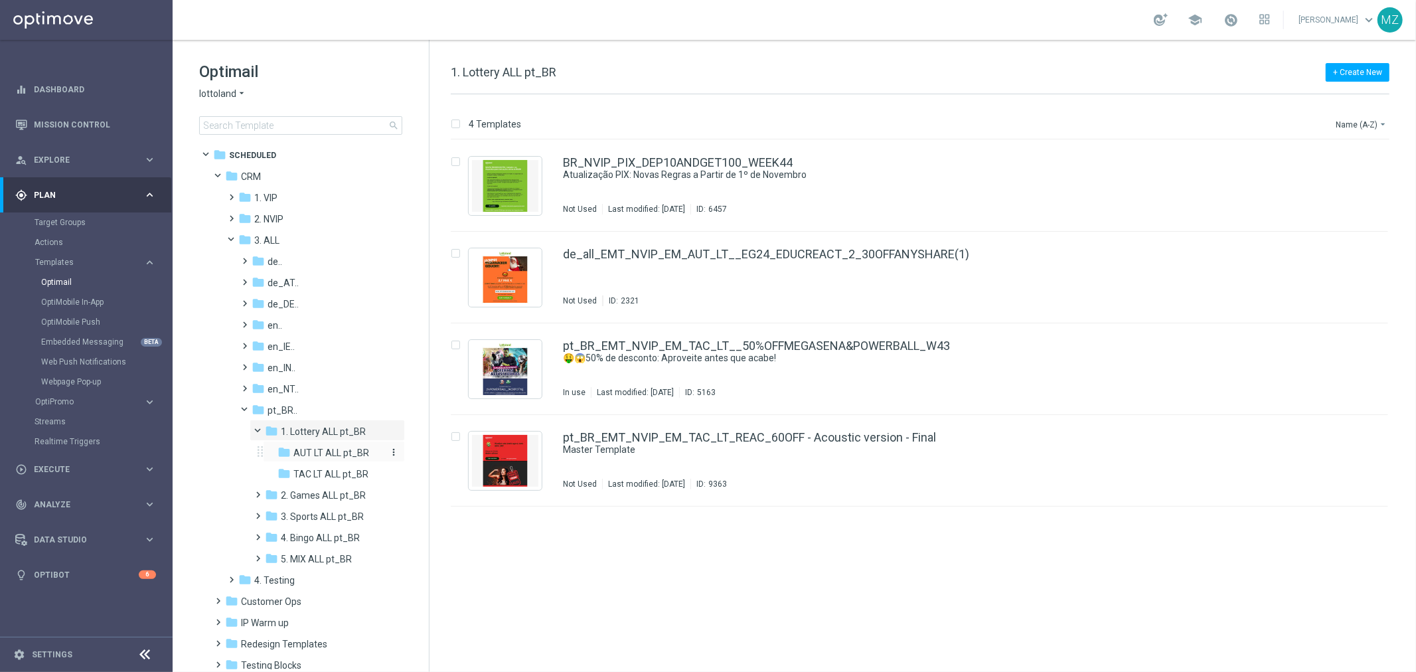
click at [329, 455] on span "AUT LT ALL pt_BR" at bounding box center [331, 453] width 76 height 12
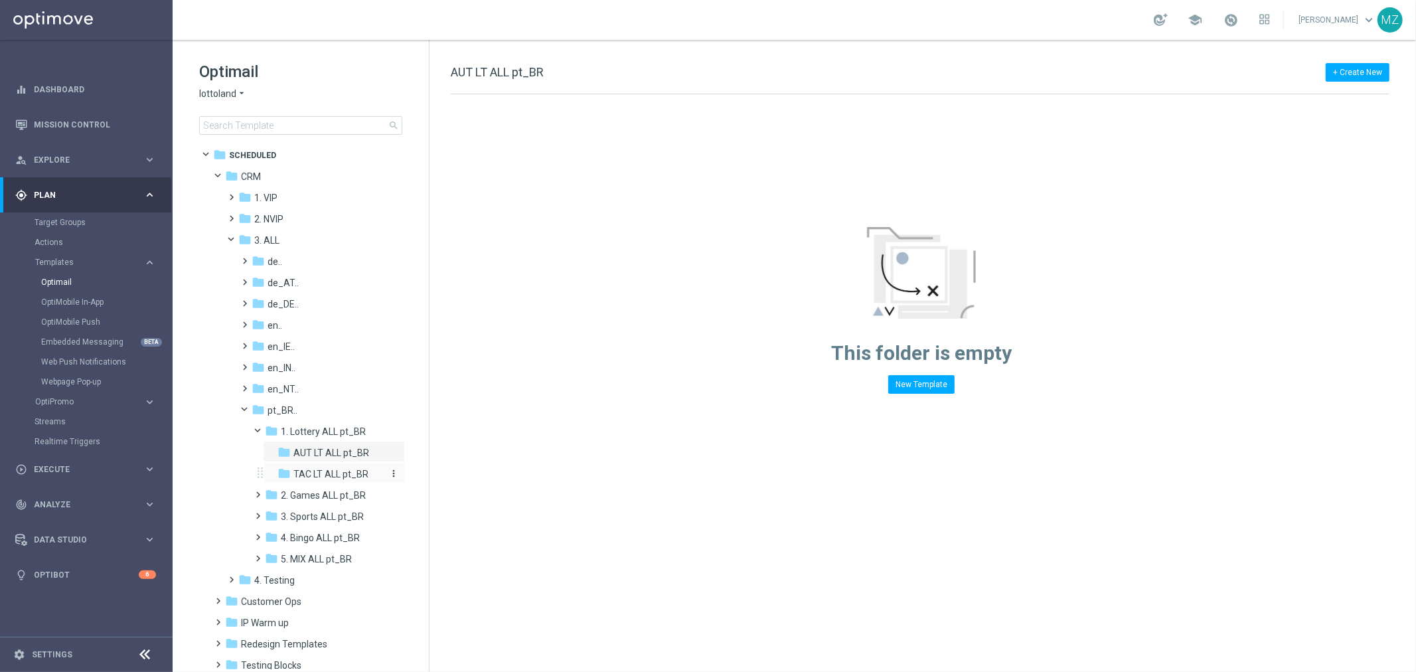
click at [331, 470] on span "TAC LT ALL pt_BR" at bounding box center [330, 474] width 75 height 12
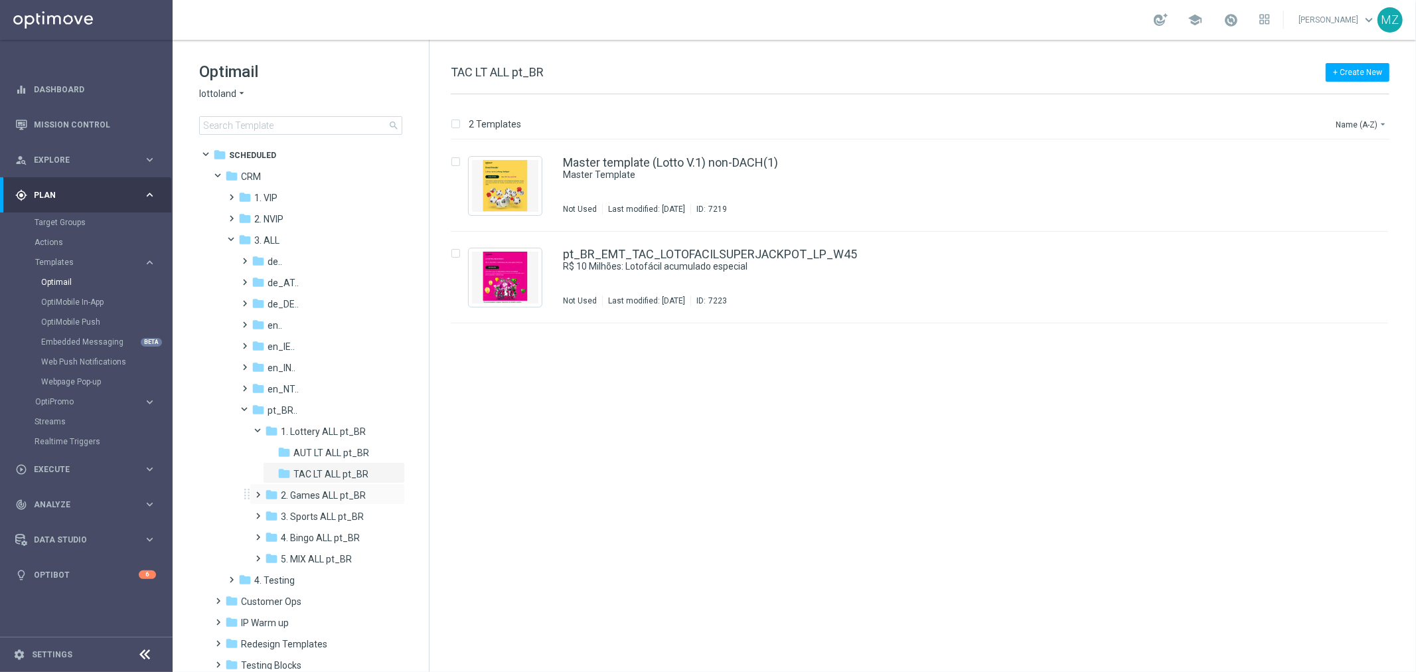
click at [256, 491] on span at bounding box center [256, 488] width 6 height 5
click at [313, 521] on span "AUT GM ALL pt_BR" at bounding box center [333, 517] width 80 height 12
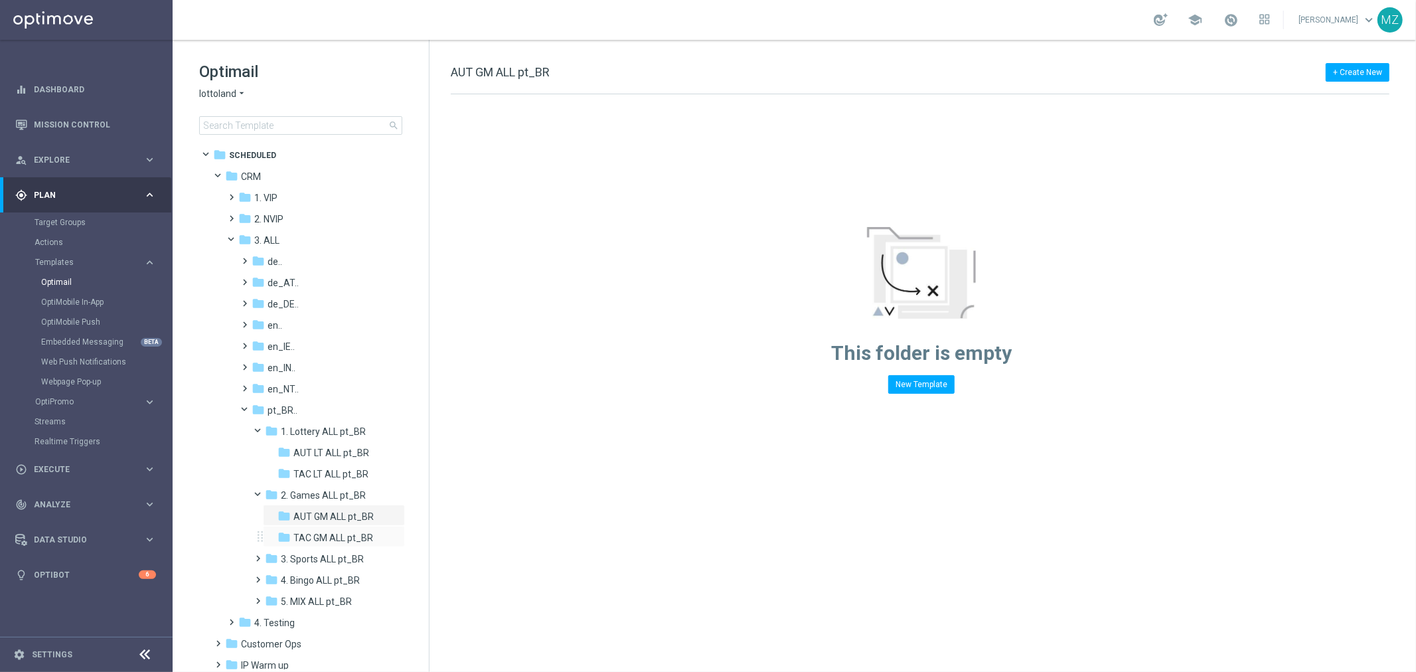
click at [320, 529] on div "folder TAC GM ALL pt_BR more_vert" at bounding box center [334, 536] width 142 height 21
click at [232, 193] on span at bounding box center [229, 191] width 6 height 5
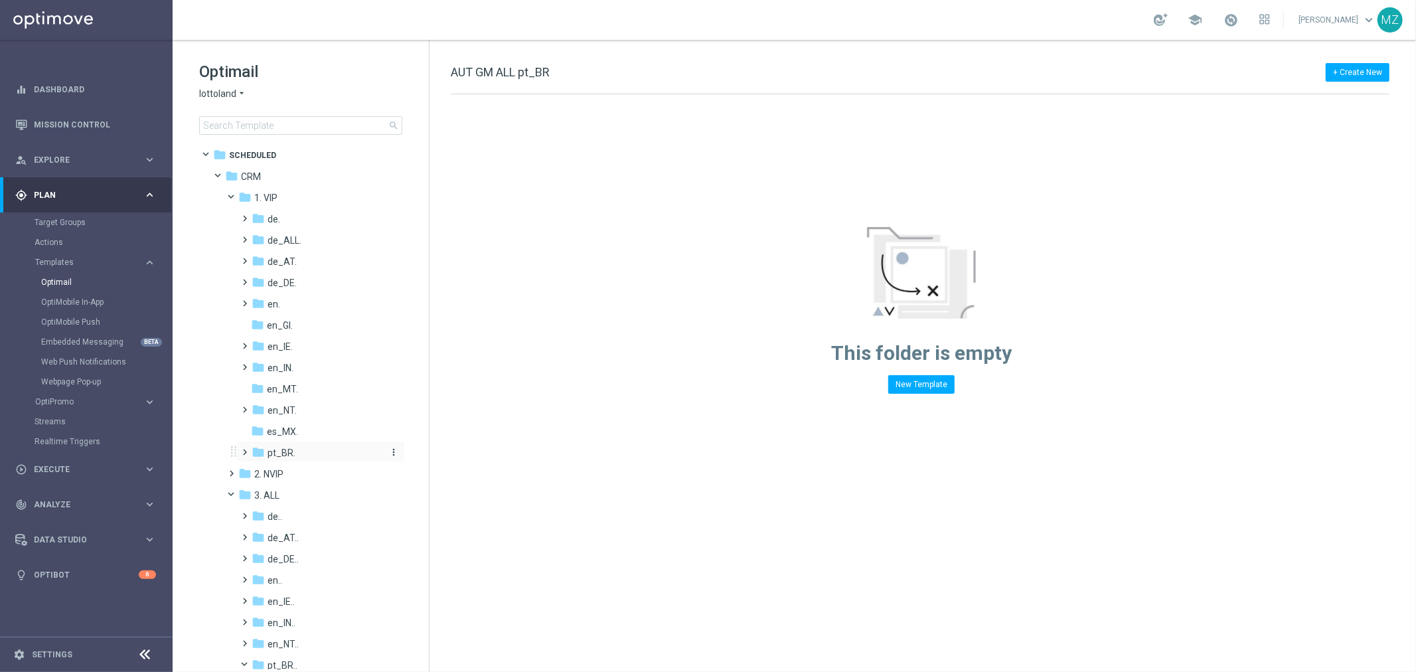
click at [286, 449] on span "pt_BR." at bounding box center [282, 453] width 28 height 12
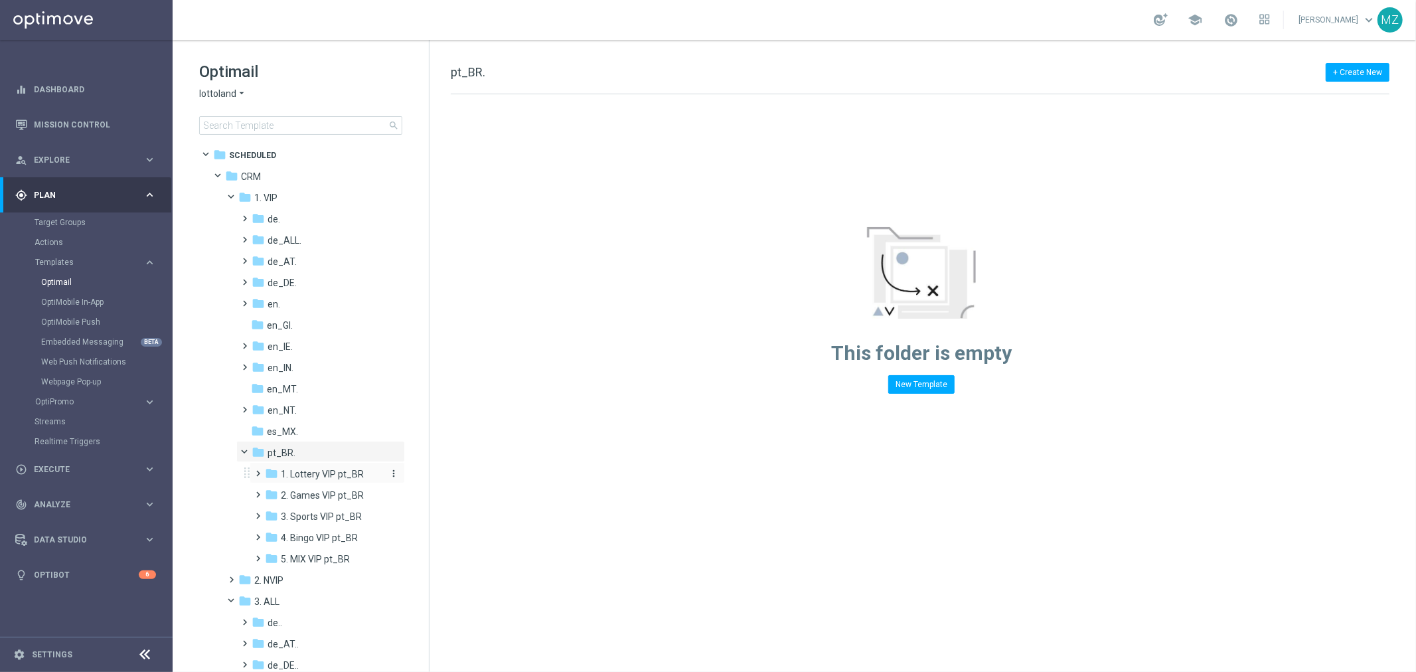
click at [304, 469] on span "1. Lottery VIP pt_BR" at bounding box center [322, 474] width 83 height 12
click at [307, 500] on span "AUT LT VIP pt_BR" at bounding box center [330, 495] width 74 height 12
click at [309, 513] on span "TAC LT VIP pt_BR" at bounding box center [329, 517] width 73 height 12
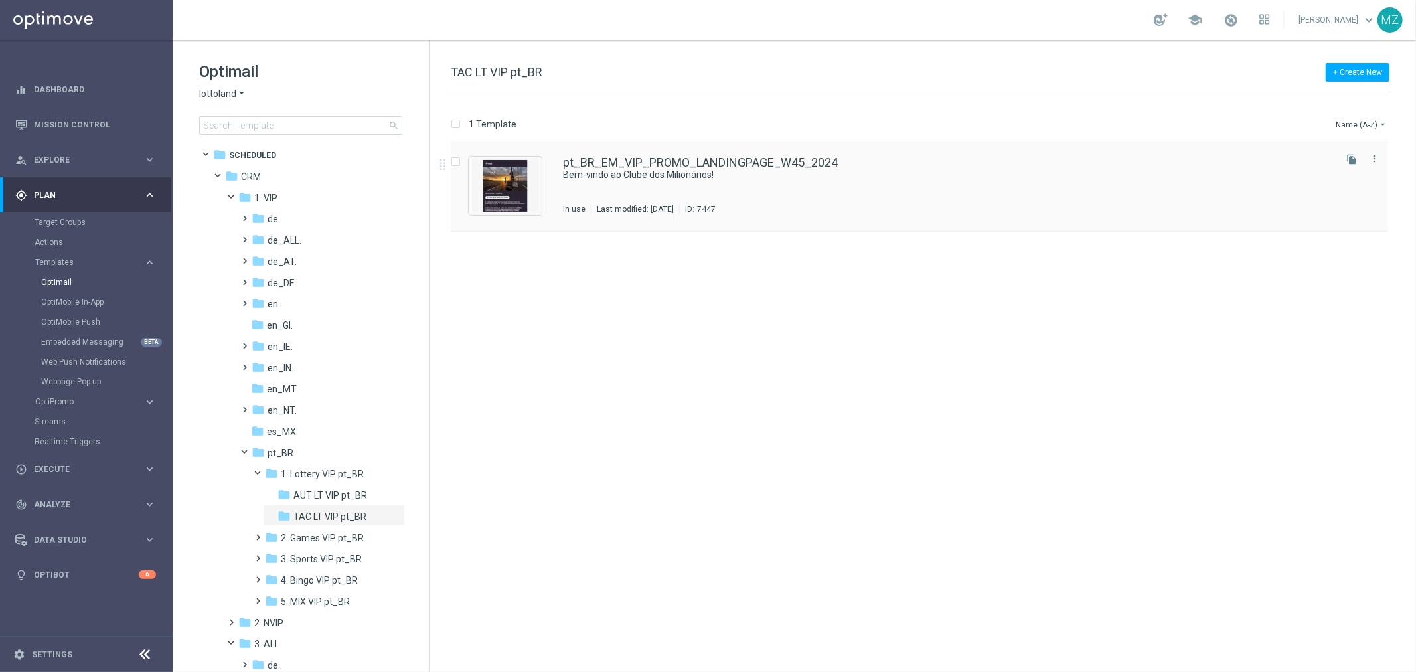
click at [887, 188] on div "pt_BR_EM_VIP_PROMO_LANDINGPAGE_W45_2024 Bem-vindo ao Clube dos Milionários! In …" at bounding box center [948, 186] width 770 height 58
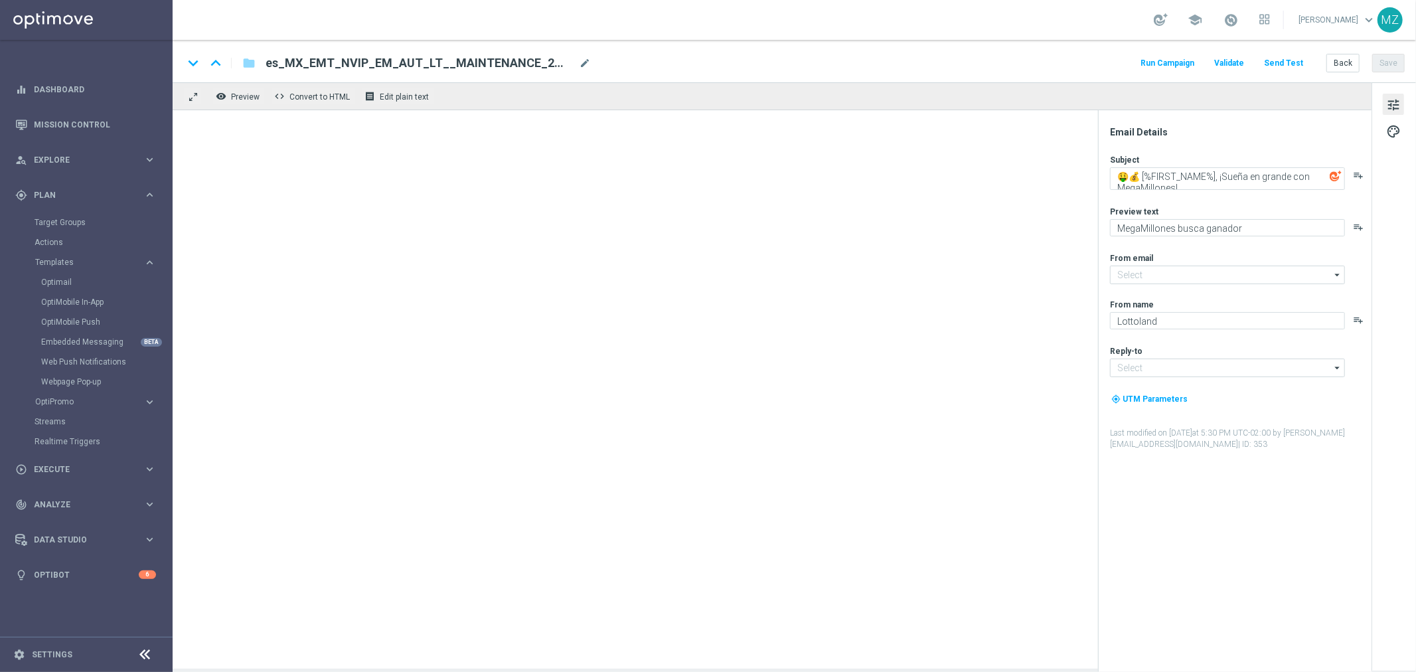
type input "[EMAIL_ADDRESS][DOMAIN_NAME]"
type textarea "Bem-vindo ao Clube dos Milionários!"
type textarea "Descubra os benefícios exclusivos que preparamos para você no Clube dos Milioná…"
type input "vipglobalsupport@lottoland.com"
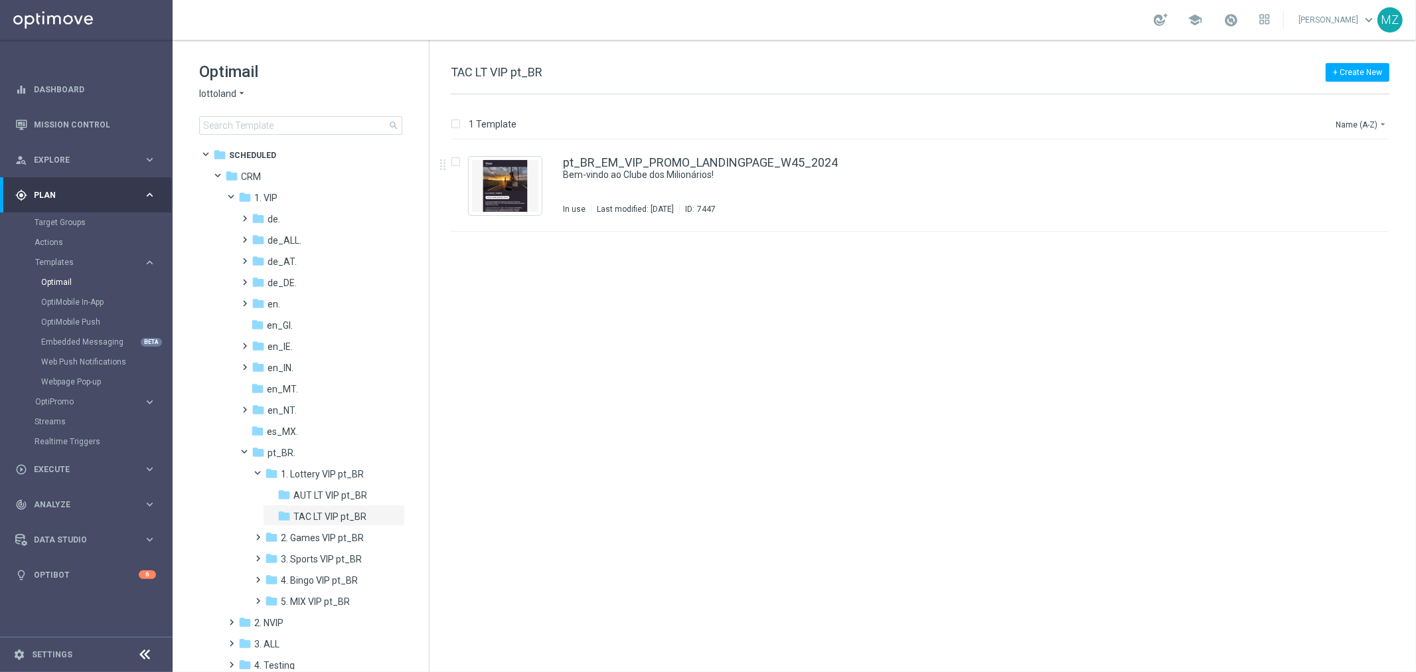
click at [214, 93] on span "lottoland" at bounding box center [217, 94] width 37 height 13
click at [0, 0] on span "[DOMAIN_NAME]" at bounding box center [0, 0] width 0 height 0
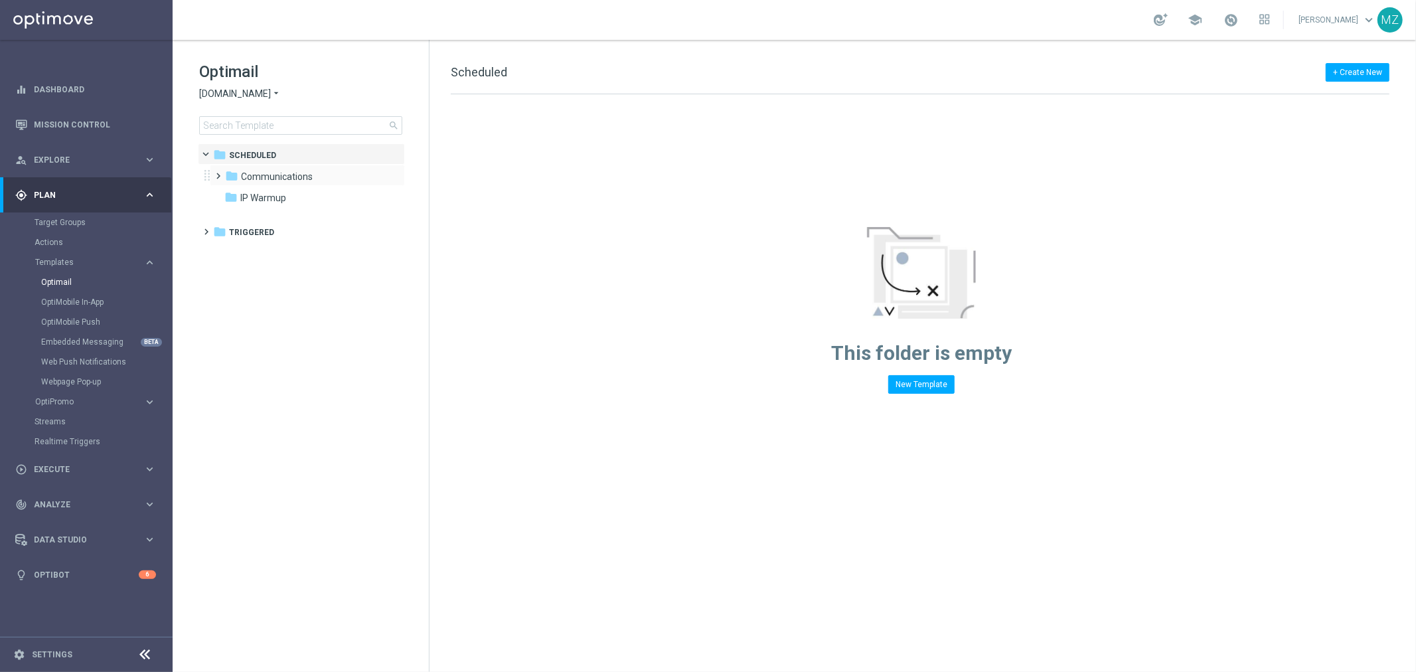
click at [217, 173] on span at bounding box center [216, 169] width 6 height 5
click at [232, 194] on span at bounding box center [229, 191] width 6 height 5
click at [316, 214] on span "CASSINO bet.br" at bounding box center [323, 219] width 113 height 12
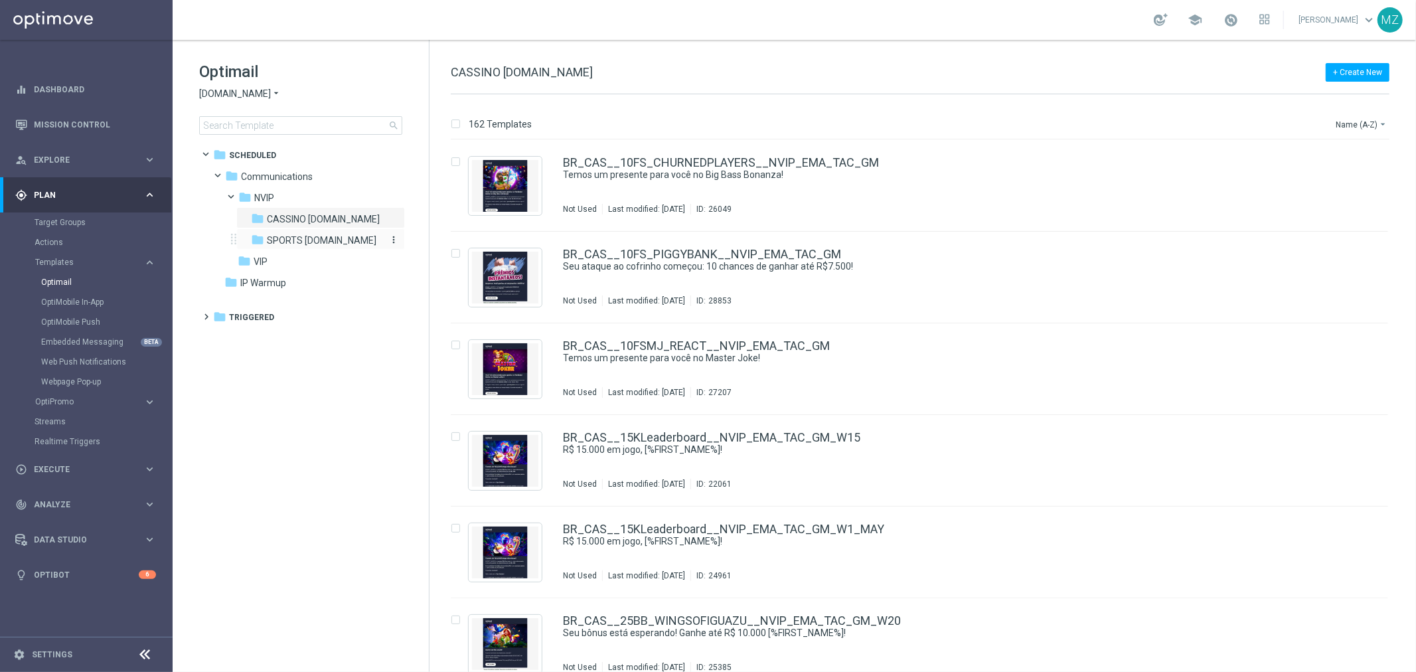
click at [326, 241] on span "SPORTS bet.br" at bounding box center [322, 240] width 110 height 12
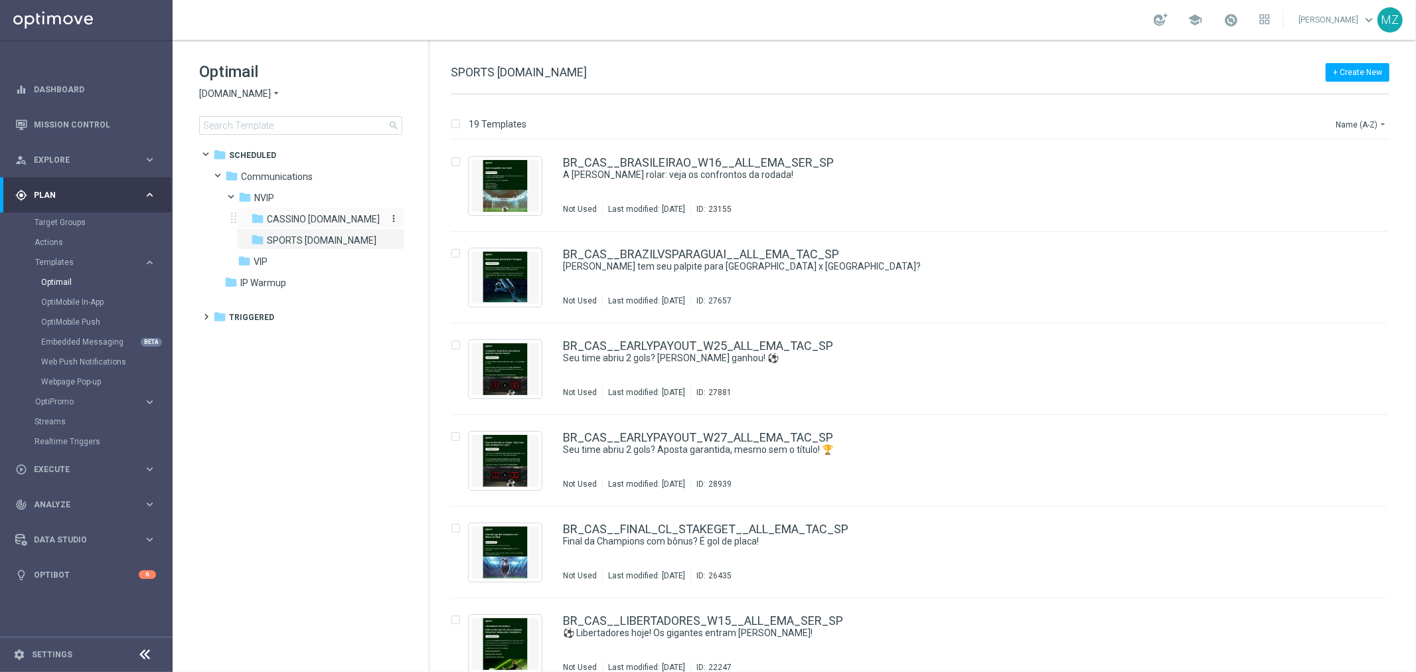
click at [321, 216] on span "CASSINO bet.br" at bounding box center [323, 219] width 113 height 12
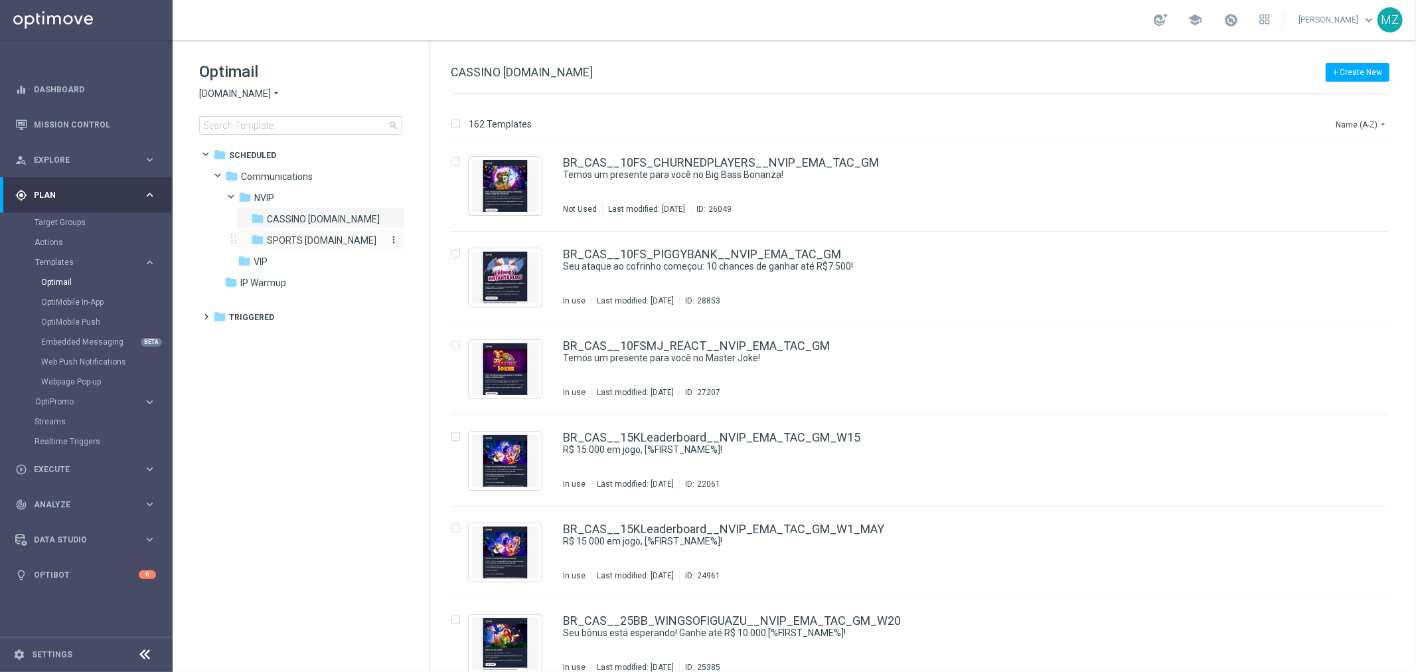
click at [325, 236] on span "SPORTS bet.br" at bounding box center [322, 240] width 110 height 12
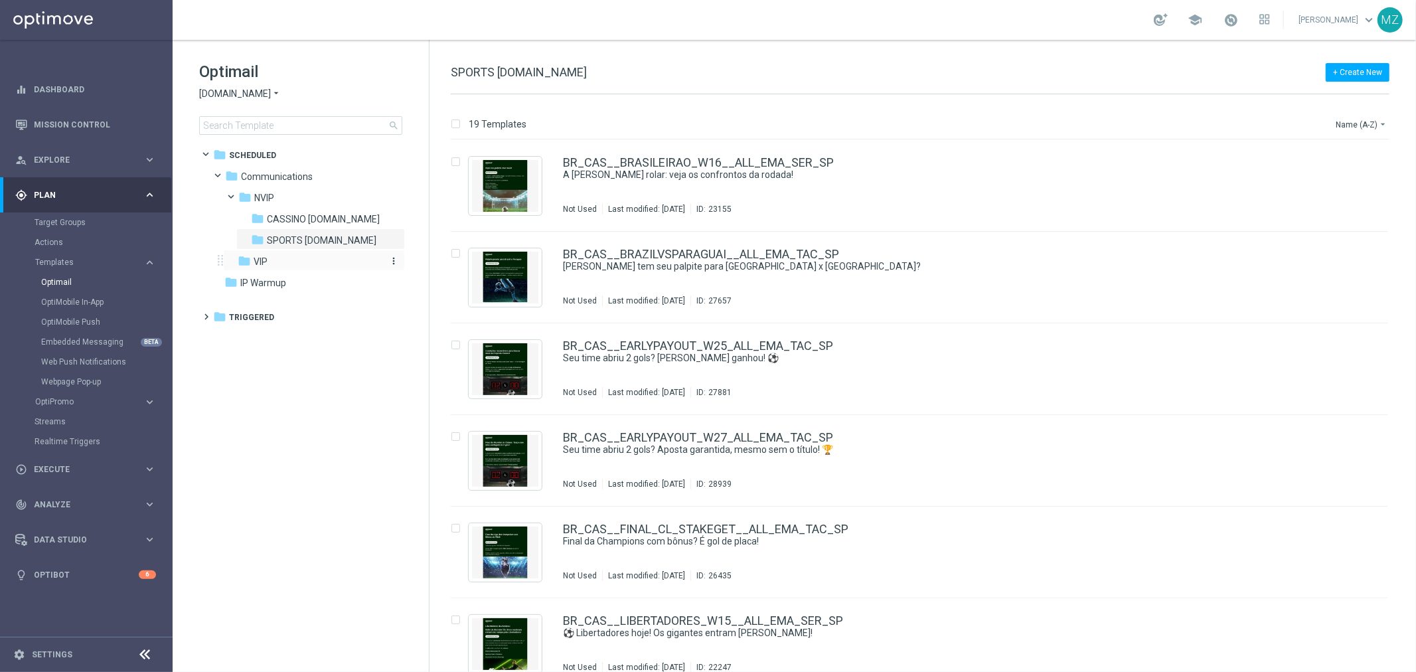
click at [273, 256] on div "folder VIP" at bounding box center [308, 261] width 141 height 15
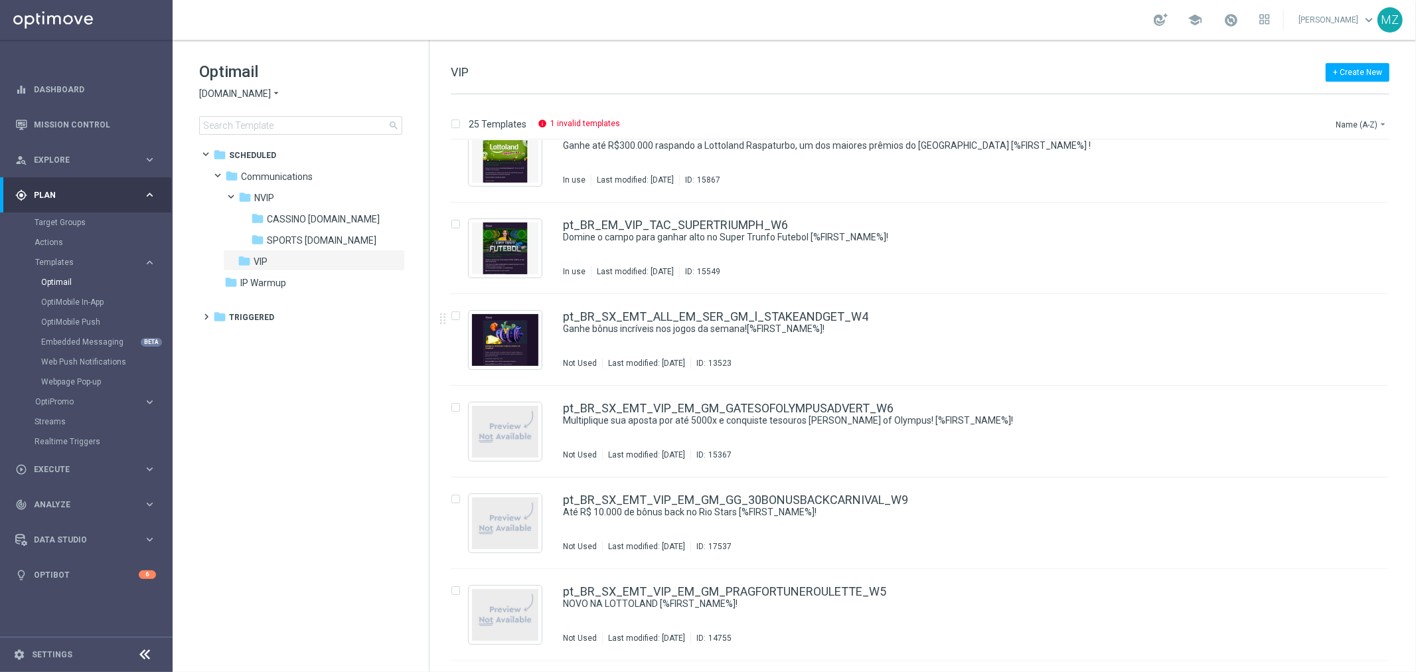
scroll to position [1758, 0]
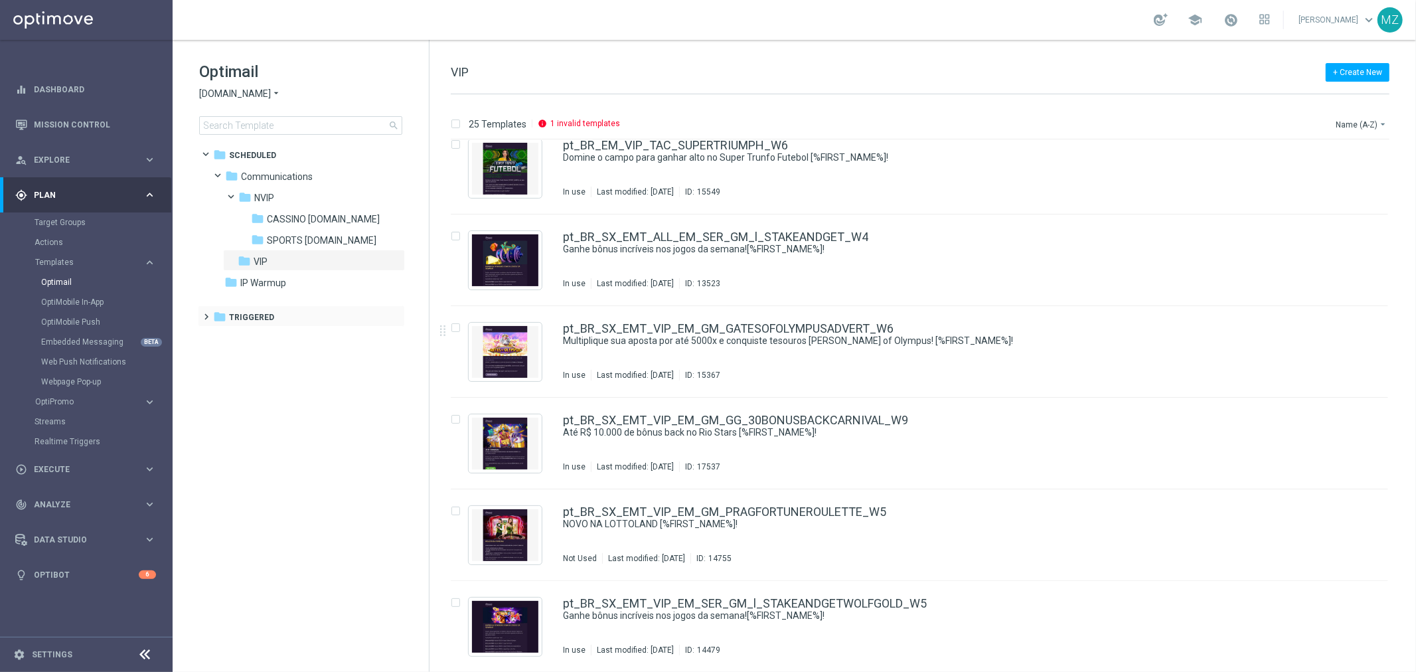
click at [203, 311] on span at bounding box center [204, 310] width 6 height 5
click at [217, 335] on span at bounding box center [216, 331] width 6 height 5
click at [302, 357] on span "ROW_nrt_ftd" at bounding box center [282, 360] width 56 height 12
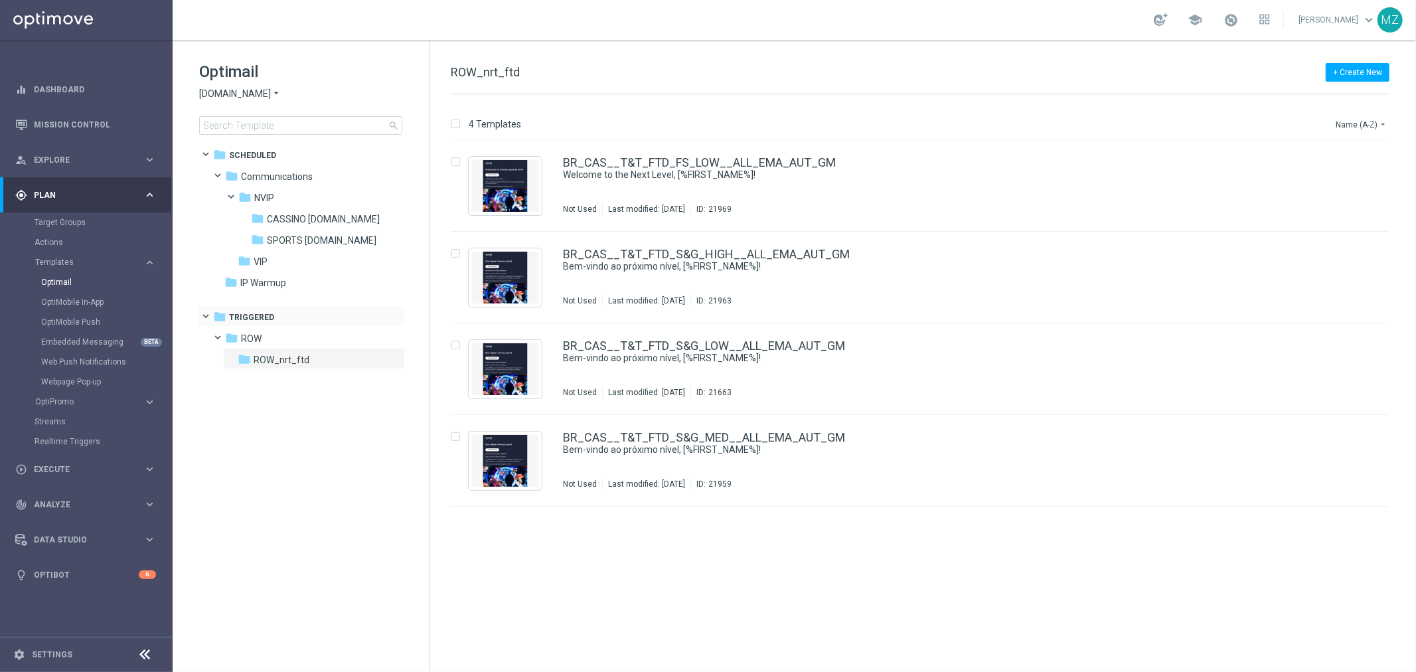
click at [210, 316] on span at bounding box center [212, 314] width 5 height 6
click at [317, 221] on span "CASSINO bet.br" at bounding box center [323, 219] width 113 height 12
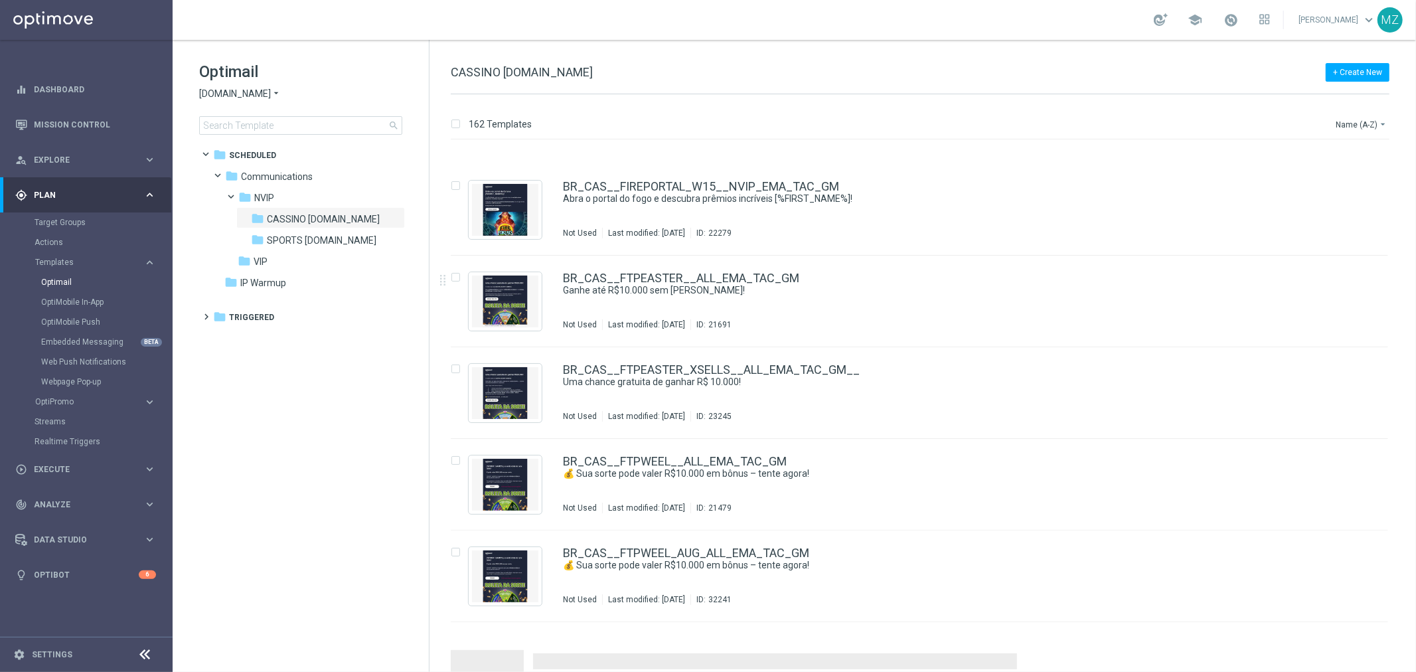
scroll to position [1392, 0]
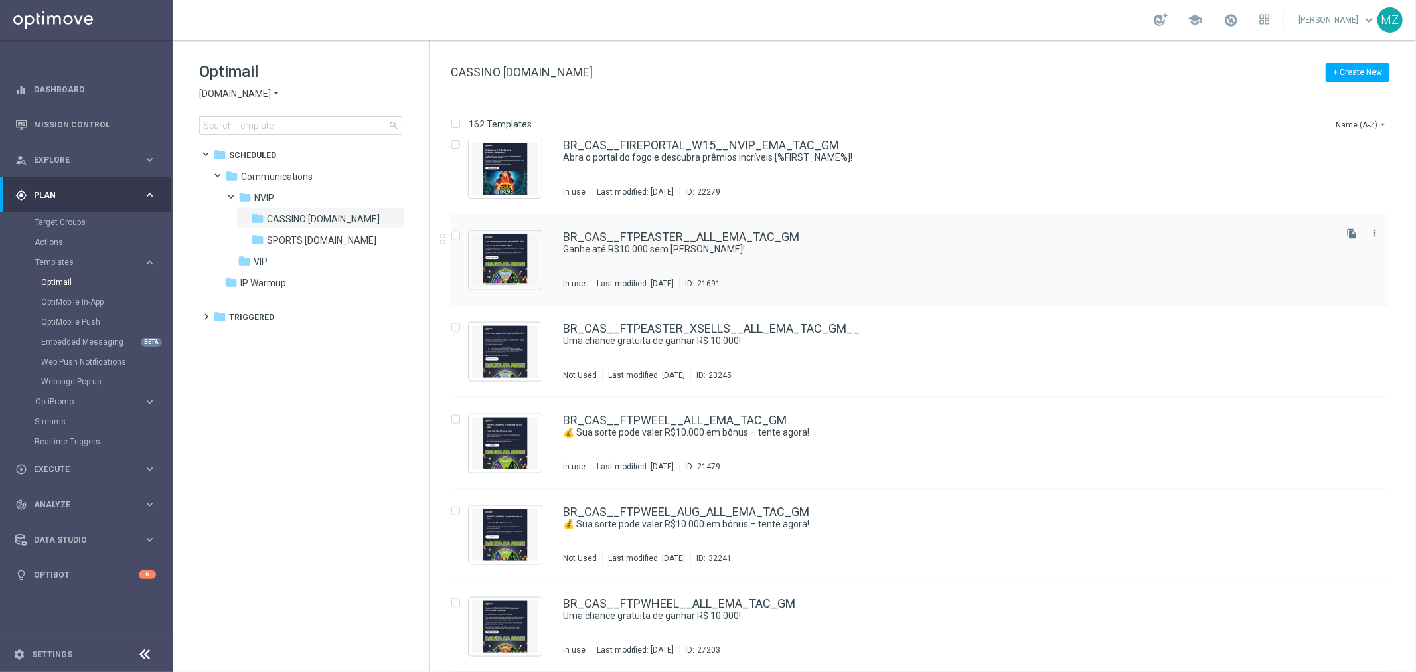
click at [1043, 270] on div "BR_CAS__FTPEASTER__ALL_EMA_TAC_GM Ganhe até R$10.000 sem gastar nada! In use La…" at bounding box center [948, 260] width 770 height 58
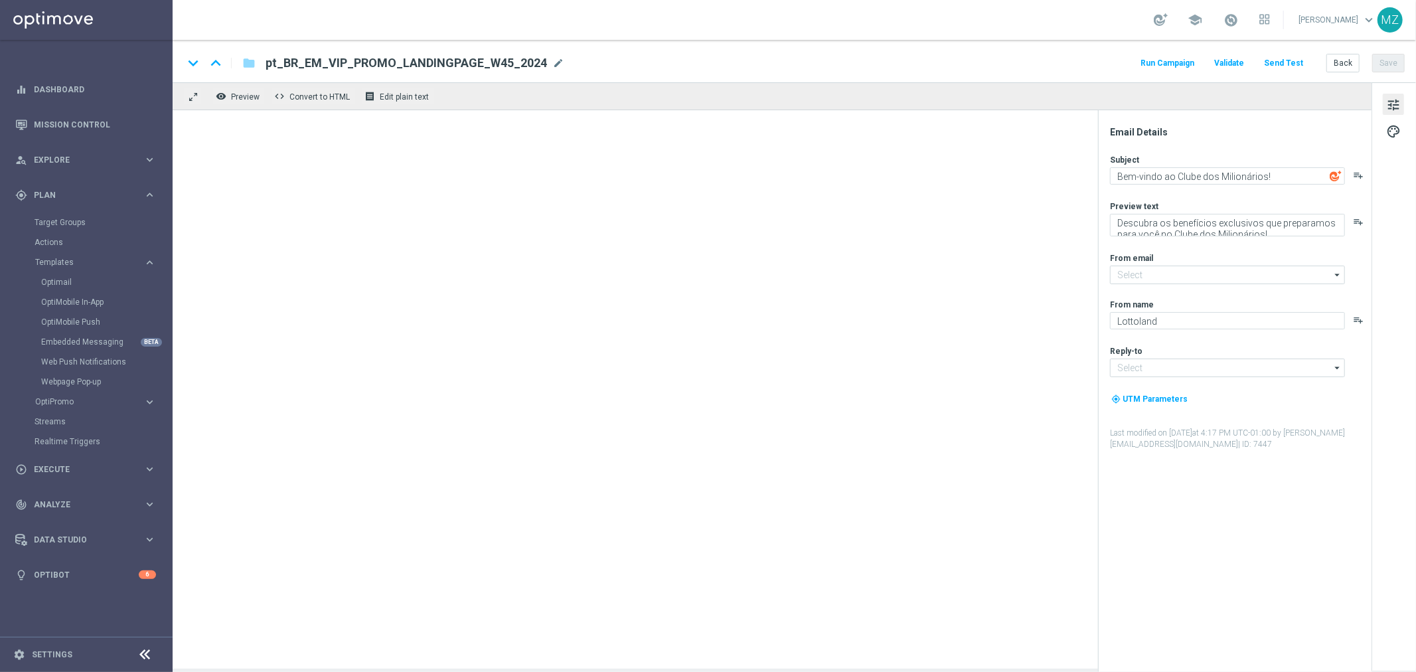
type input "[EMAIL_ADDRESS][DOMAIN_NAME]"
type input "vipglobalsupport@lottoland.com"
type textarea "Ganhe até R$10.000 sem gastar nada!"
type textarea "Jogue GRÁTIS todas as semanas para ter a chance de ganhar PRÊMIOS INCRÍVEIS!"
type input "mail@crm.lottoland.bet.br"
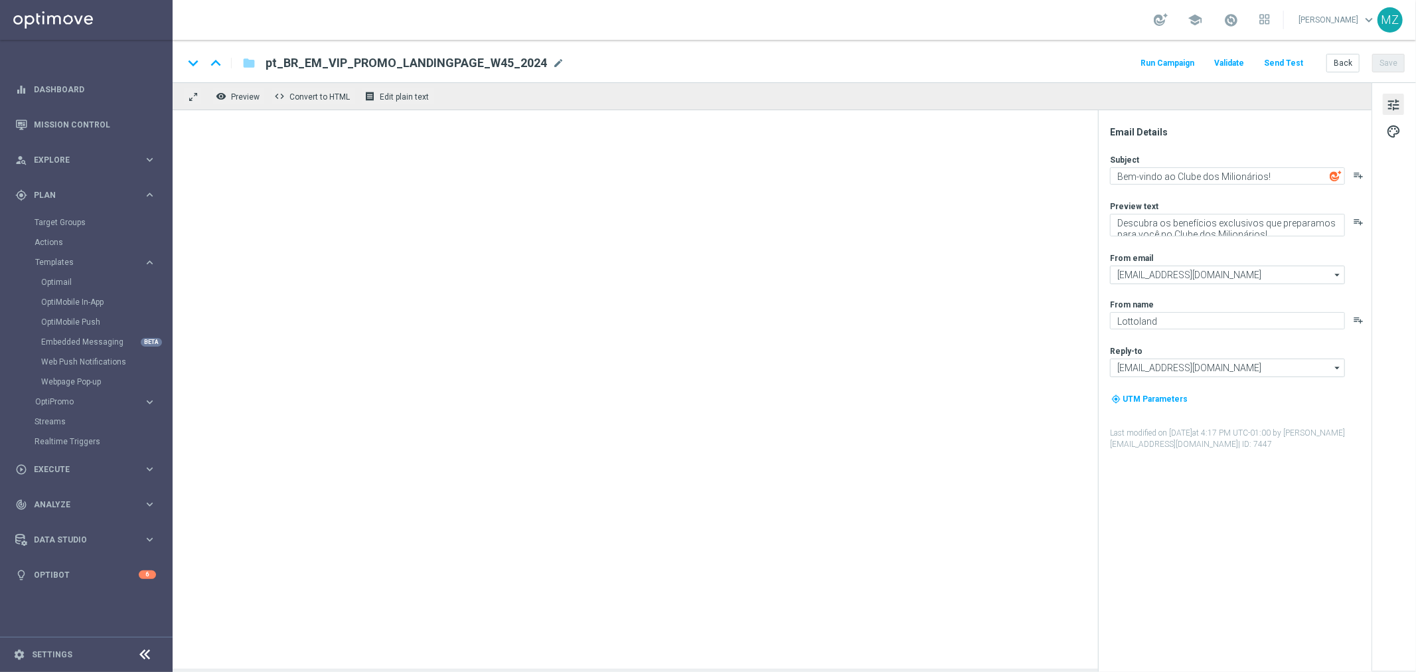
type input "contato@lottoland.bet.br"
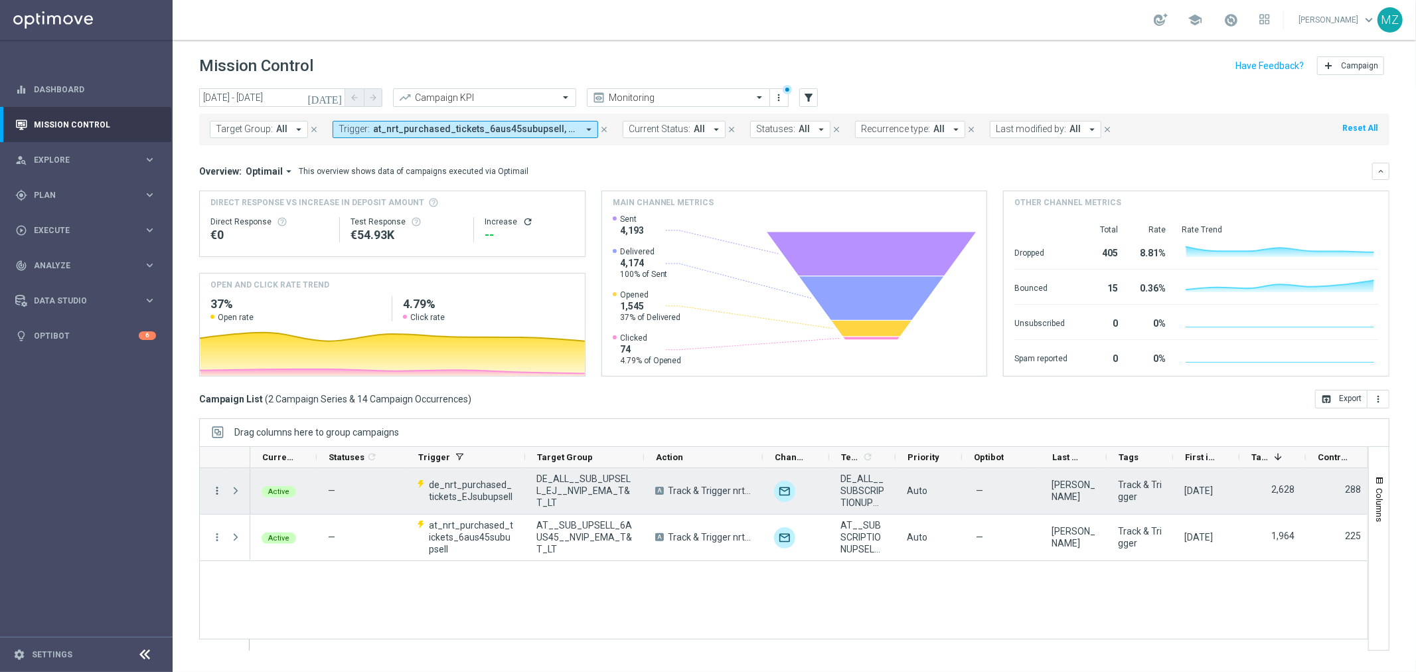
click at [216, 496] on icon "more_vert" at bounding box center [217, 491] width 12 height 12
click at [254, 533] on span "Channel Metrics" at bounding box center [274, 536] width 62 height 9
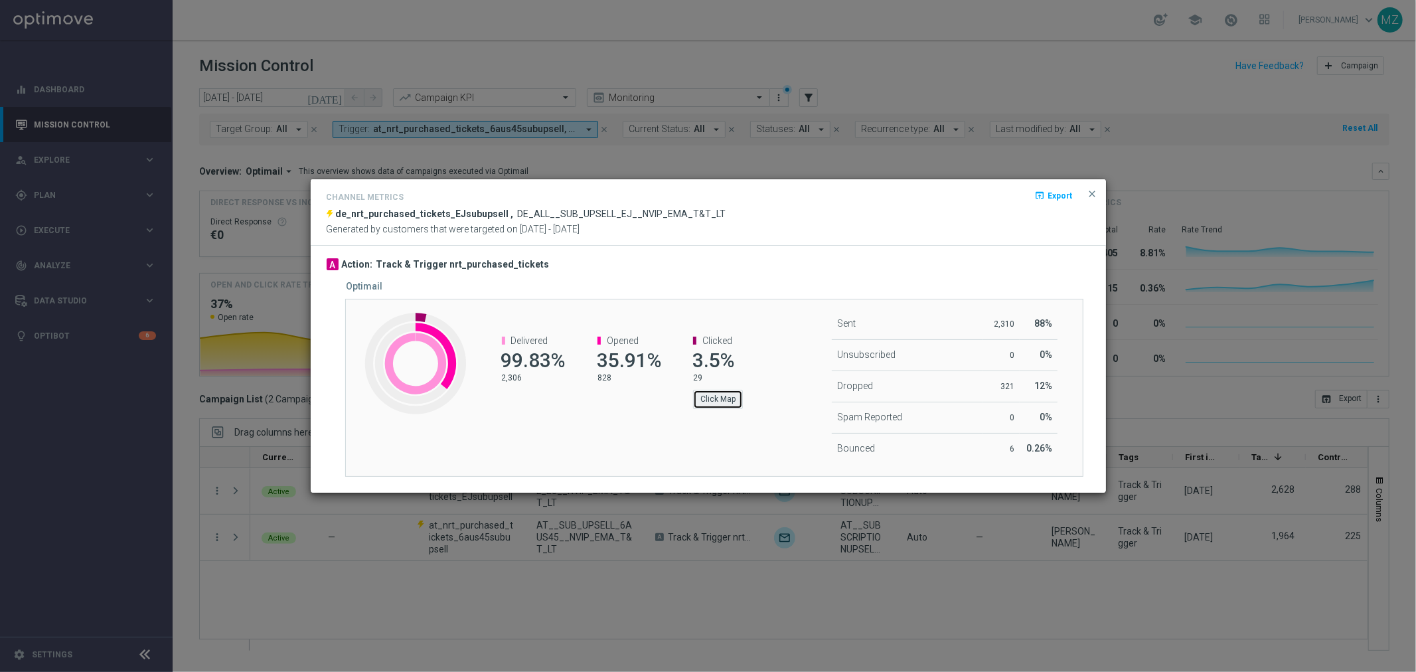
click at [720, 400] on button "Click Map" at bounding box center [718, 399] width 50 height 19
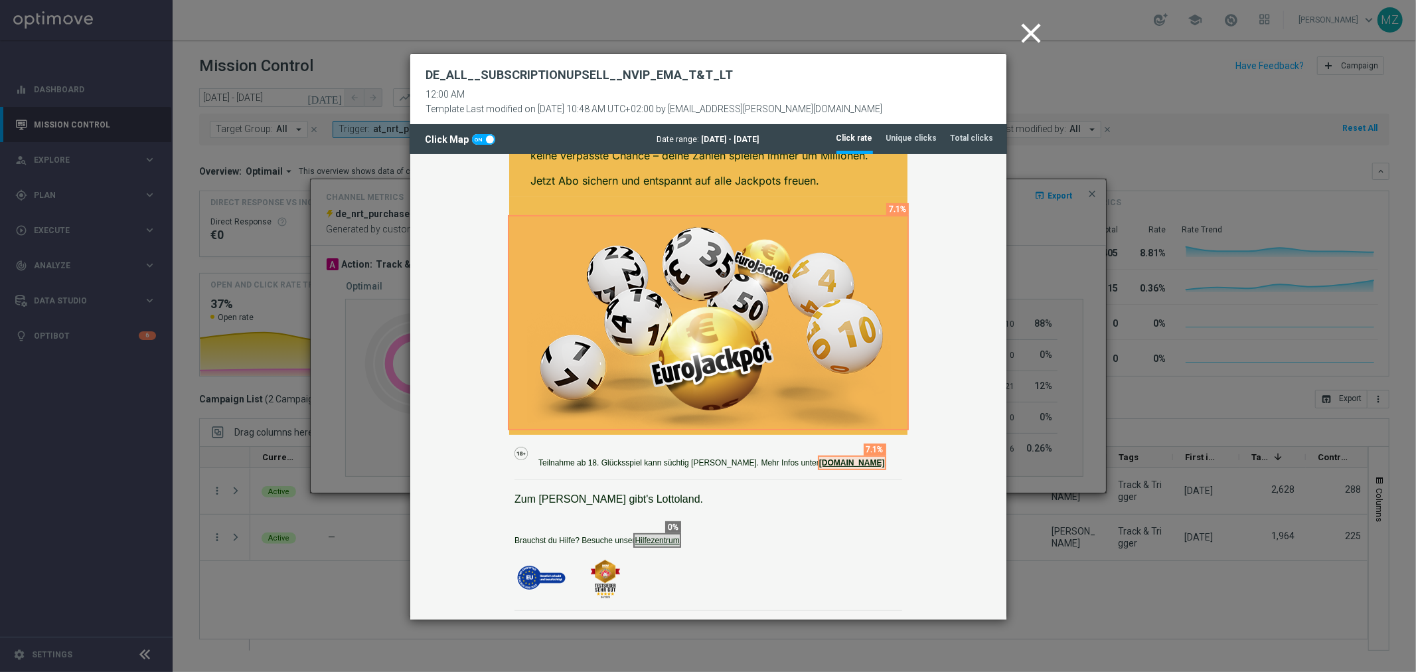
scroll to position [74, 0]
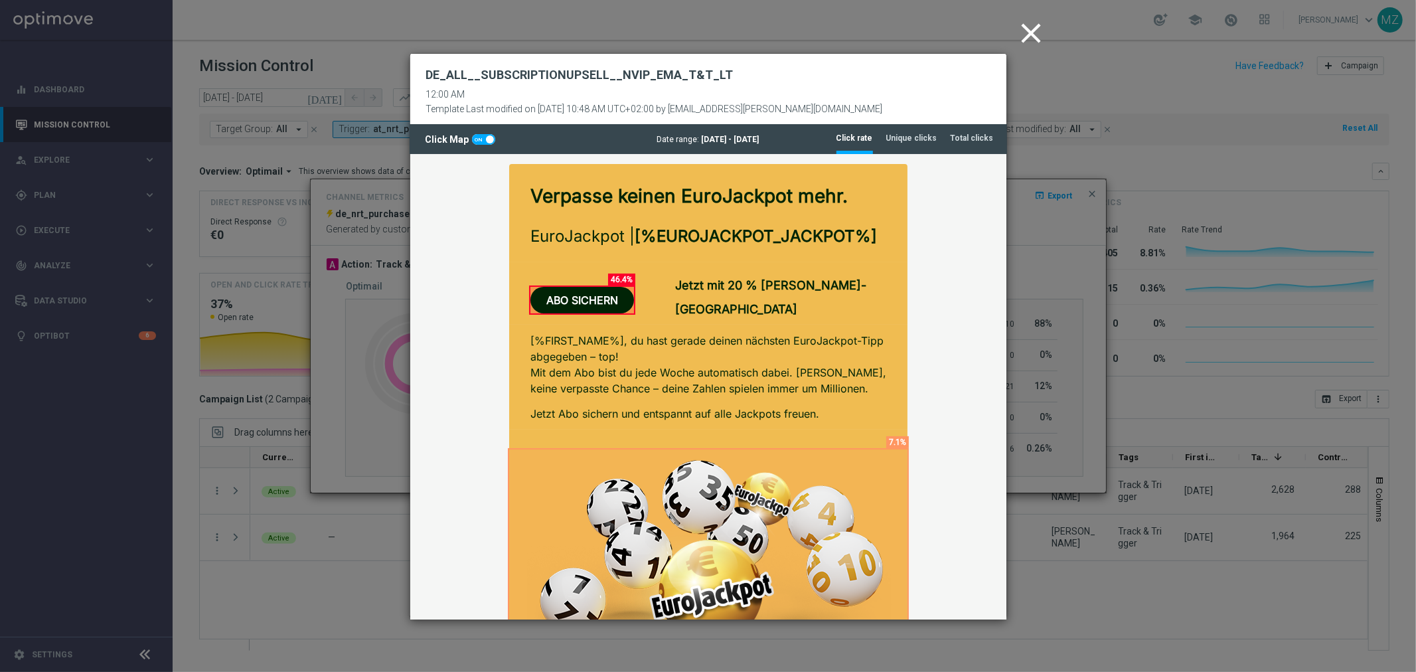
click at [1024, 37] on icon "close" at bounding box center [1031, 33] width 33 height 33
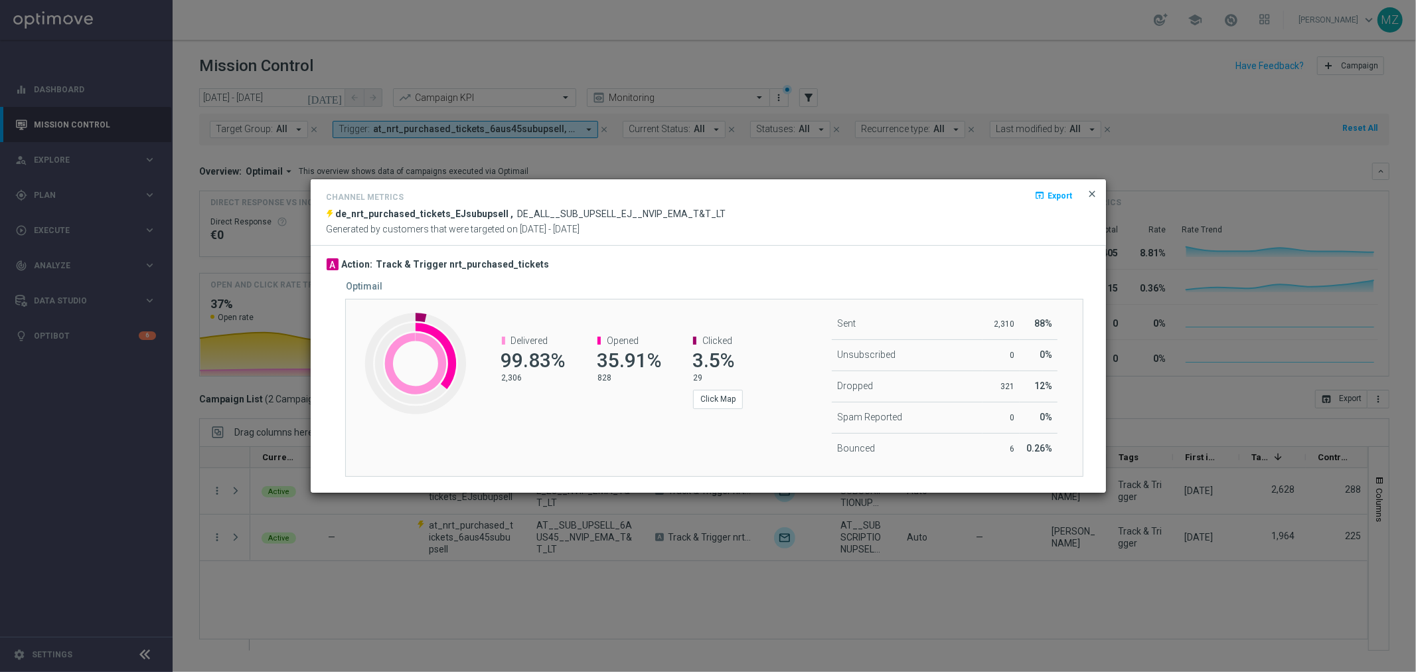
click at [1092, 189] on span "close" at bounding box center [1093, 194] width 11 height 11
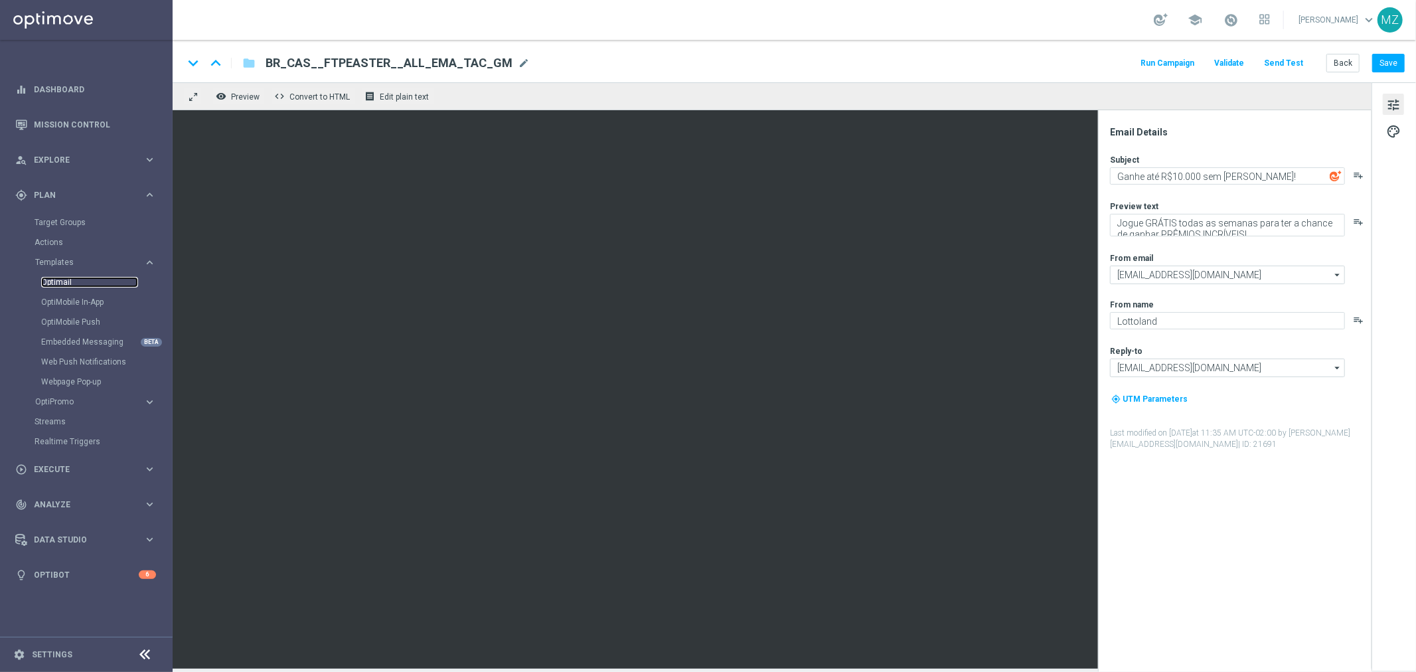
click at [65, 280] on link "Optimail" at bounding box center [89, 282] width 97 height 11
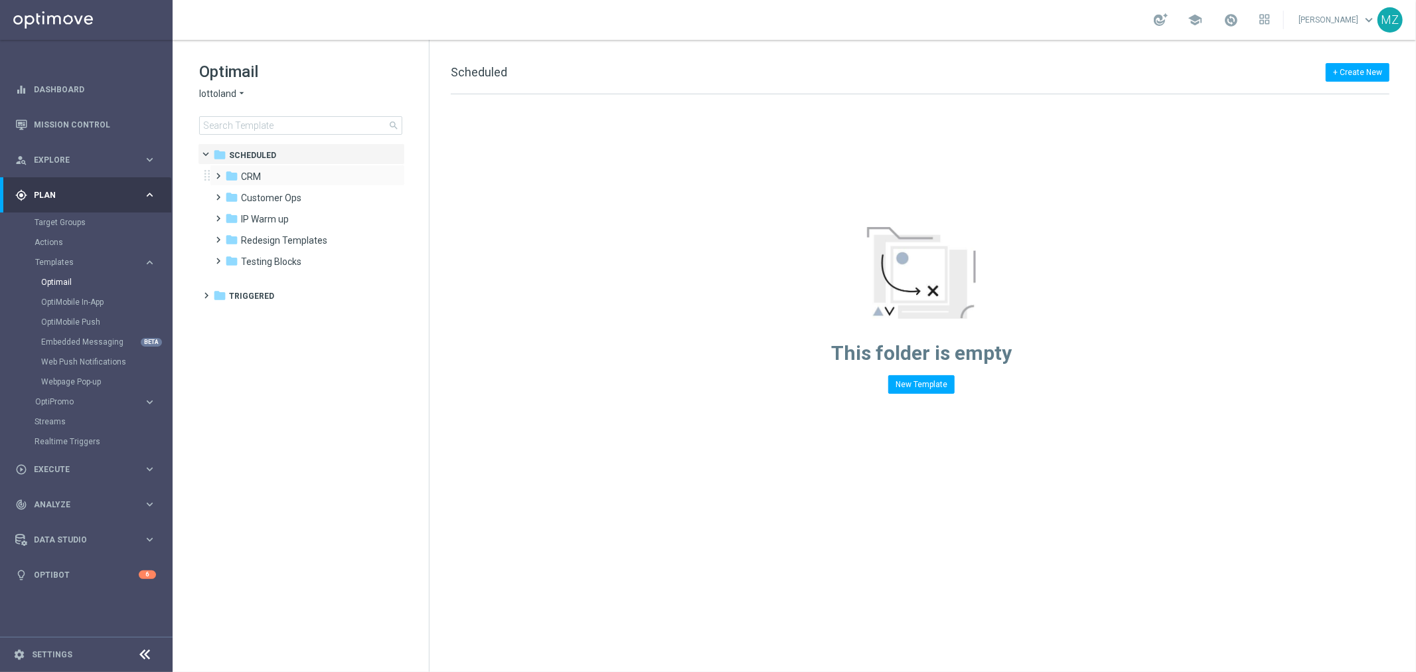
click at [218, 173] on span at bounding box center [216, 169] width 6 height 5
click at [231, 258] on span at bounding box center [229, 254] width 6 height 5
click at [235, 260] on span at bounding box center [237, 258] width 5 height 6
click at [232, 215] on span at bounding box center [229, 212] width 6 height 5
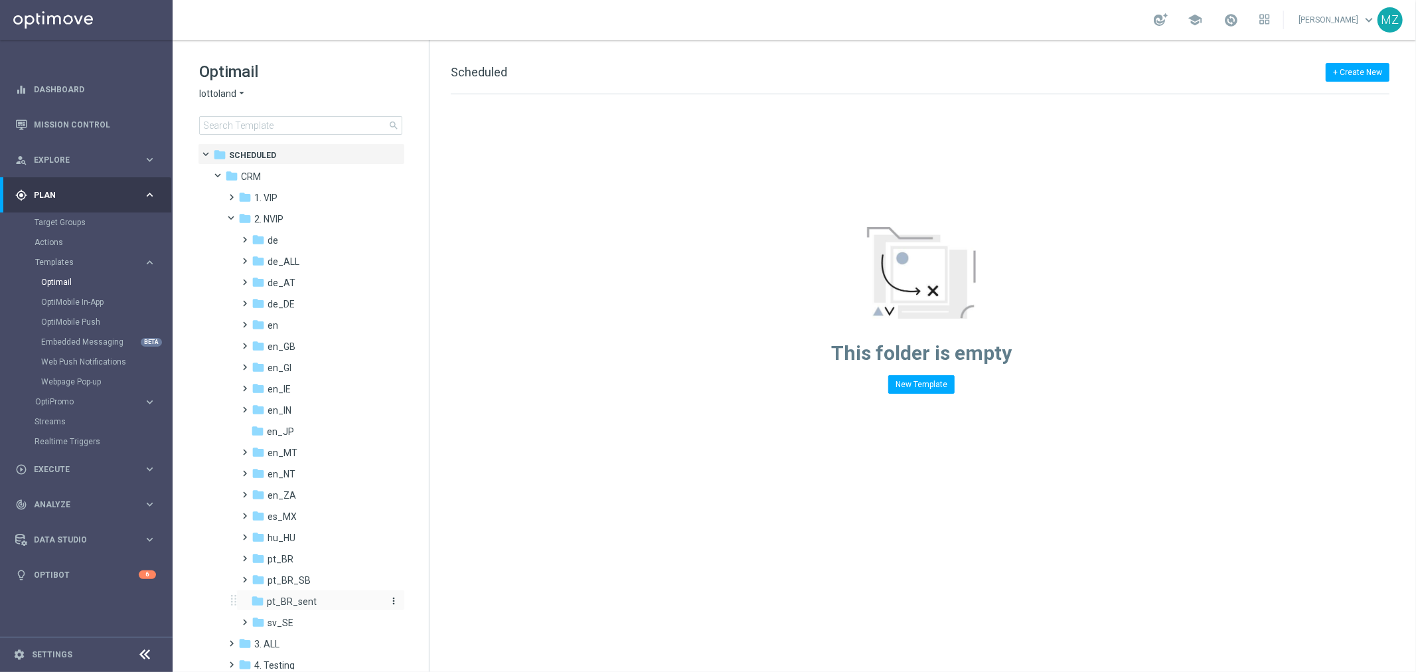
click at [323, 598] on div "folder pt_BR_sent" at bounding box center [316, 601] width 131 height 15
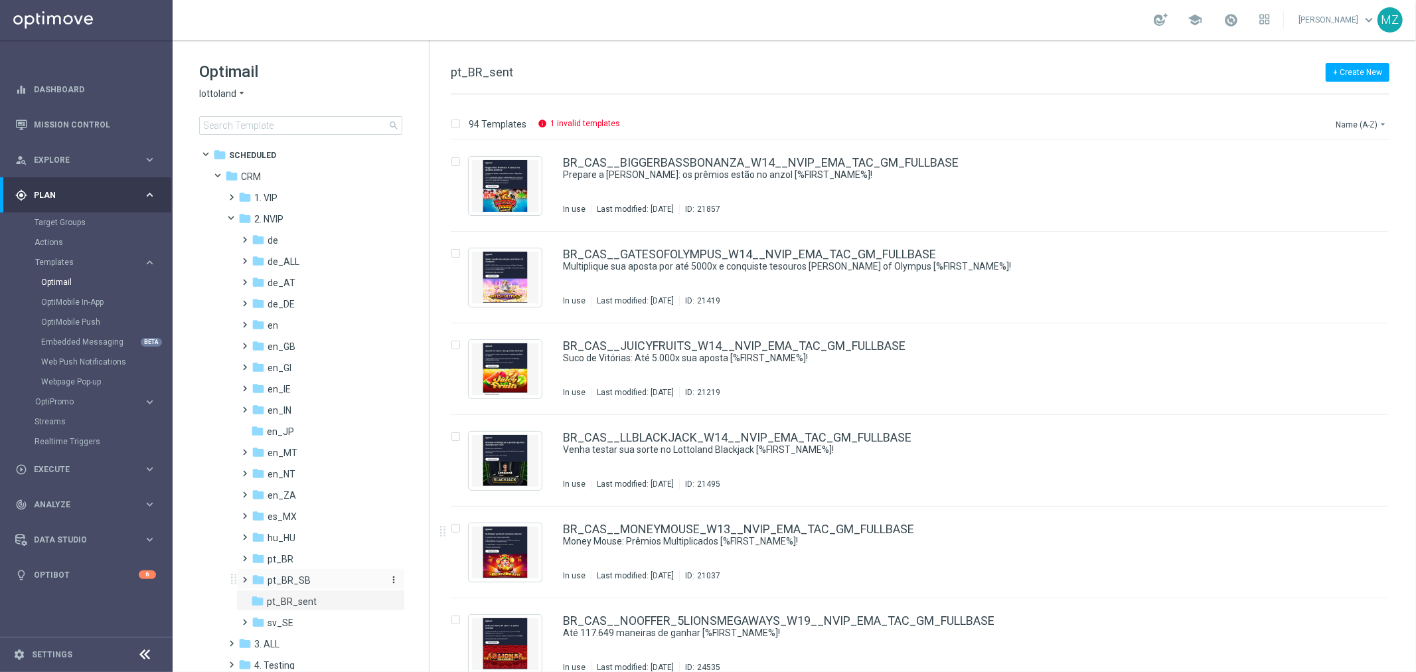
drag, startPoint x: 321, startPoint y: 590, endPoint x: 313, endPoint y: 584, distance: 9.6
click at [321, 590] on div "folder pt_BR_sent more_vert" at bounding box center [320, 600] width 169 height 21
click at [313, 583] on div "folder pt_BR_SB" at bounding box center [317, 580] width 130 height 15
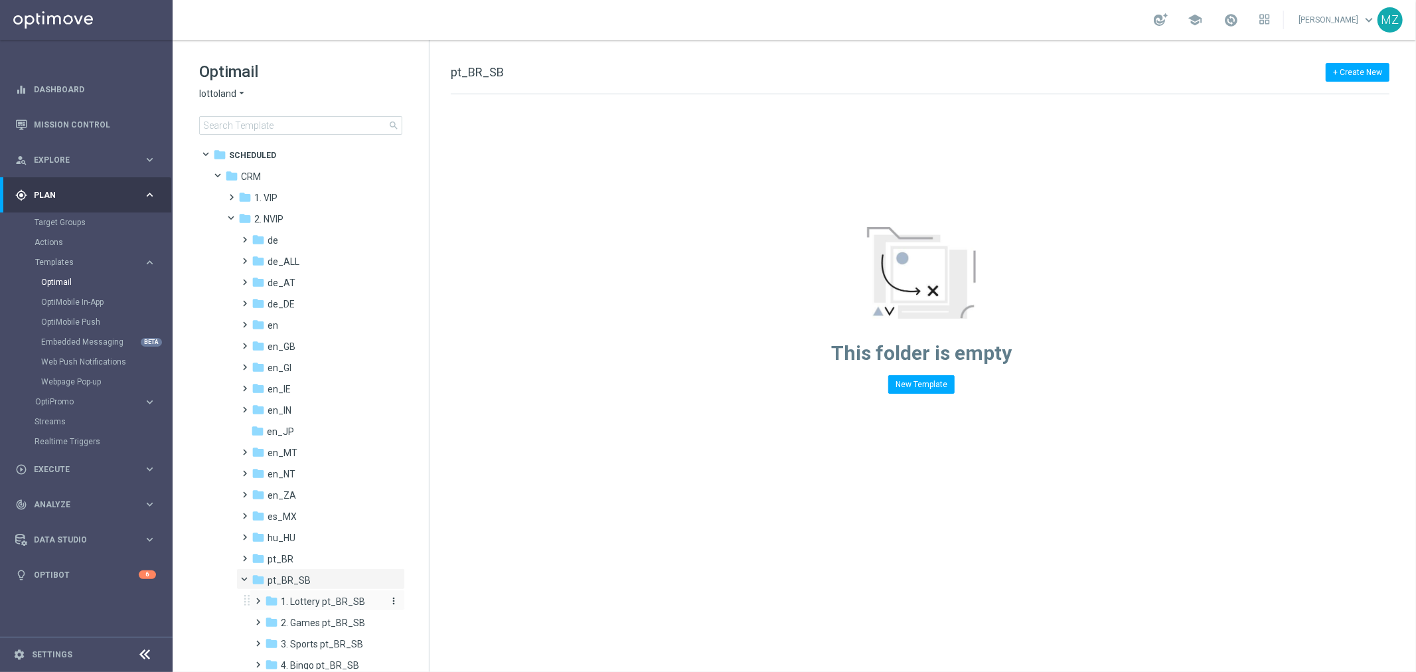
click at [335, 596] on span "1. Lottery pt_BR_SB" at bounding box center [323, 602] width 84 height 12
click at [340, 617] on span "AUT LT pt_BR_SB" at bounding box center [330, 623] width 75 height 12
click at [337, 644] on span "TAC LT pt_BR_SB" at bounding box center [330, 644] width 74 height 12
click at [262, 596] on span at bounding box center [264, 598] width 5 height 6
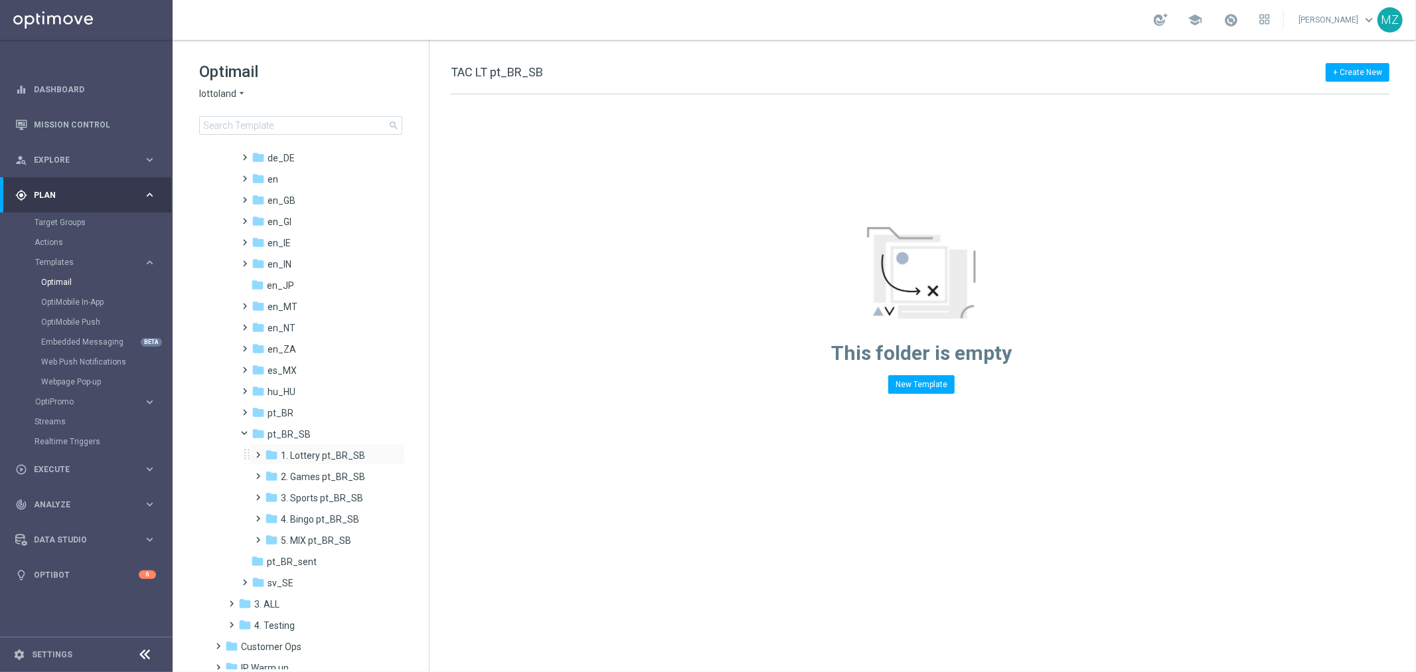
scroll to position [147, 0]
click at [248, 432] on span at bounding box center [250, 429] width 5 height 6
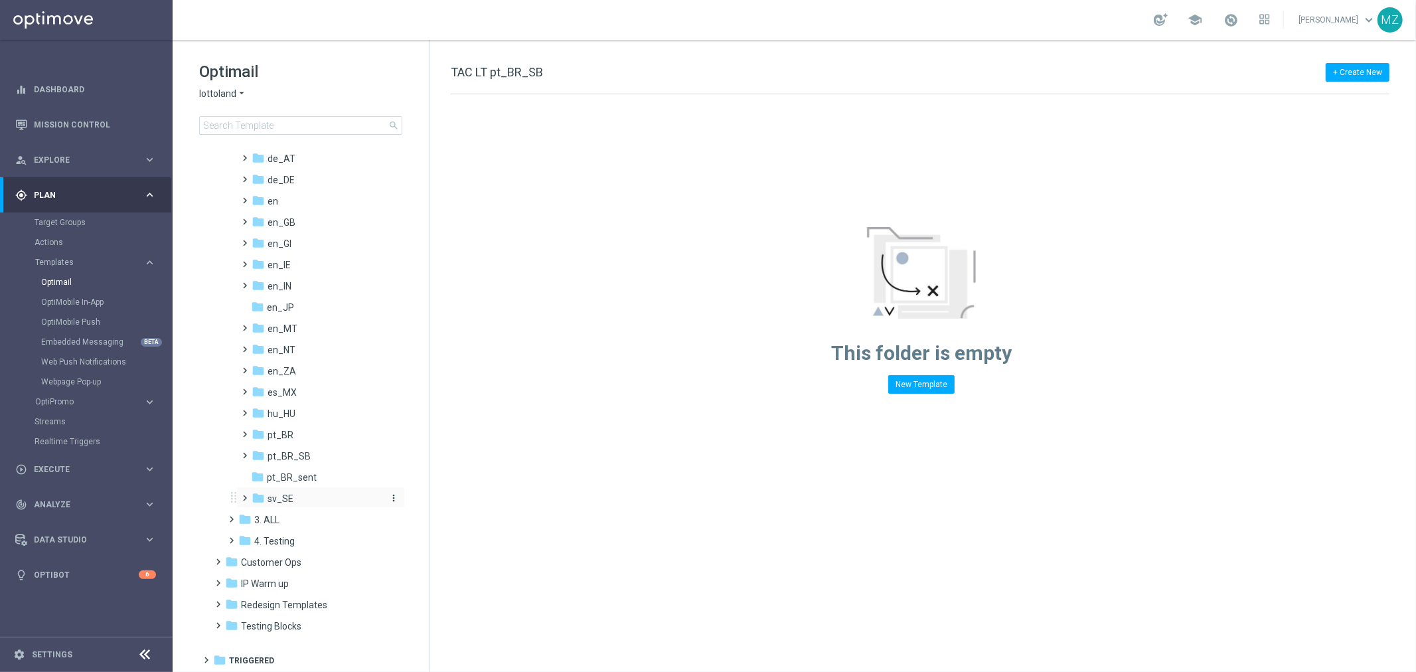
click at [295, 493] on div "folder sv_SE" at bounding box center [317, 498] width 130 height 15
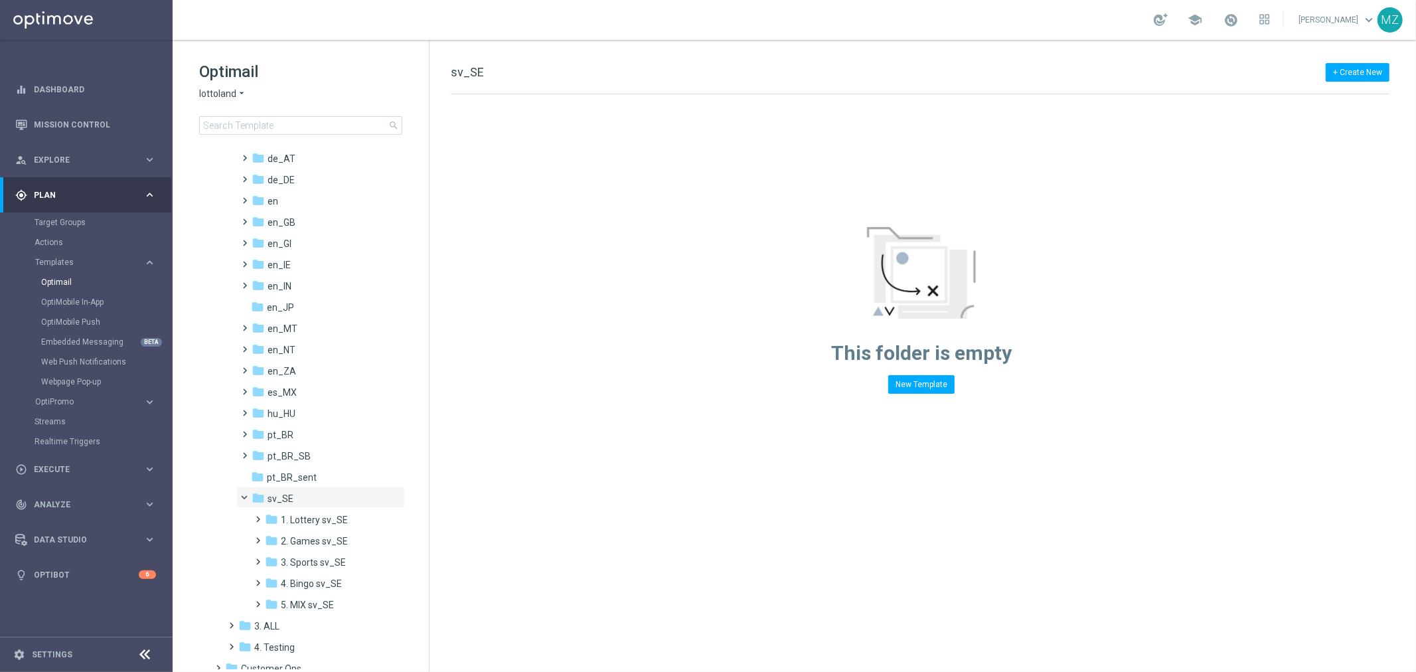
click at [295, 493] on div "folder sv_SE" at bounding box center [317, 498] width 130 height 15
click at [390, 434] on icon "more_vert" at bounding box center [393, 434] width 11 height 11
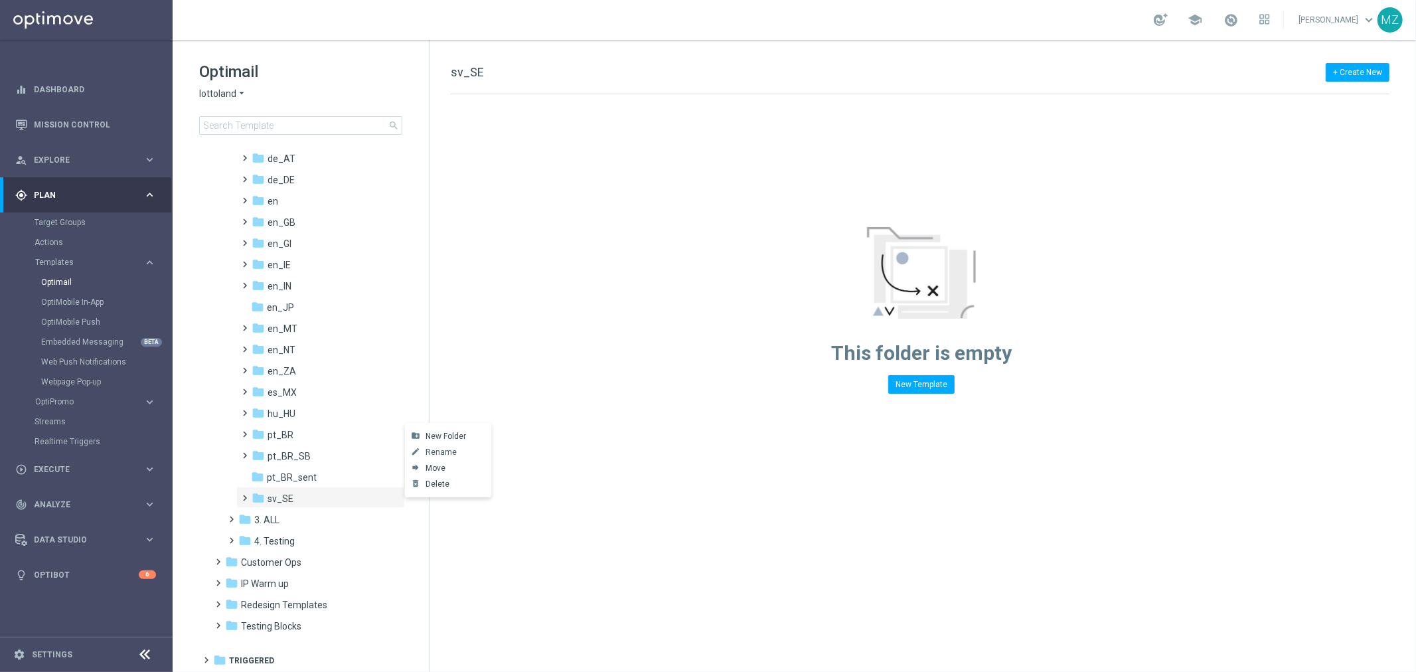
click at [452, 450] on span "Rename" at bounding box center [441, 452] width 31 height 11
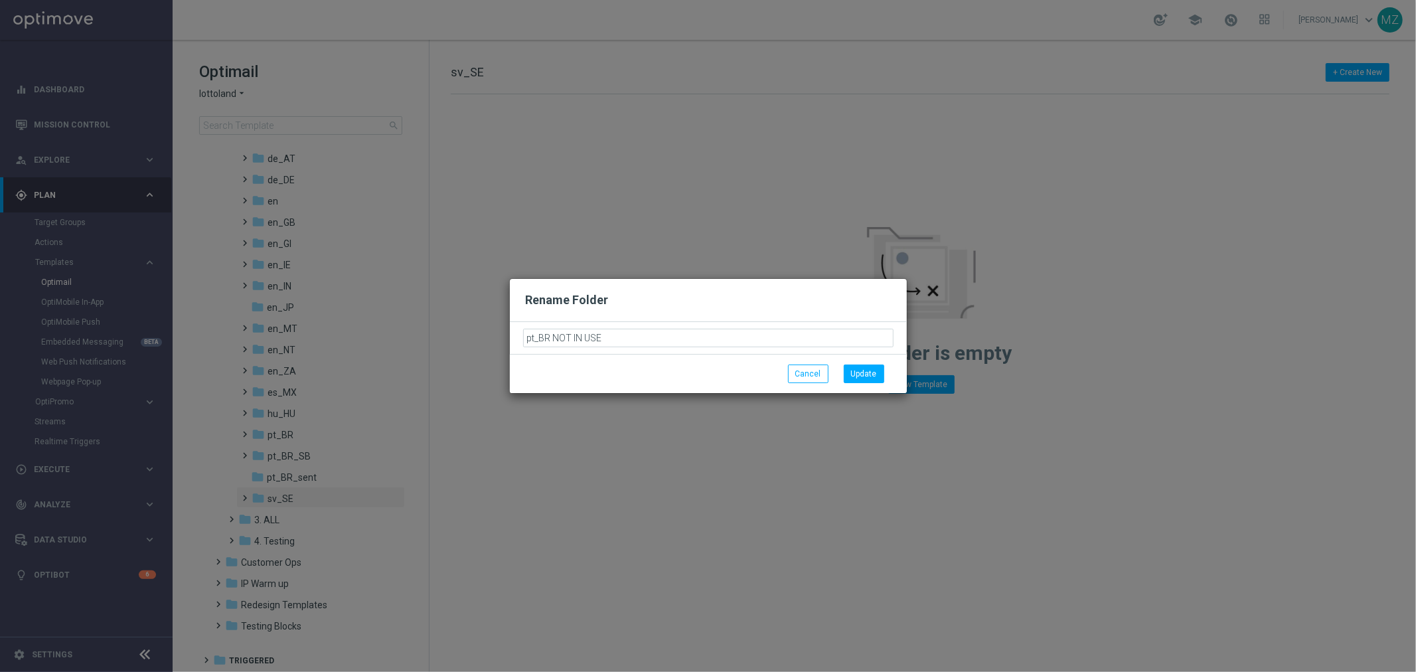
drag, startPoint x: 616, startPoint y: 335, endPoint x: 554, endPoint y: 340, distance: 61.3
click at [554, 340] on input "pt_BR NOT IN USE" at bounding box center [708, 338] width 370 height 19
type input "pt_BR NOT IN USE"
click at [872, 370] on button "Update" at bounding box center [864, 374] width 41 height 19
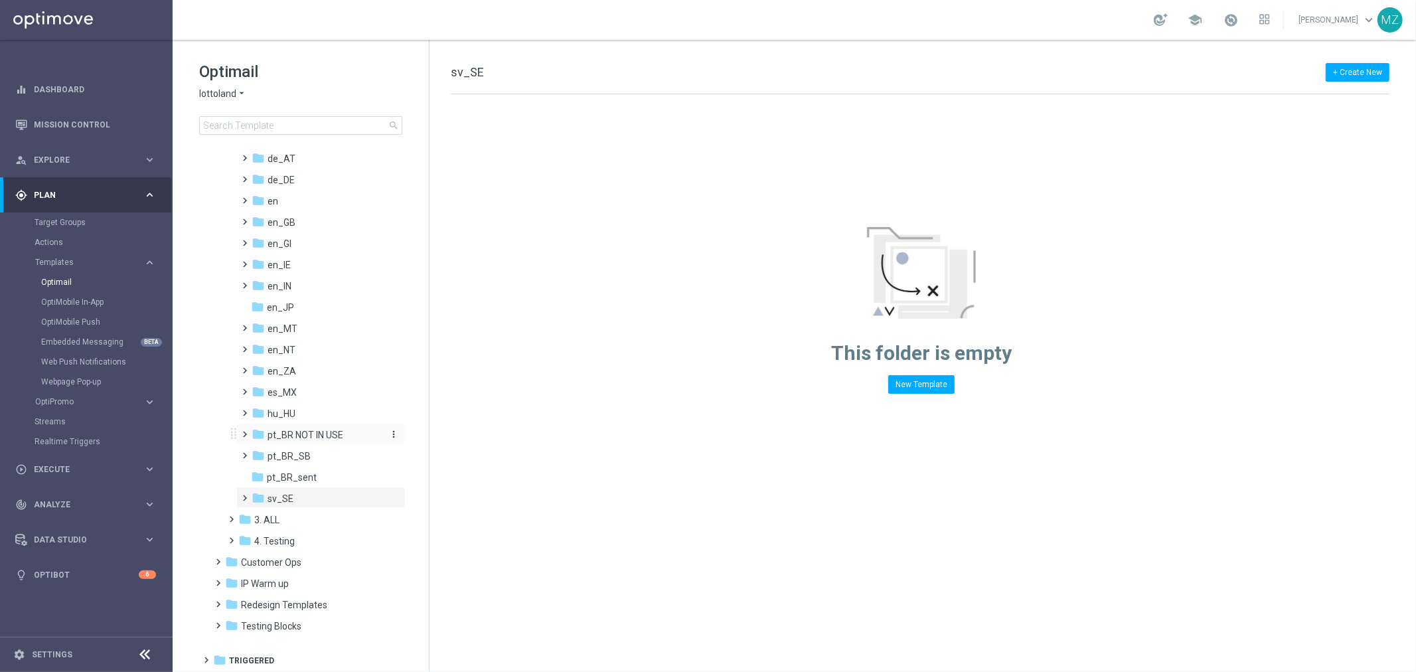
click at [390, 434] on icon "more_vert" at bounding box center [393, 434] width 11 height 11
click at [445, 450] on span "Rename" at bounding box center [441, 452] width 31 height 11
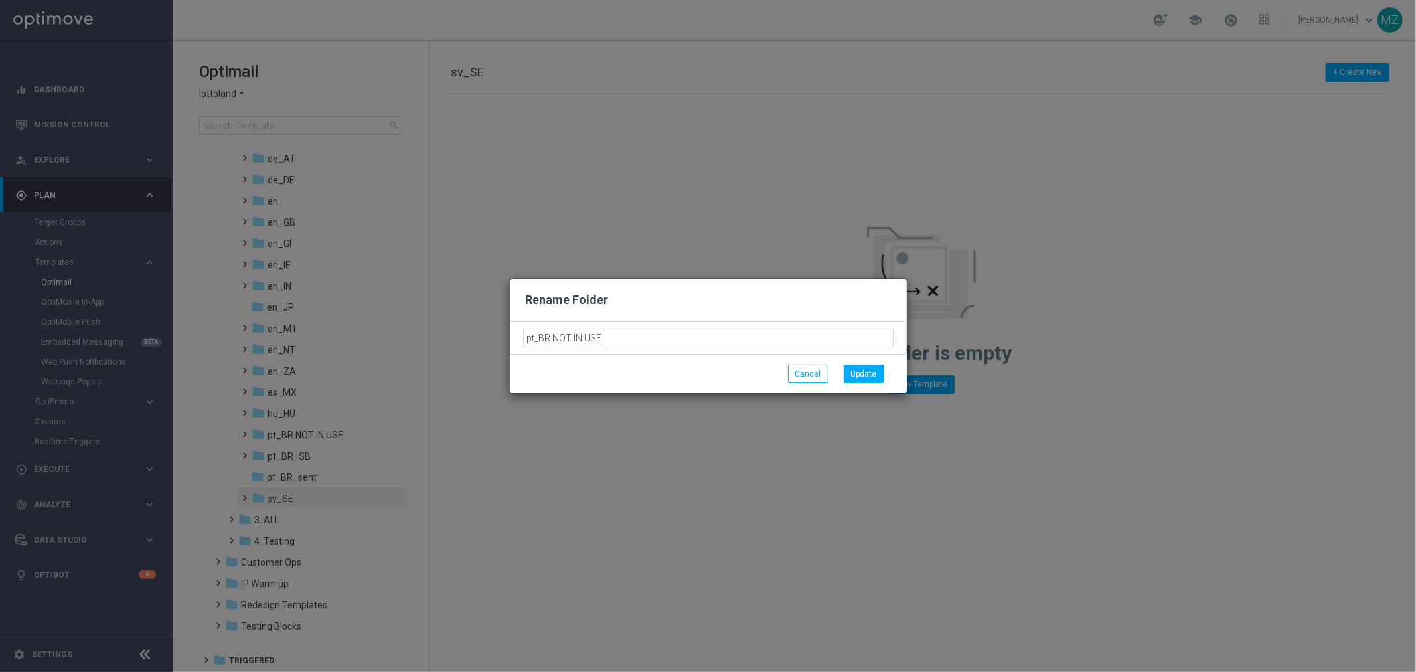
drag, startPoint x: 627, startPoint y: 340, endPoint x: 554, endPoint y: 343, distance: 73.7
click at [554, 343] on input "pt_BR NOT IN USE" at bounding box center [708, 338] width 370 height 19
drag, startPoint x: 627, startPoint y: 344, endPoint x: 552, endPoint y: 343, distance: 74.4
click at [552, 343] on input "pt_BR not in use" at bounding box center [708, 338] width 370 height 19
type input "pt_BR not in use"
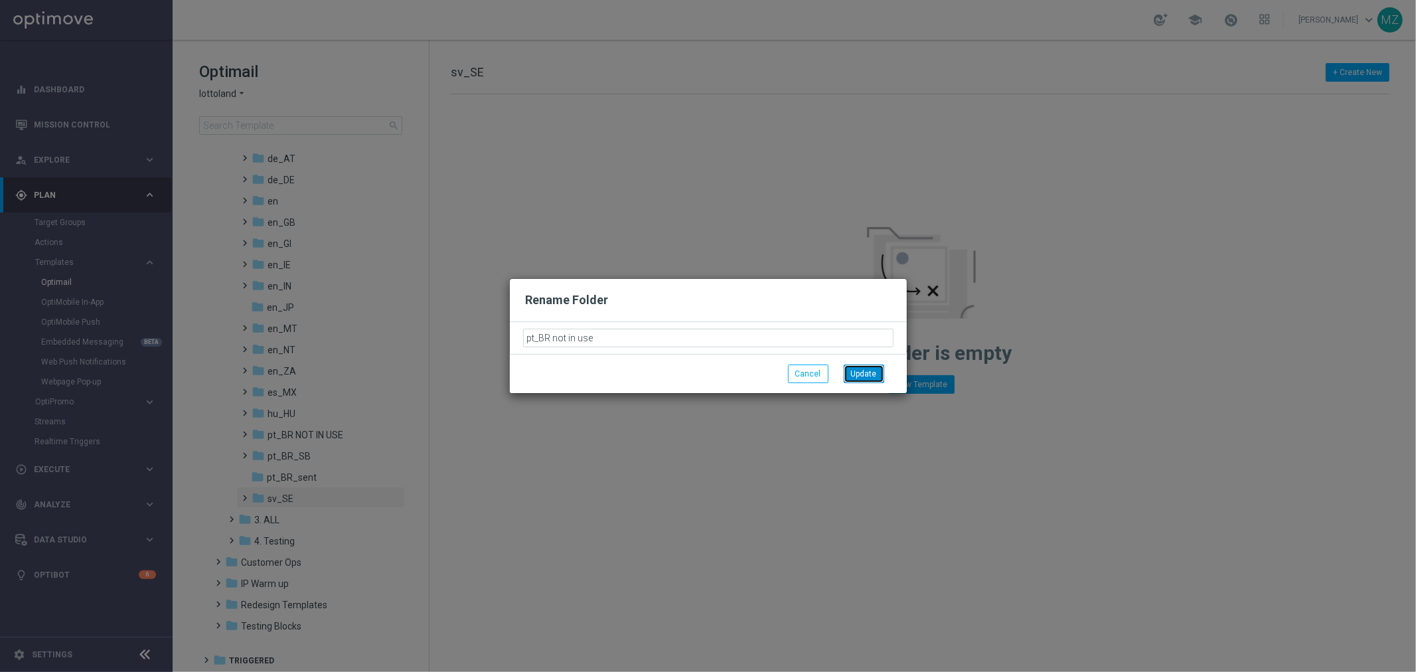
click at [872, 378] on button "Update" at bounding box center [864, 374] width 41 height 19
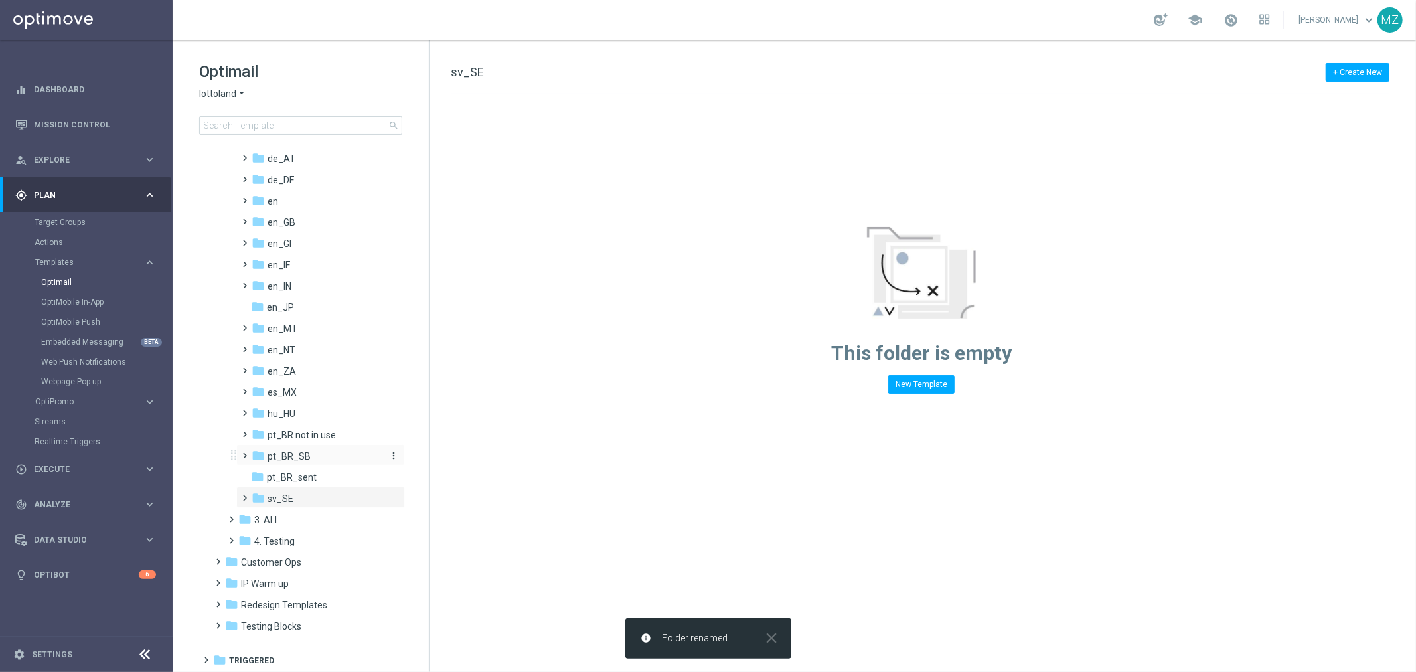
click at [393, 453] on icon "more_vert" at bounding box center [393, 455] width 11 height 11
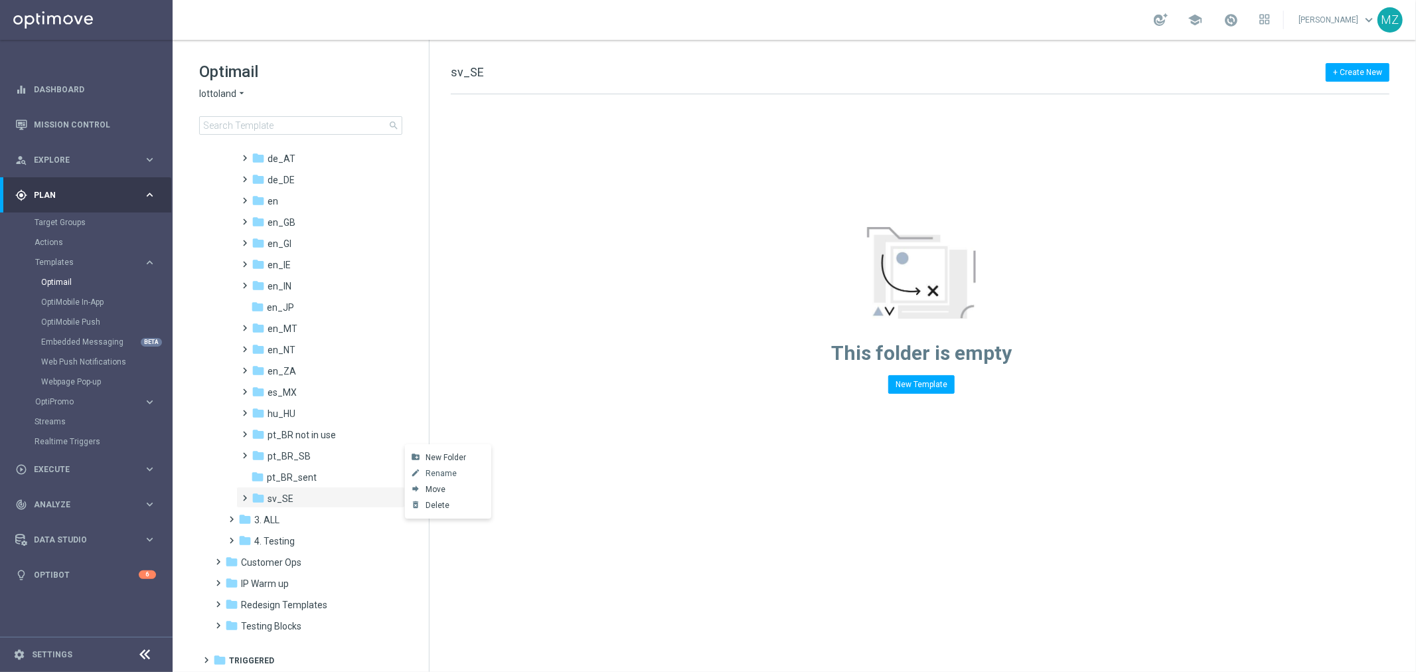
click at [436, 473] on span "Rename" at bounding box center [441, 473] width 31 height 11
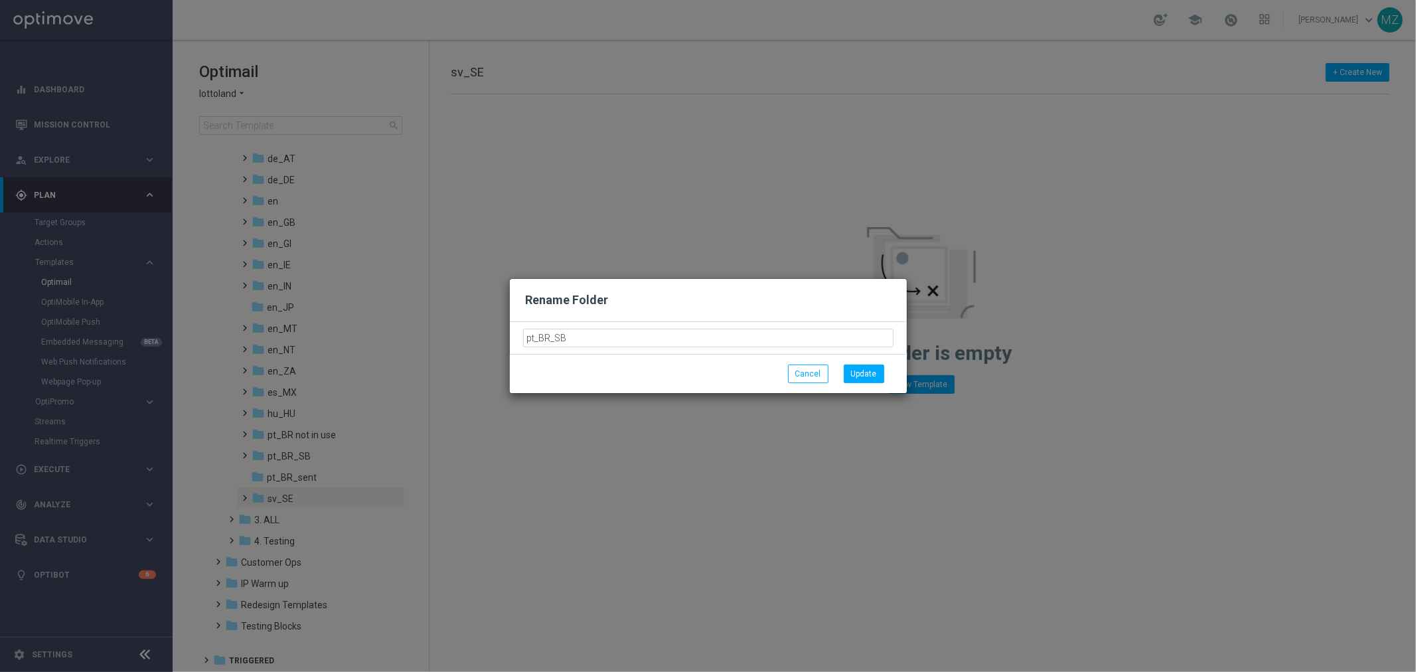
click at [612, 335] on input "pt_BR_SB" at bounding box center [708, 338] width 370 height 19
type input "pt_BR_SB not in use"
click at [857, 370] on button "Update" at bounding box center [864, 374] width 41 height 19
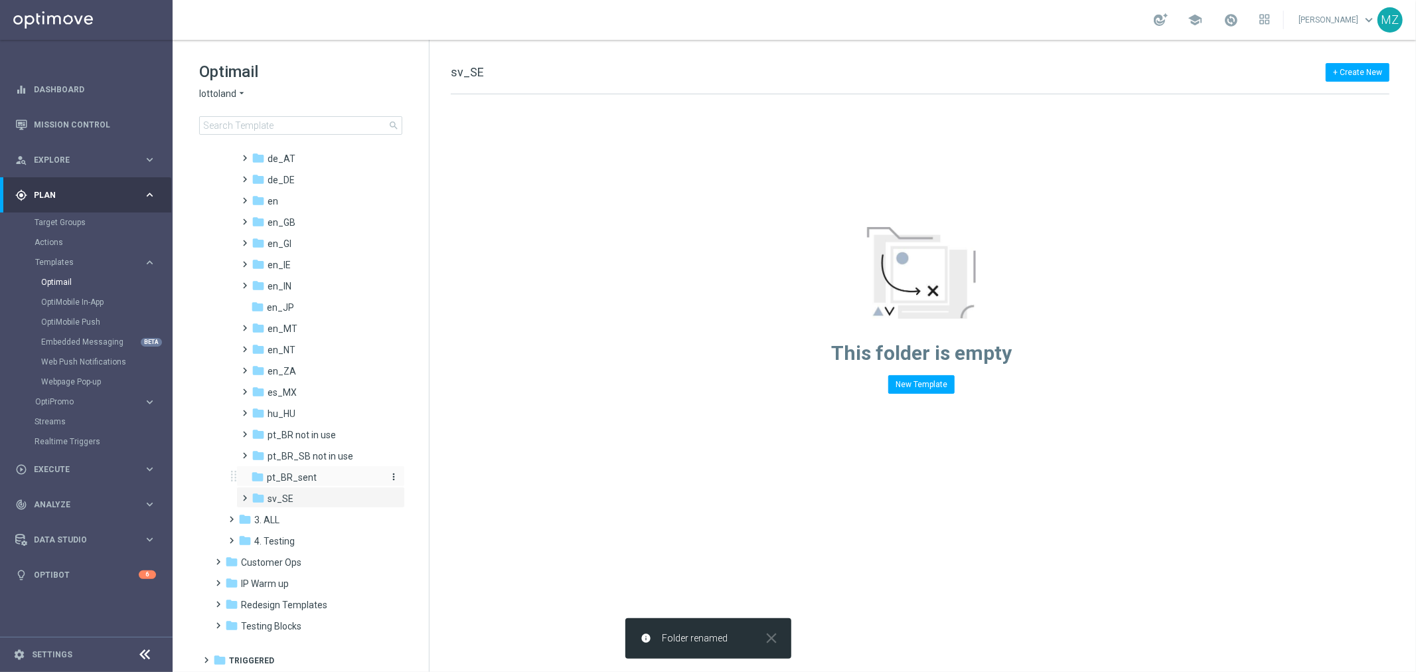
click at [390, 477] on icon "more_vert" at bounding box center [393, 476] width 11 height 11
click at [444, 492] on span "Rename" at bounding box center [441, 494] width 31 height 11
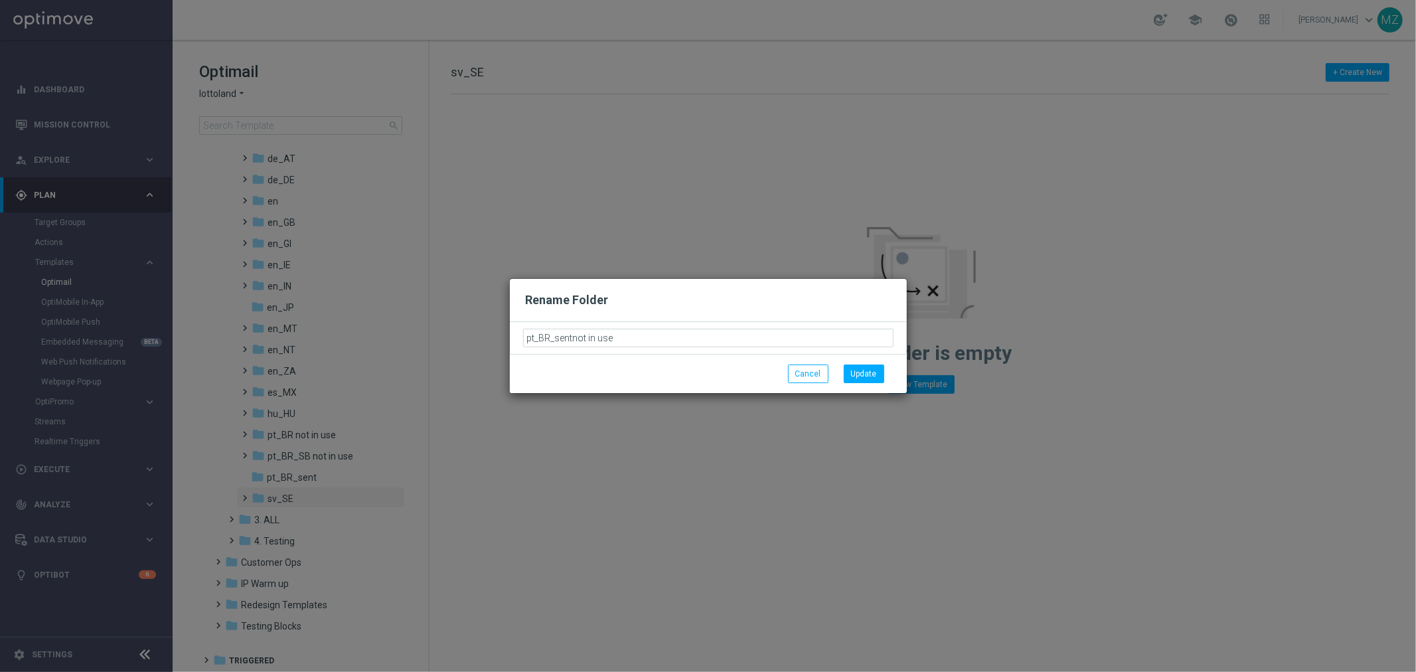
click at [573, 337] on input "pt_BR_sentnot in use" at bounding box center [708, 338] width 370 height 19
type input "pt_BR_sent not in use"
click at [866, 367] on button "Update" at bounding box center [864, 374] width 41 height 19
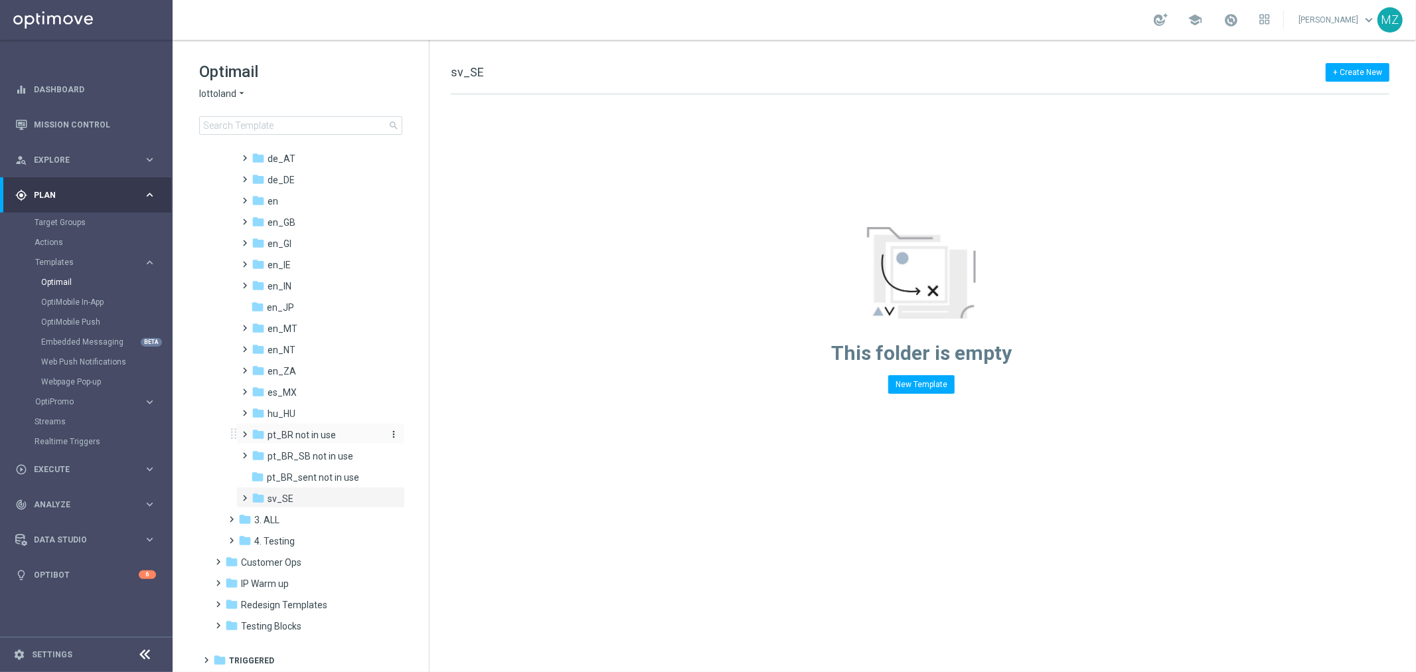
click at [390, 434] on icon "more_vert" at bounding box center [393, 434] width 11 height 11
click at [456, 450] on button "mode_edit Rename" at bounding box center [448, 452] width 86 height 16
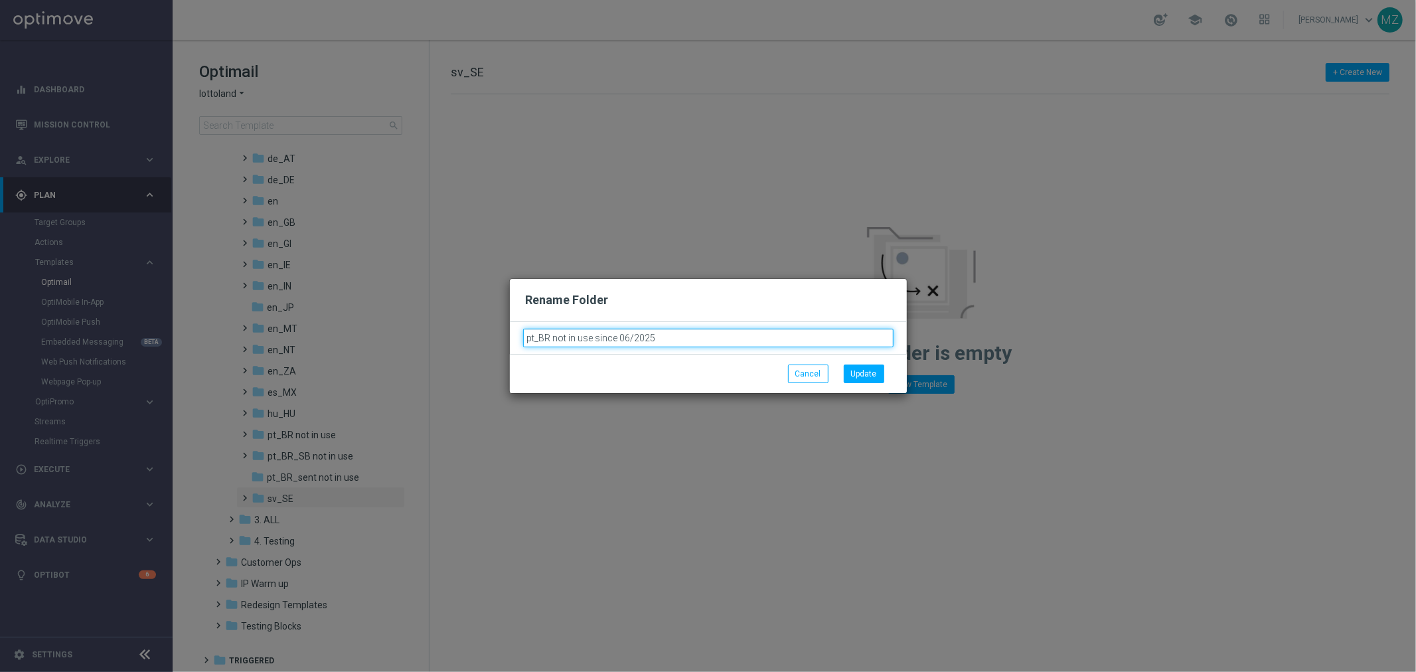
type input "pt_BR not in use since 06/2025"
drag, startPoint x: 679, startPoint y: 339, endPoint x: 555, endPoint y: 335, distance: 124.2
click at [555, 335] on input "pt_BR not in use since 06/2025" at bounding box center [708, 338] width 370 height 19
click at [692, 334] on input "pt_BR not in use since 06/2025" at bounding box center [708, 338] width 370 height 19
drag, startPoint x: 681, startPoint y: 336, endPoint x: 554, endPoint y: 336, distance: 126.8
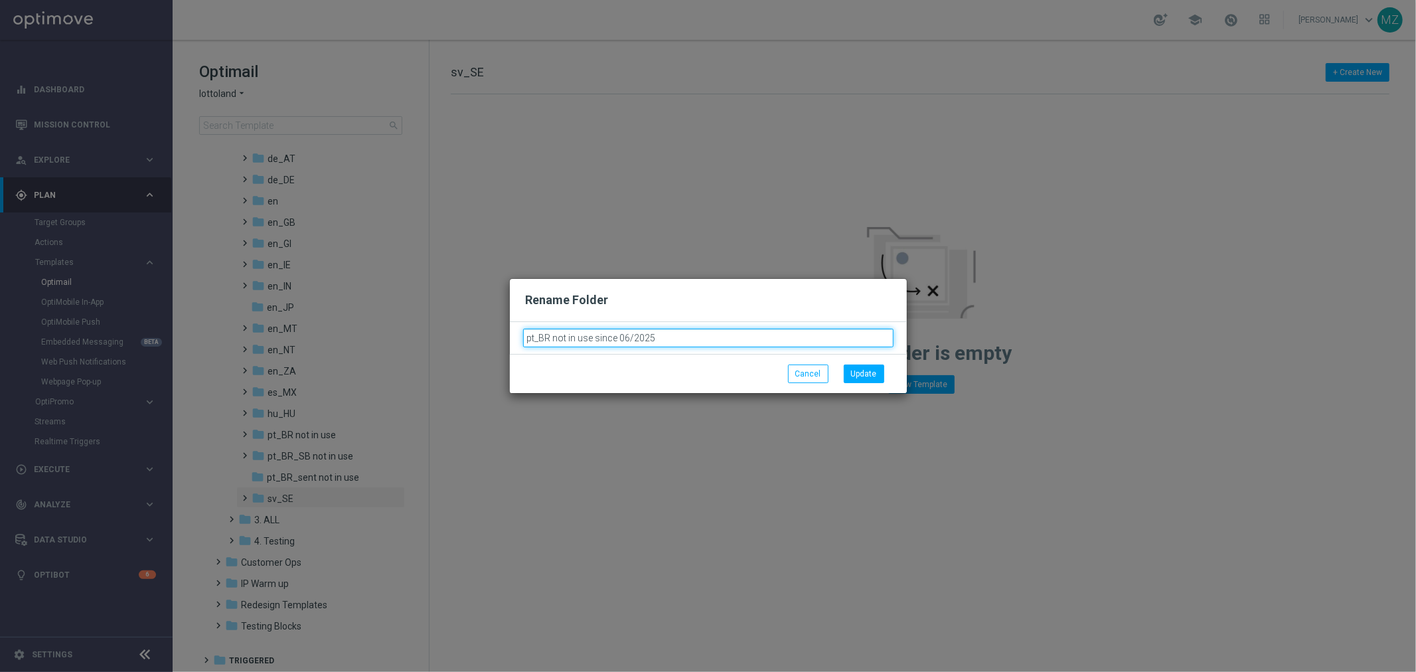
click at [554, 336] on input "pt_BR not in use since 06/2025" at bounding box center [708, 338] width 370 height 19
click at [861, 376] on button "Update" at bounding box center [864, 374] width 41 height 19
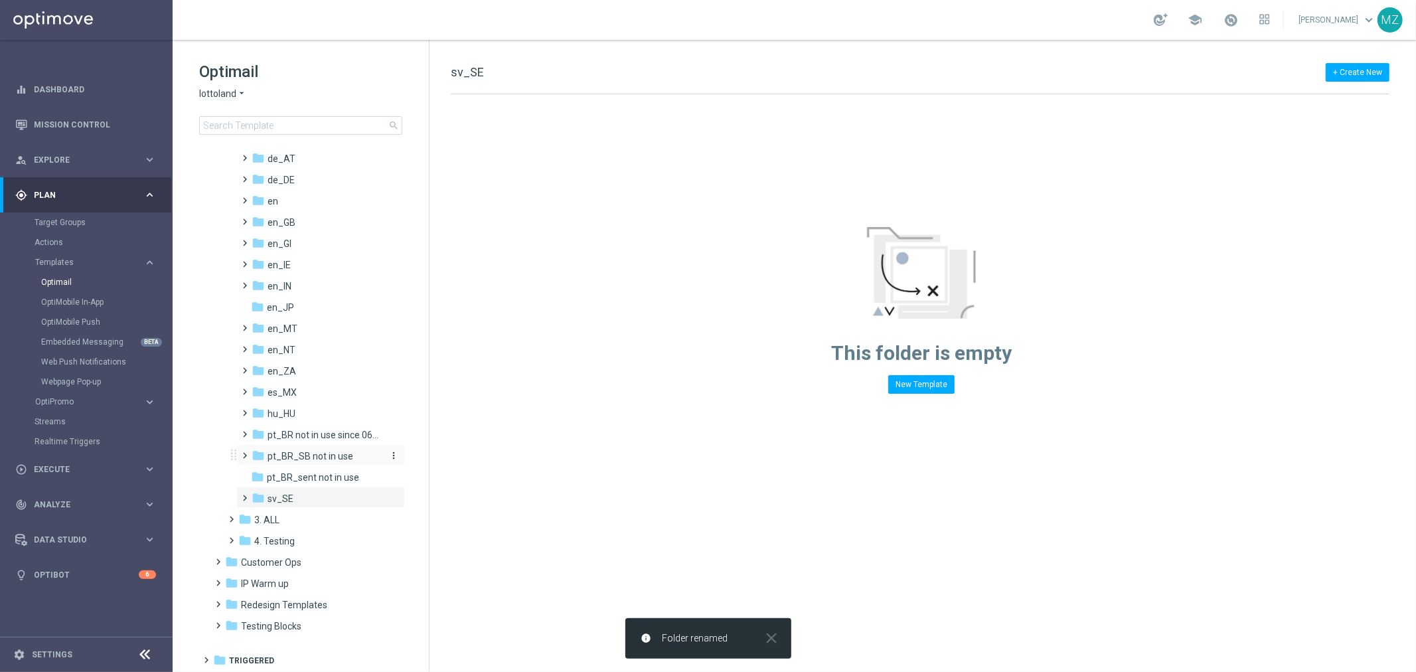
click at [393, 452] on icon "more_vert" at bounding box center [393, 455] width 11 height 11
click at [430, 475] on span "Rename" at bounding box center [441, 473] width 31 height 11
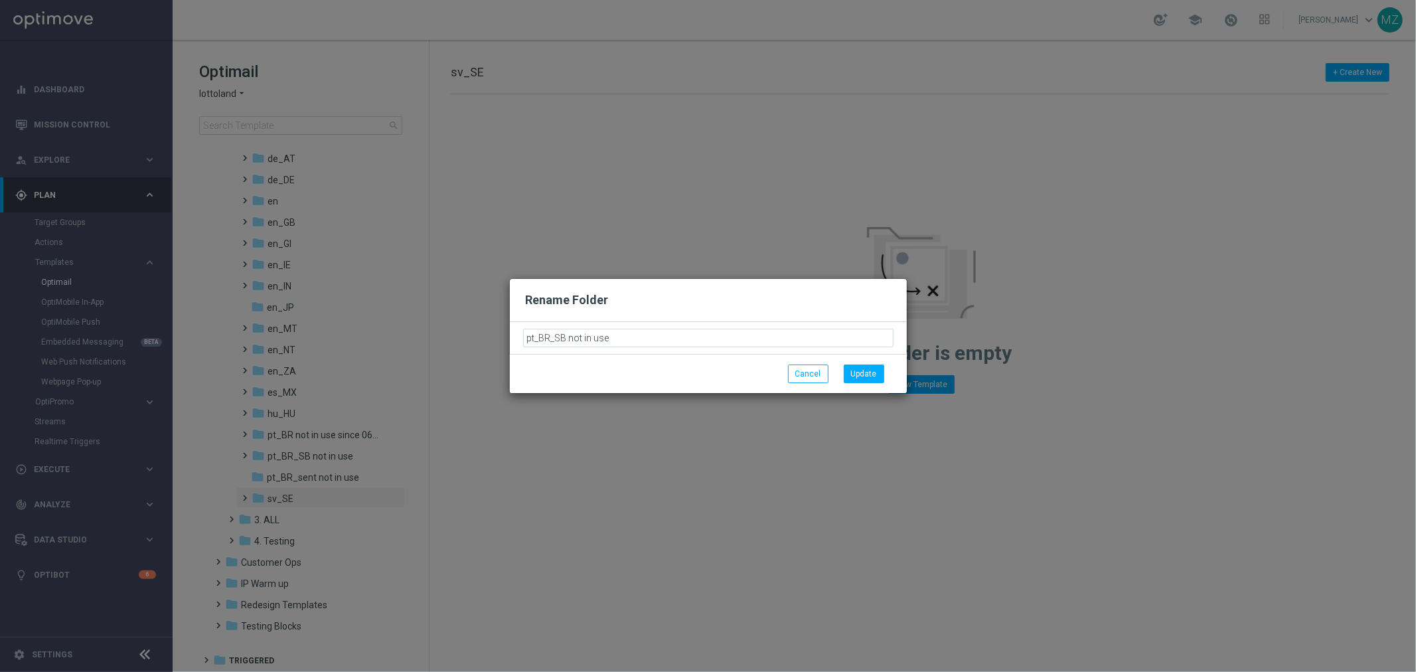
drag, startPoint x: 632, startPoint y: 339, endPoint x: 568, endPoint y: 345, distance: 64.0
click at [568, 345] on input "pt_BR_SB not in use" at bounding box center [708, 338] width 370 height 19
type input "pt_BR_SB not in use since 06/2025"
click at [874, 372] on button "Update" at bounding box center [864, 374] width 41 height 19
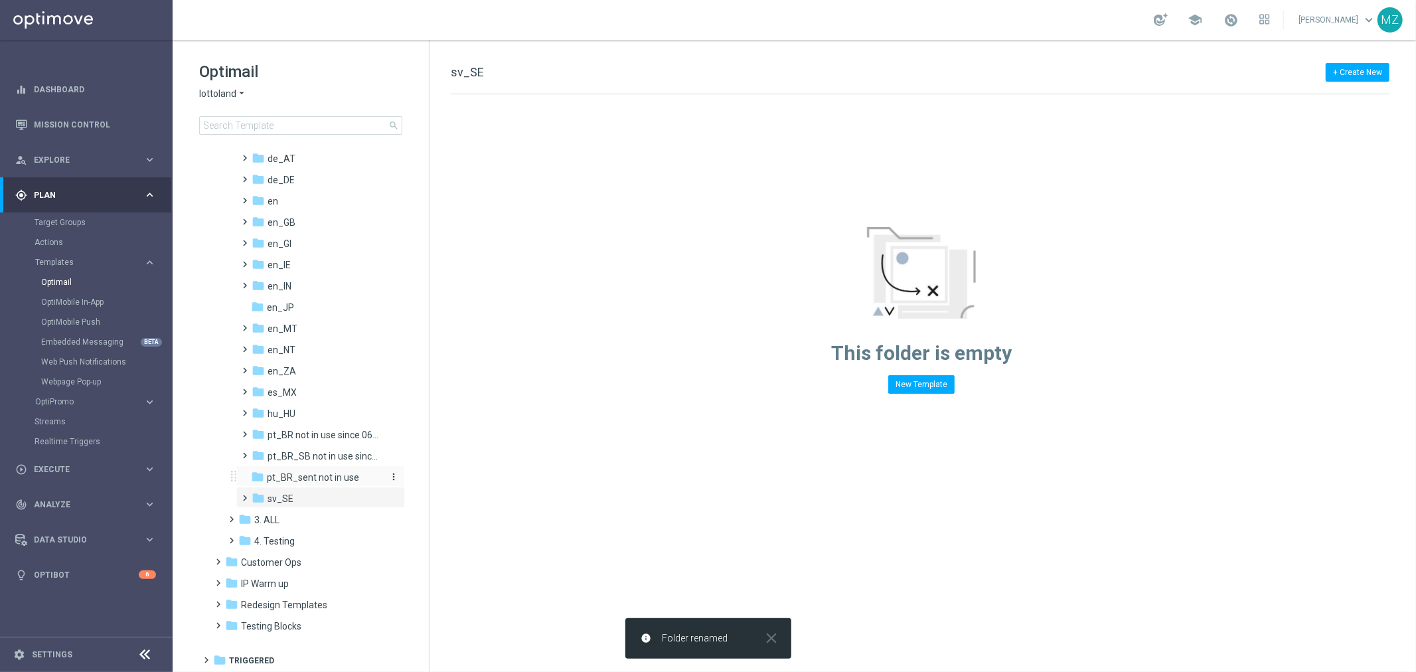
click at [390, 475] on icon "more_vert" at bounding box center [393, 476] width 11 height 11
click at [432, 489] on span "Rename" at bounding box center [441, 494] width 31 height 11
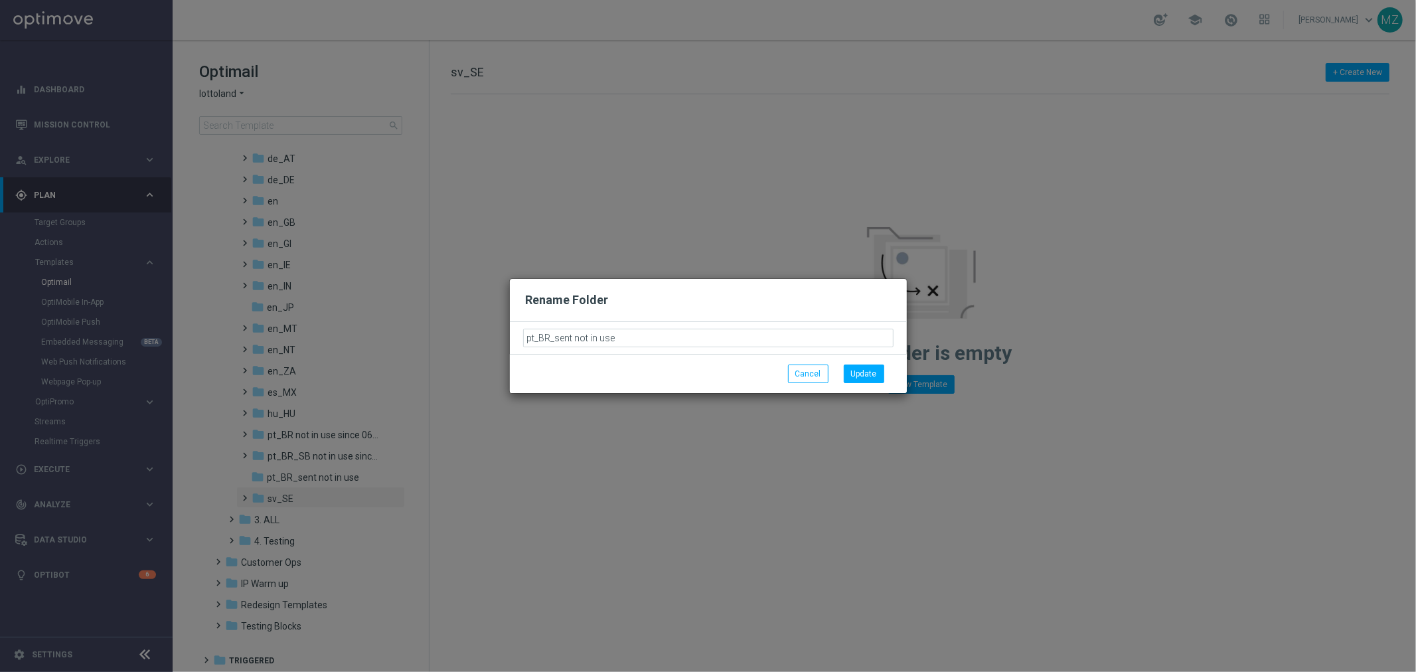
drag, startPoint x: 647, startPoint y: 344, endPoint x: 574, endPoint y: 343, distance: 73.7
click at [574, 343] on input "pt_BR_sent not in use" at bounding box center [708, 338] width 370 height 19
type input "pt_BR_sent not in use since 06/2025"
click at [865, 370] on button "Update" at bounding box center [864, 374] width 41 height 19
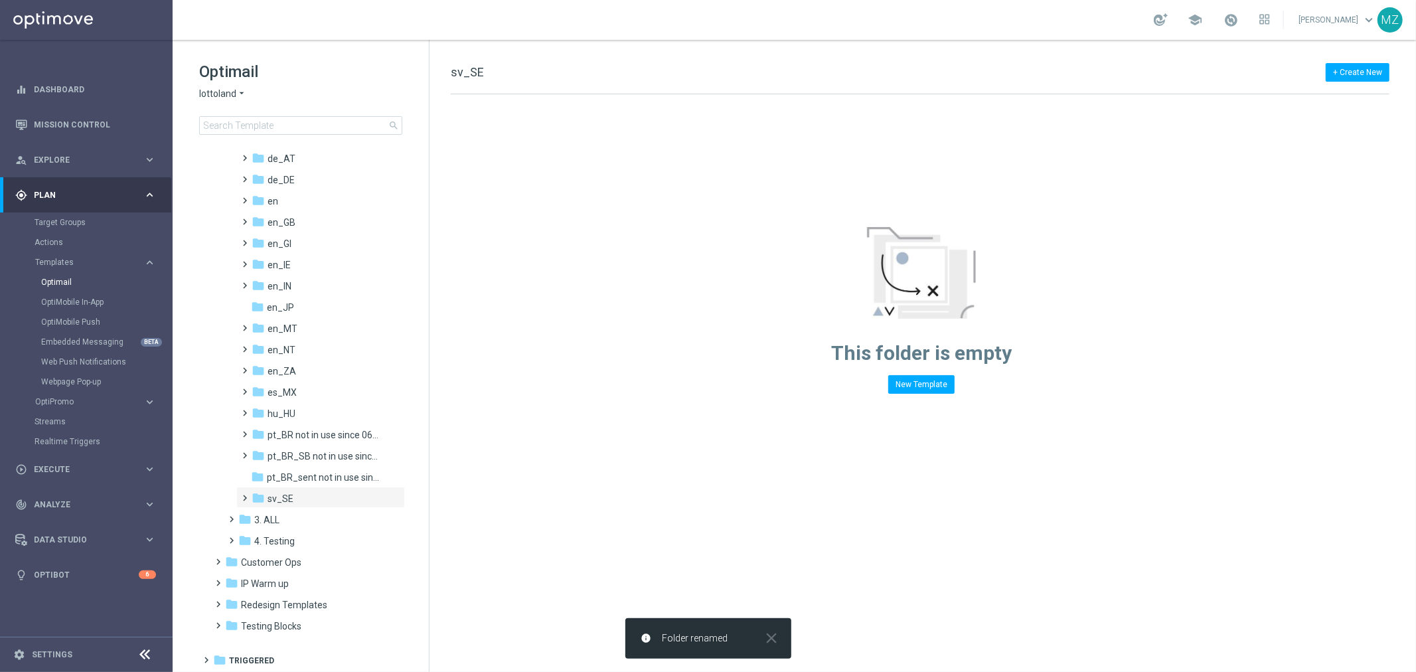
click at [521, 483] on div "+ Create New sv_SE Drag here to set row groups Drag here to set column labels F…" at bounding box center [923, 356] width 987 height 632
click at [424, 509] on tree-viewport "folder Scheduled more_vert folder CRM more_vert" at bounding box center [313, 282] width 230 height 526
click at [430, 476] on div "+ Create New sv_SE Drag here to set row groups Drag here to set column labels F…" at bounding box center [923, 356] width 987 height 632
click at [330, 475] on span "pt_BR_sent not in use since 06/2025" at bounding box center [324, 477] width 115 height 12
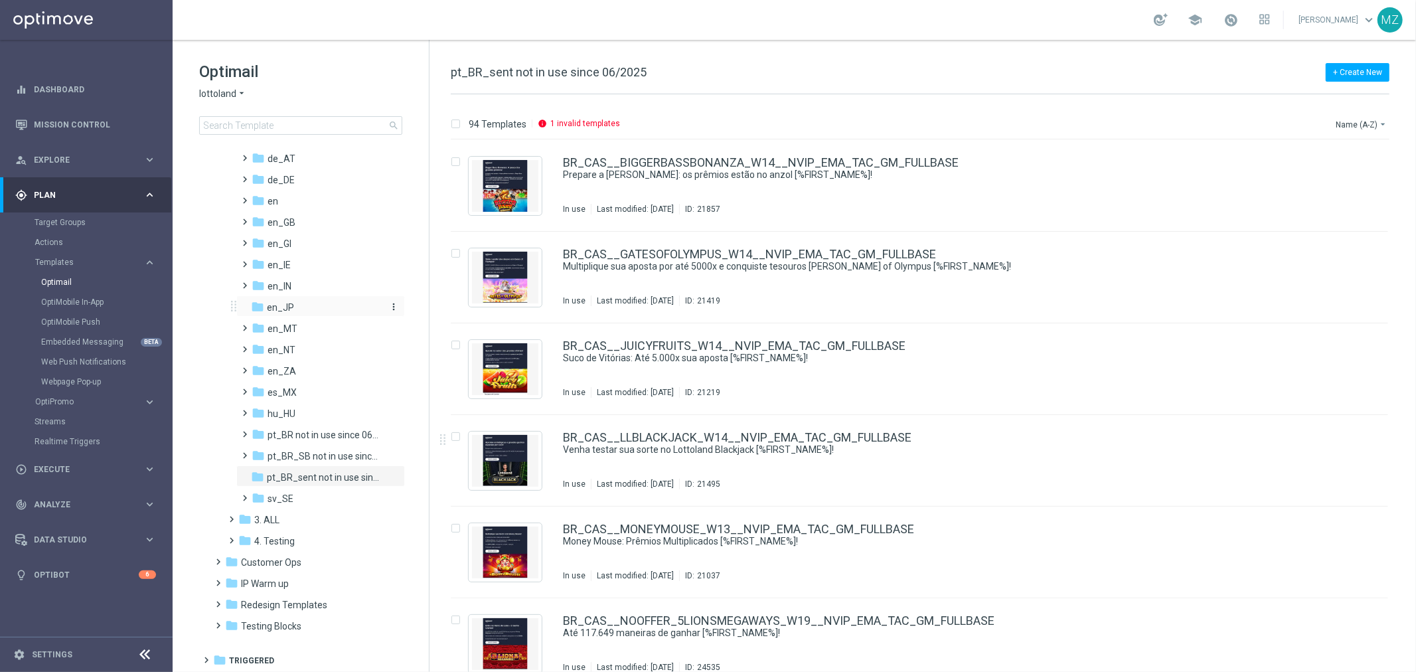
click at [335, 305] on div "folder en_JP" at bounding box center [316, 307] width 131 height 15
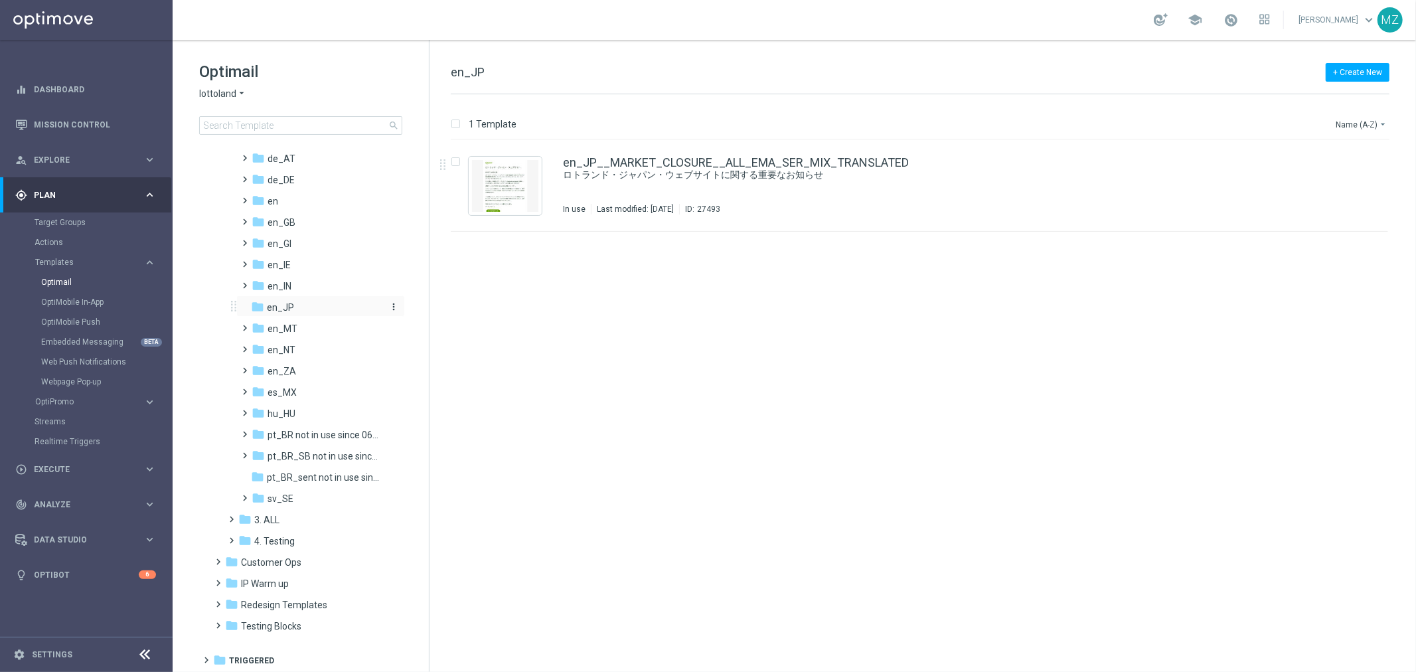
click at [390, 306] on icon "more_vert" at bounding box center [393, 306] width 11 height 11
click at [449, 322] on span "Rename" at bounding box center [441, 324] width 31 height 11
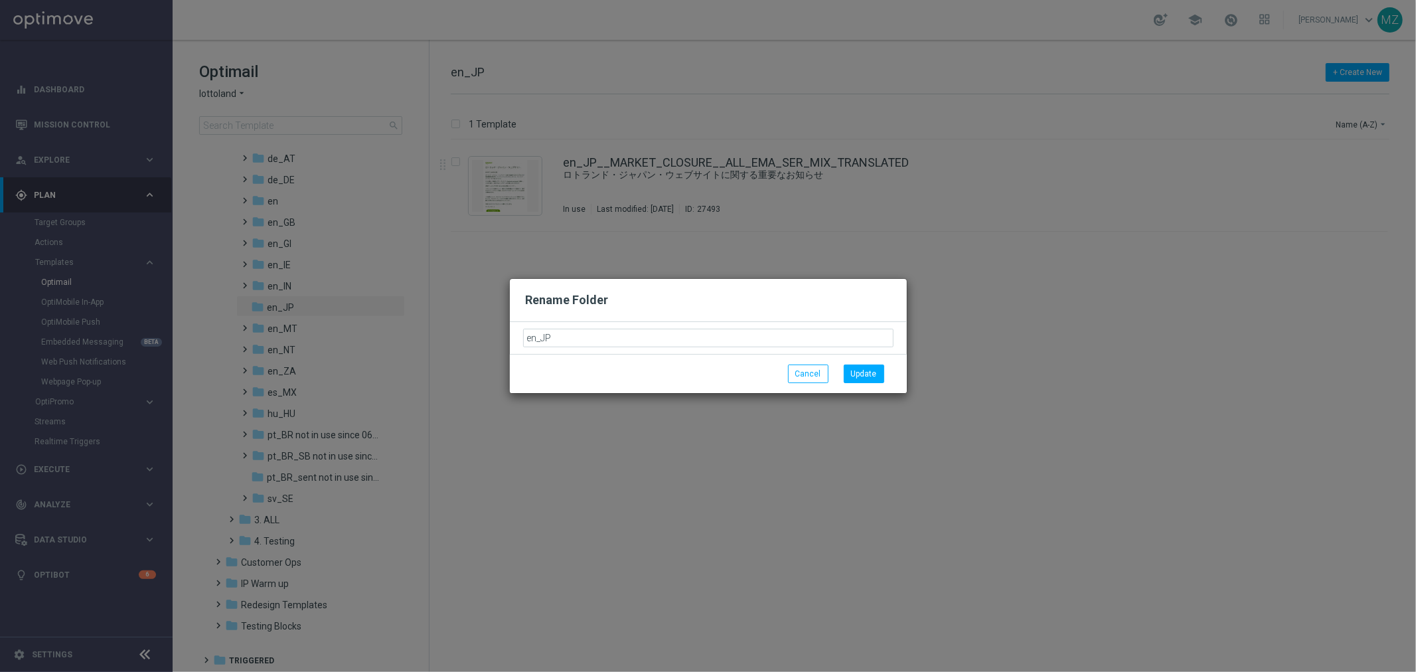
click at [586, 339] on input "en_JP" at bounding box center [708, 338] width 370 height 19
click at [598, 339] on input "en_JP" at bounding box center [708, 338] width 370 height 19
type input "en_JP not in use since 06/2025"
click at [868, 374] on button "Update" at bounding box center [864, 374] width 41 height 19
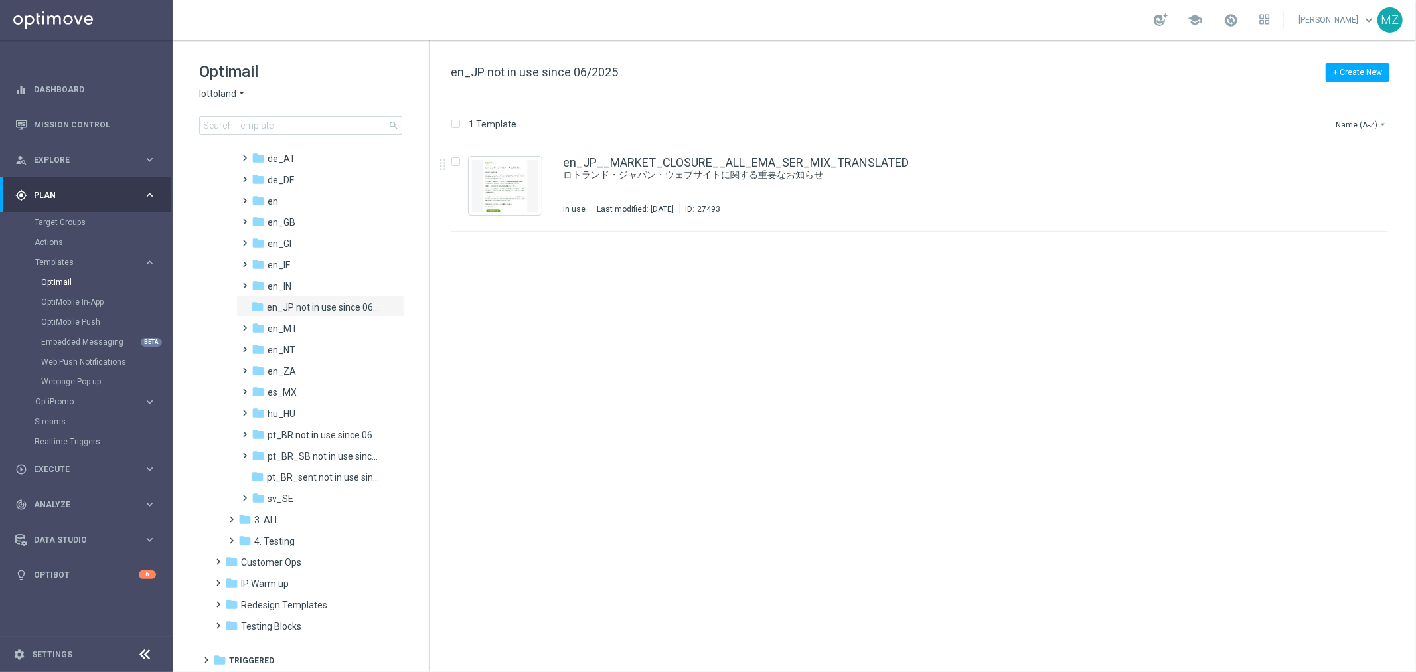
click at [963, 482] on div "insert_drive_file en_JP__MARKET_CLOSURE__ALL_EMA_SER_MIX_TRANSLATED ロトランド・ジャパン・…" at bounding box center [926, 406] width 976 height 532
click at [842, 279] on div "insert_drive_file en_JP__MARKET_CLOSURE__ALL_EMA_SER_MIX_TRANSLATED ロトランド・ジャパン・…" at bounding box center [926, 406] width 976 height 532
